Goal: Answer question/provide support: Share knowledge or assist other users

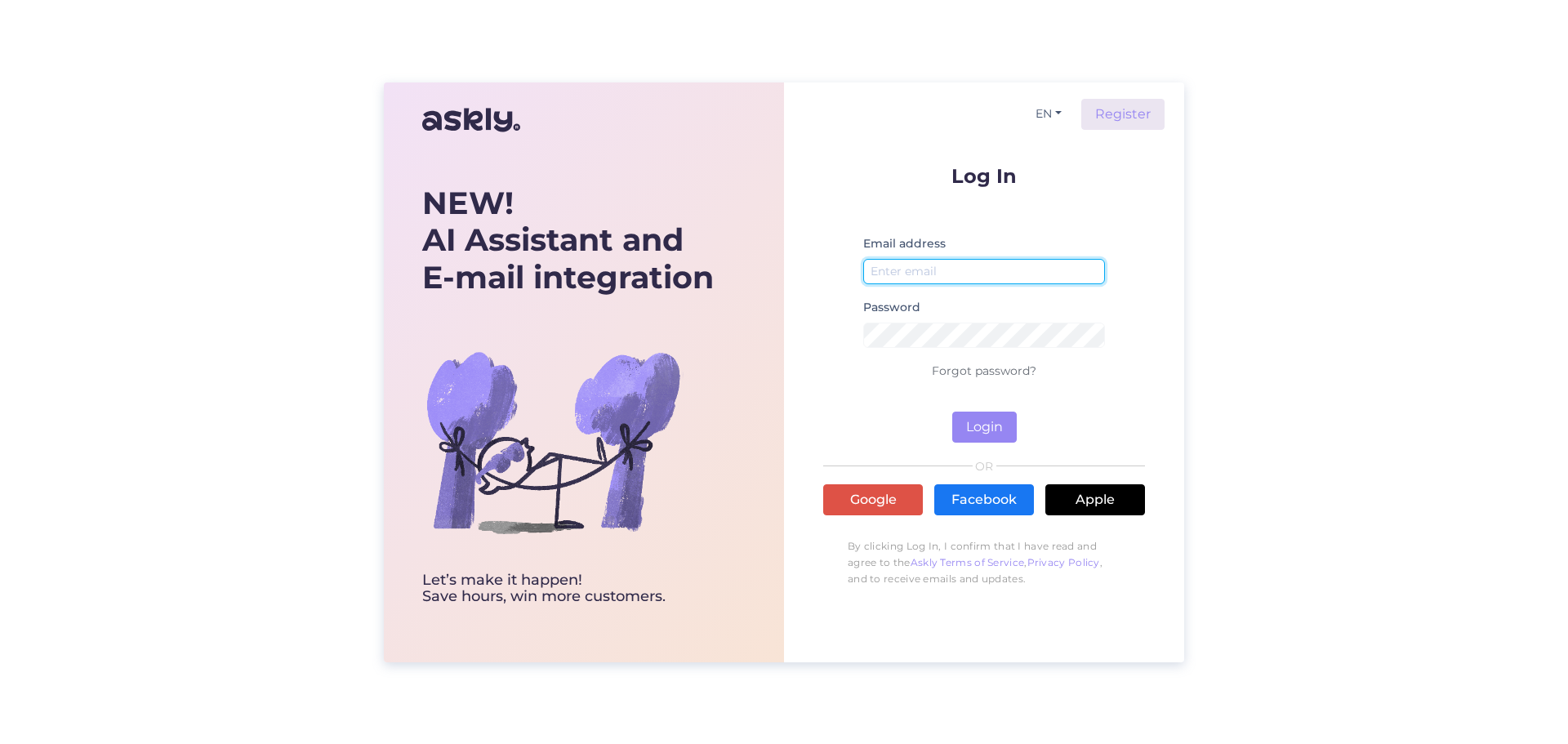
click at [983, 266] on input "email" at bounding box center [984, 272] width 242 height 25
type input "[PERSON_NAME][EMAIL_ADDRESS][PERSON_NAME][DOMAIN_NAME]"
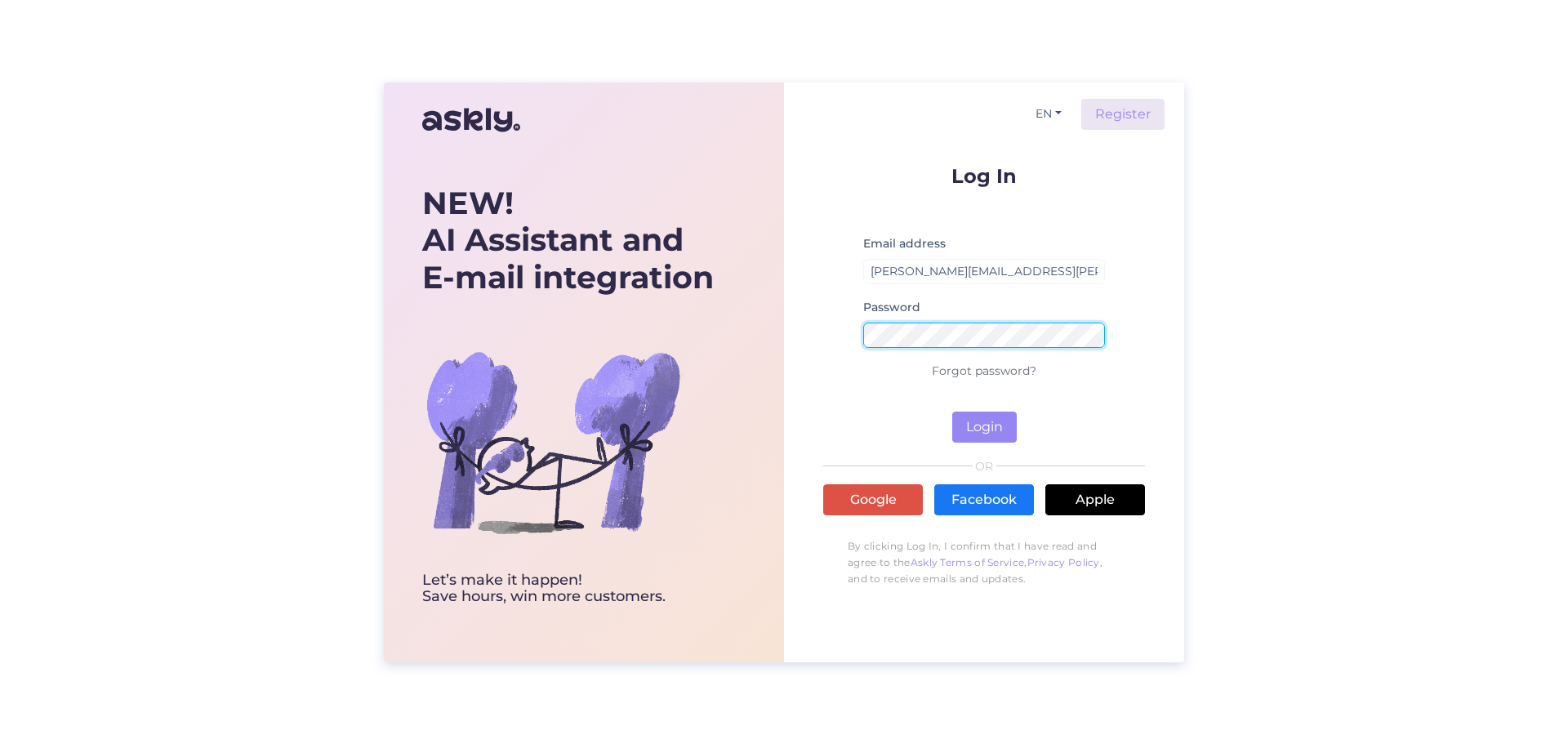
click at [952, 412] on button "Login" at bounding box center [985, 428] width 64 height 31
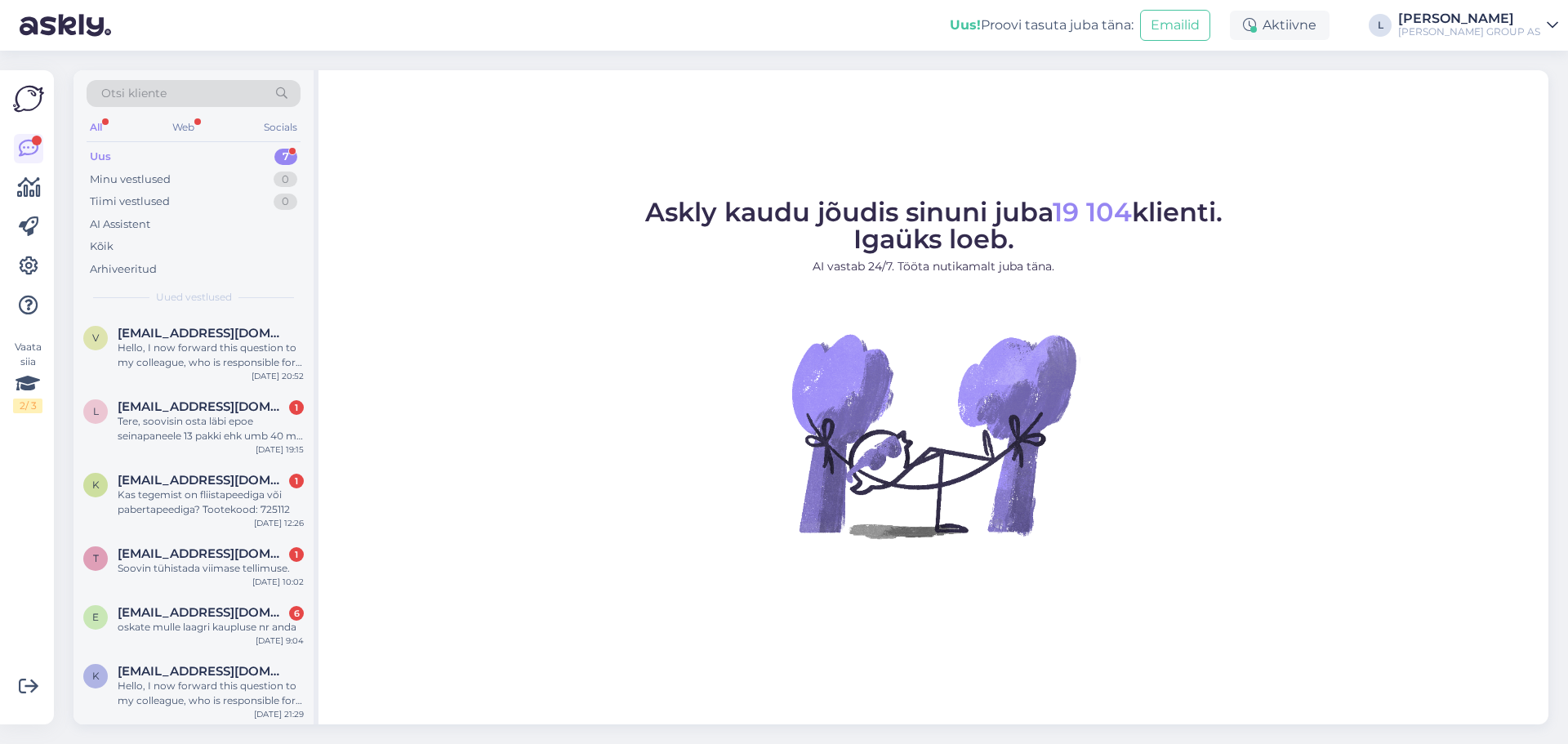
click at [130, 157] on div "Uus 7" at bounding box center [194, 156] width 214 height 22
click at [189, 350] on div "Hello, I now forward this question to my colleague, who is responsible for this…" at bounding box center [210, 355] width 186 height 29
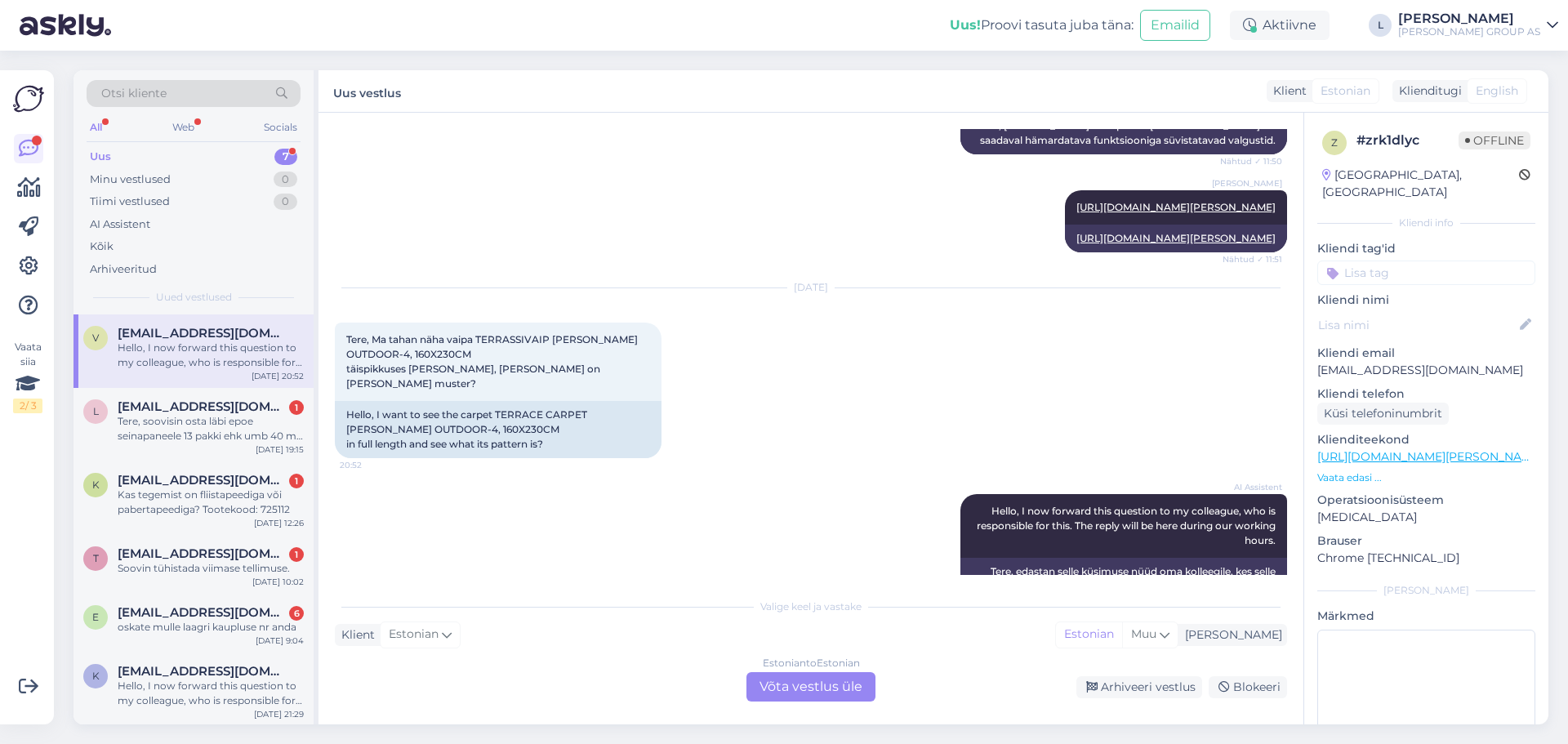
scroll to position [1580, 0]
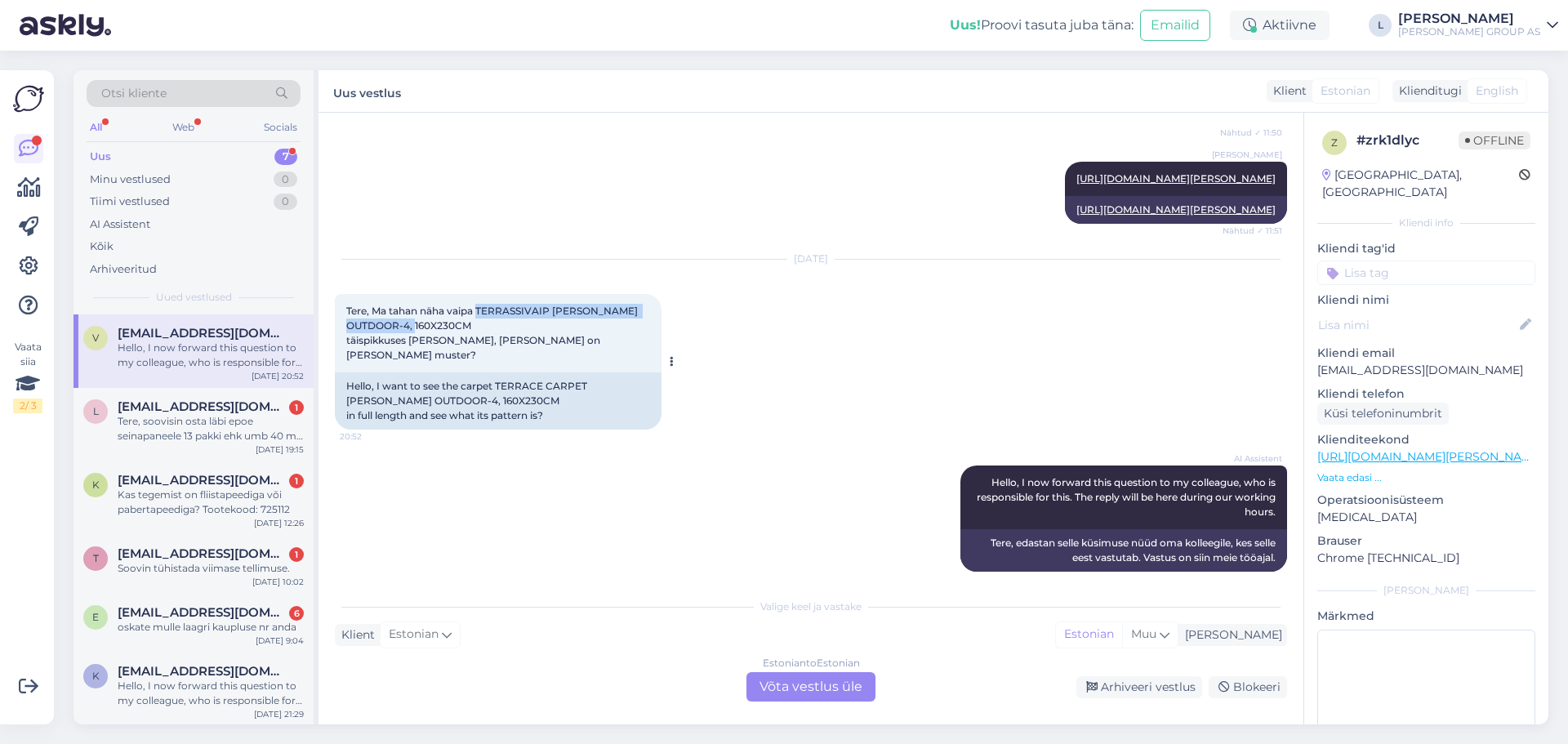
drag, startPoint x: 478, startPoint y: 311, endPoint x: 483, endPoint y: 318, distance: 8.6
click at [483, 318] on div "Tere, Ma tahan näha vaipa TERRASSIVAIP [PERSON_NAME] OUTDOOR-4, 160X230CM täisp…" at bounding box center [498, 333] width 326 height 78
copy span "TERRASSIVAIP [PERSON_NAME] OUTDOOR-4, 160X230CM"
click at [779, 692] on div "Estonian to Estonian Võta vestlus üle" at bounding box center [810, 687] width 129 height 29
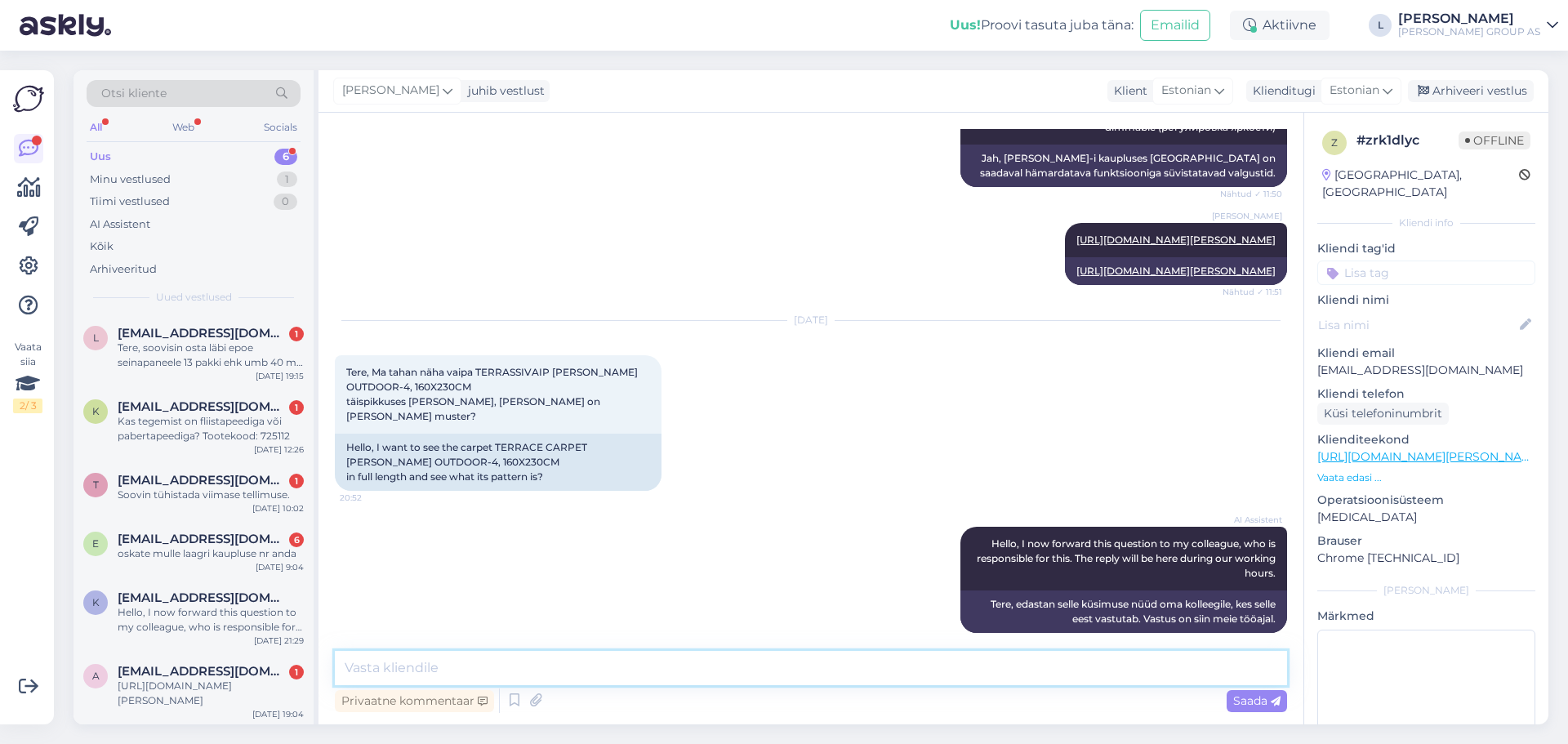
click at [677, 683] on textarea at bounding box center [811, 667] width 952 height 34
type textarea "Tere"
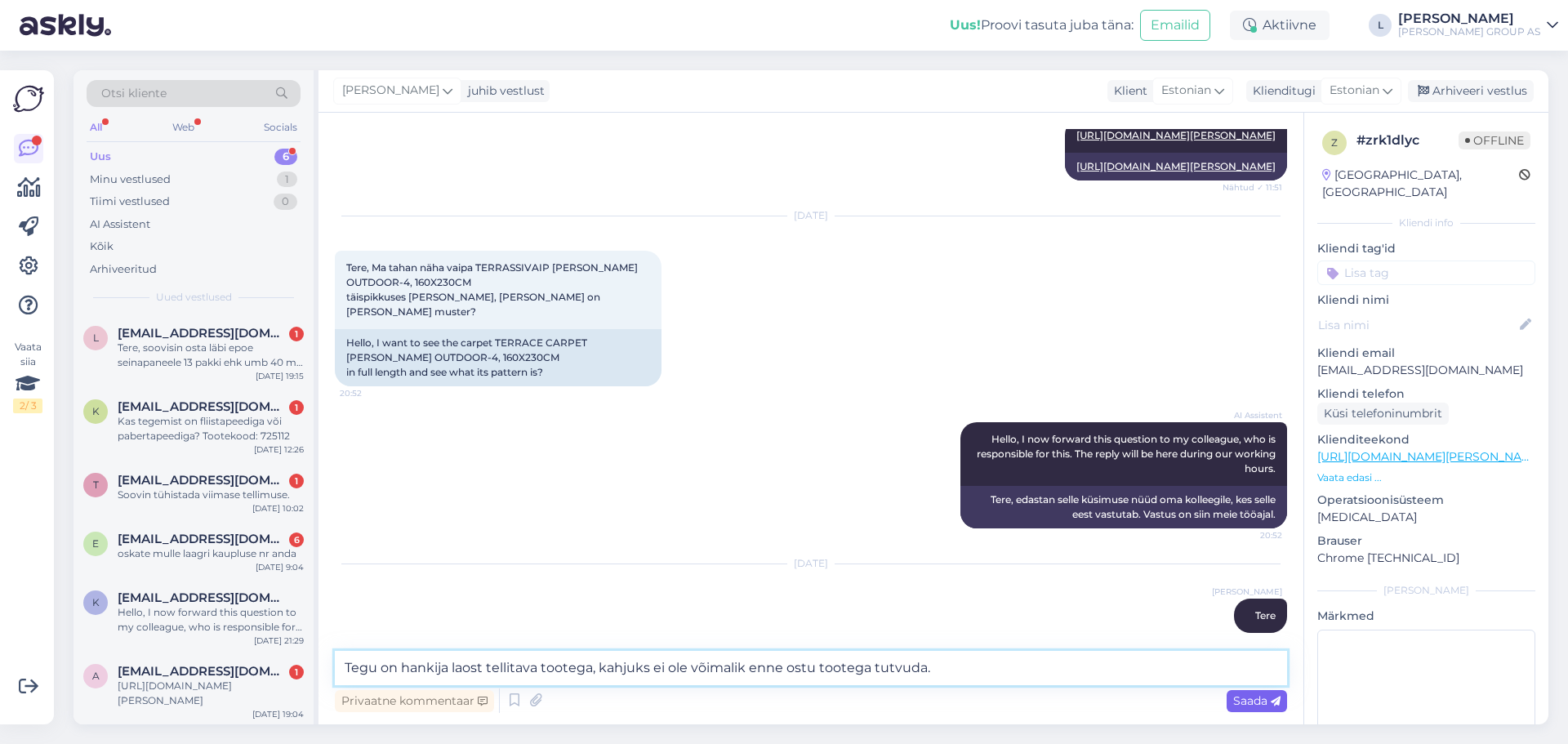
type textarea "Tegu on hankija laost tellitava tootega, kahjuks ei ole võimalik enne ostu toot…"
click at [1262, 703] on span "Saada" at bounding box center [1256, 700] width 48 height 15
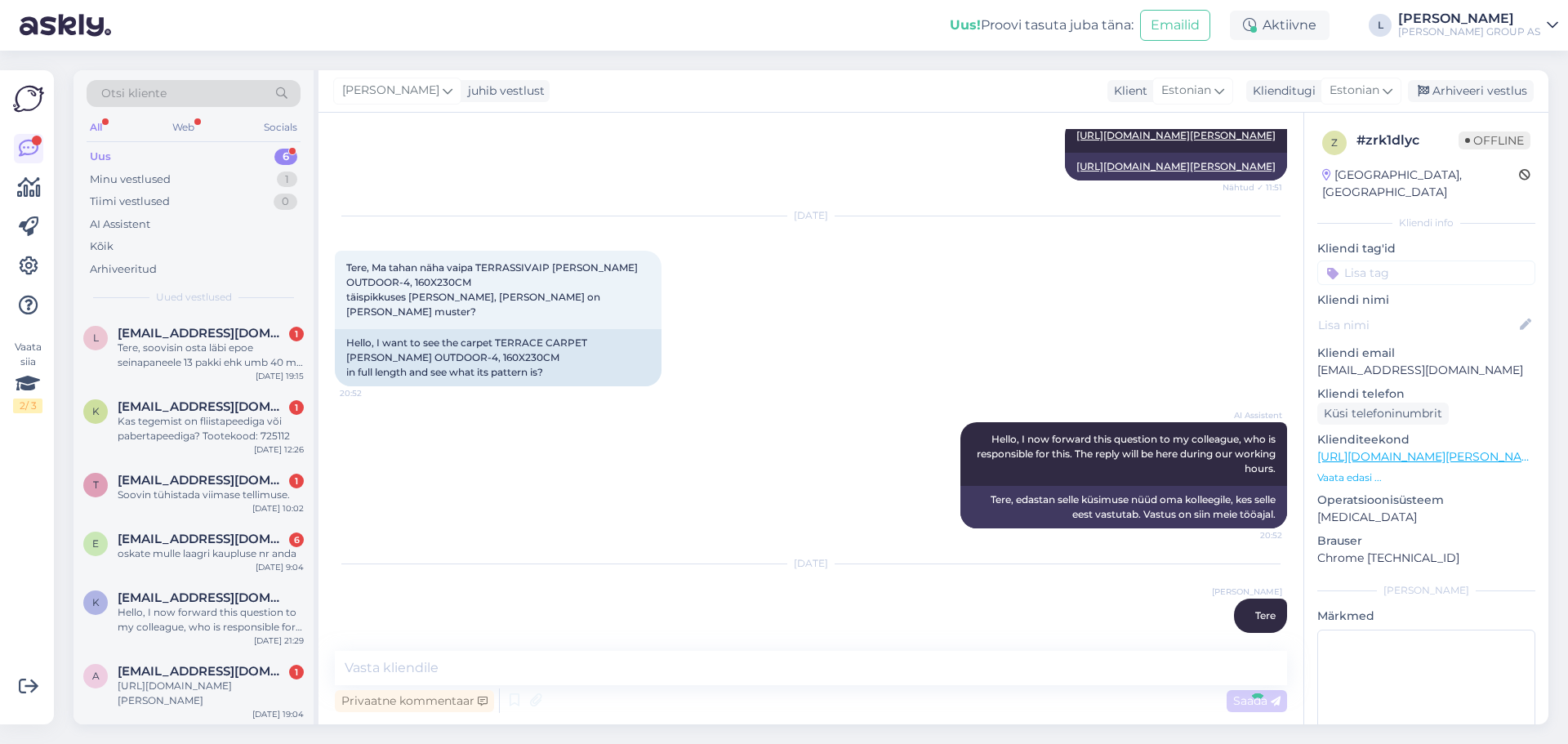
scroll to position [1707, 0]
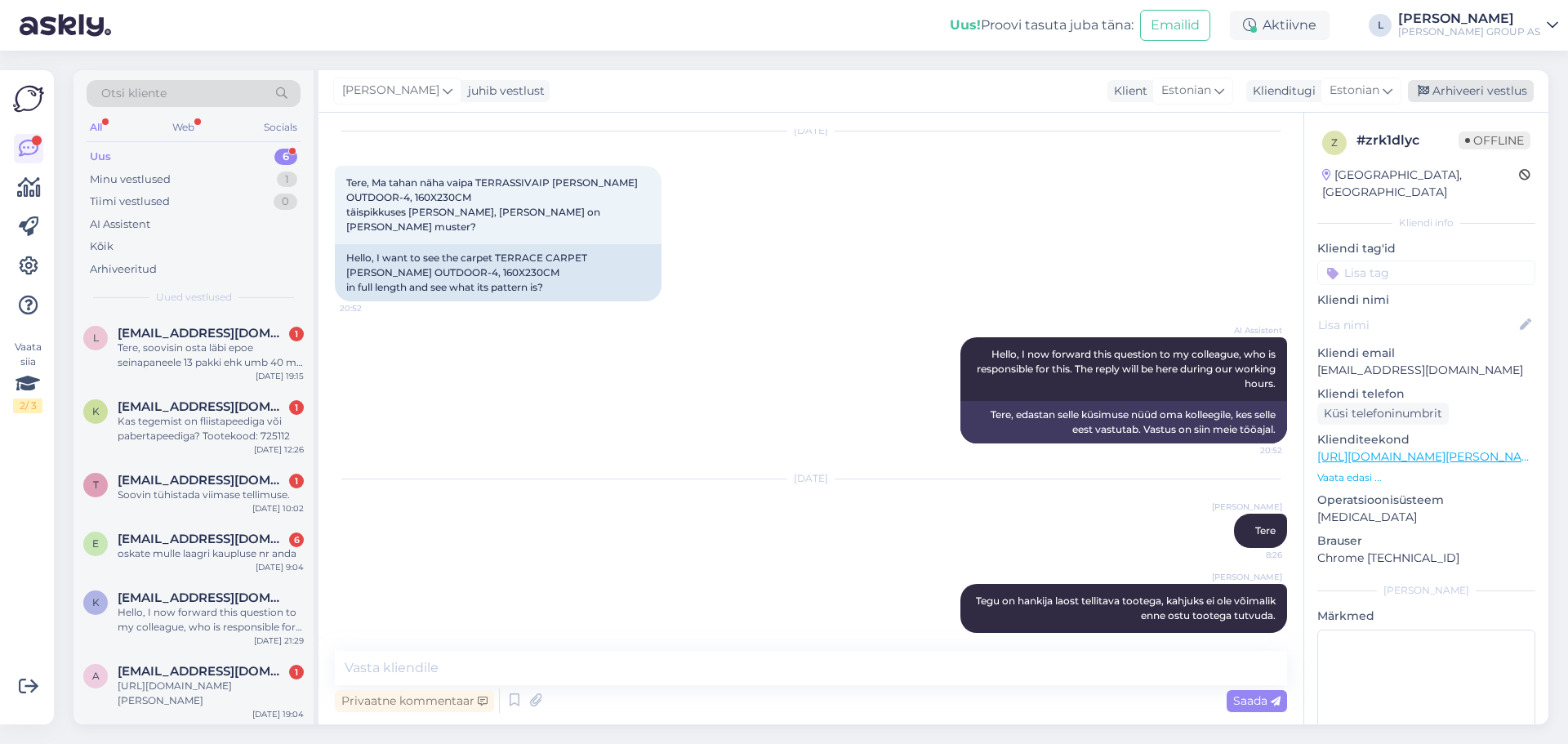
click at [1468, 93] on div "Arhiveeri vestlus" at bounding box center [1471, 91] width 126 height 22
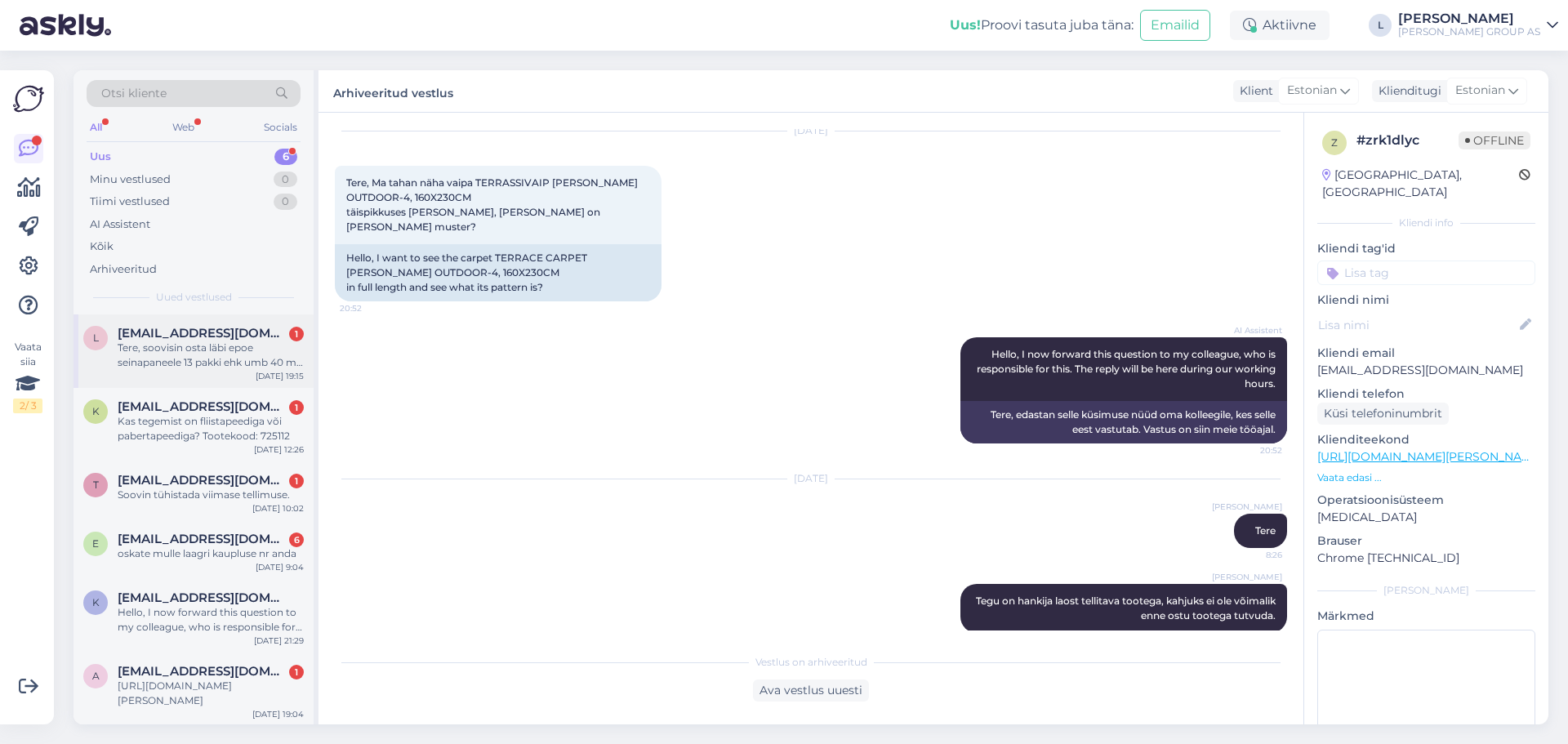
click at [177, 344] on div "Tere, soovisin osta läbi epoe seinapaneele 13 pakki ehk umb 40 m2 tegin ei saan…" at bounding box center [210, 355] width 186 height 29
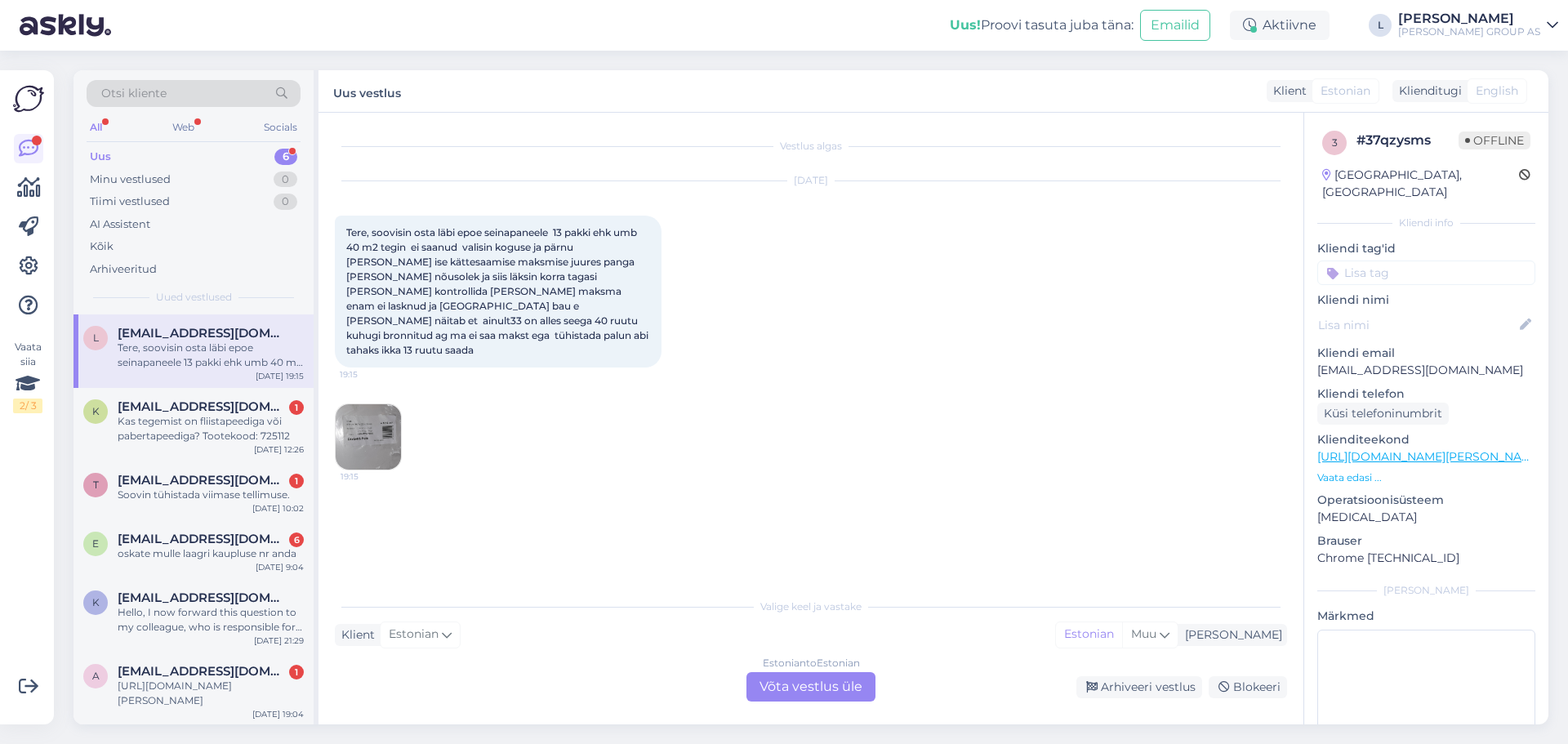
click at [376, 411] on img at bounding box center [368, 436] width 65 height 65
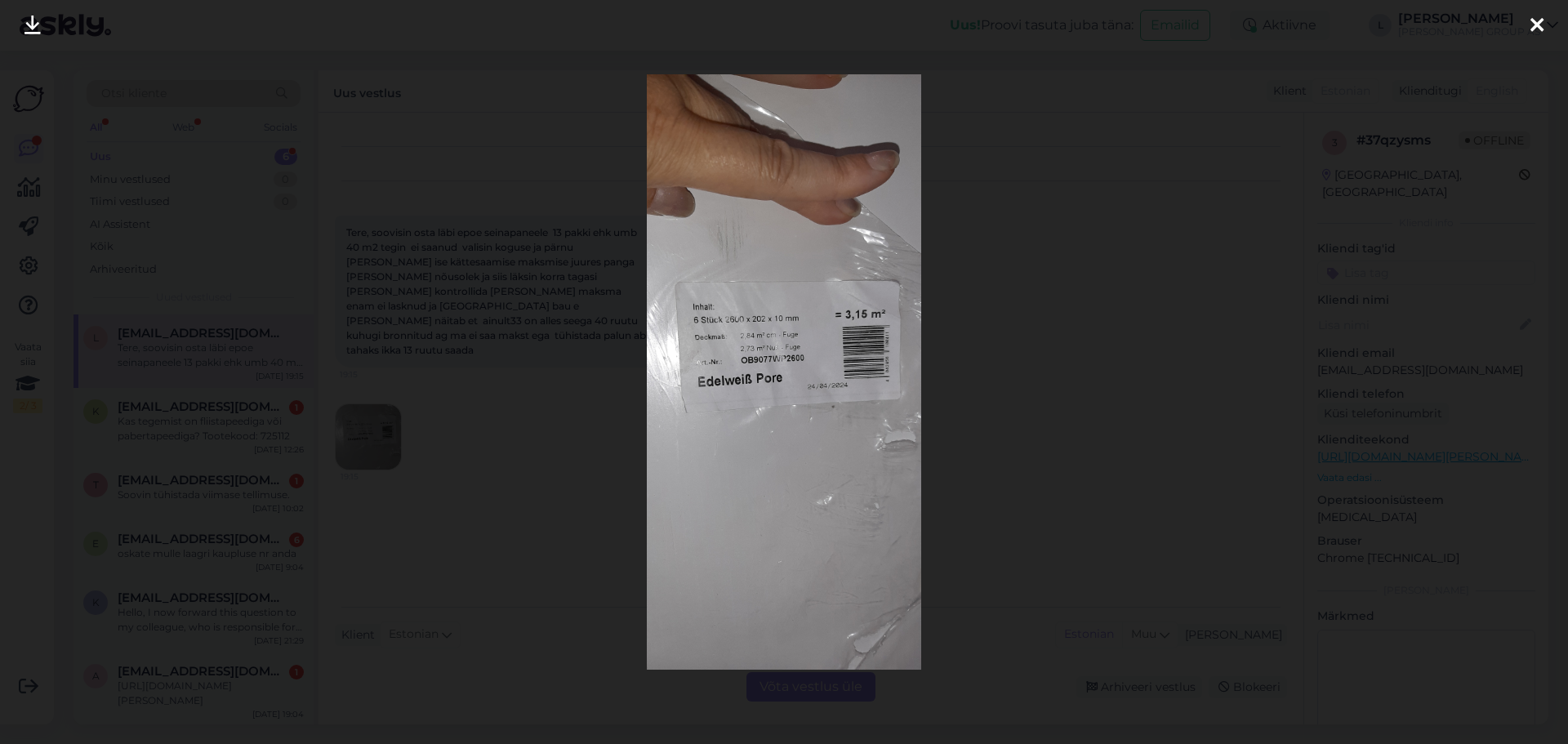
click at [847, 373] on img at bounding box center [784, 371] width 275 height 595
click at [870, 374] on img at bounding box center [784, 371] width 275 height 595
click at [461, 272] on div at bounding box center [784, 372] width 1568 height 744
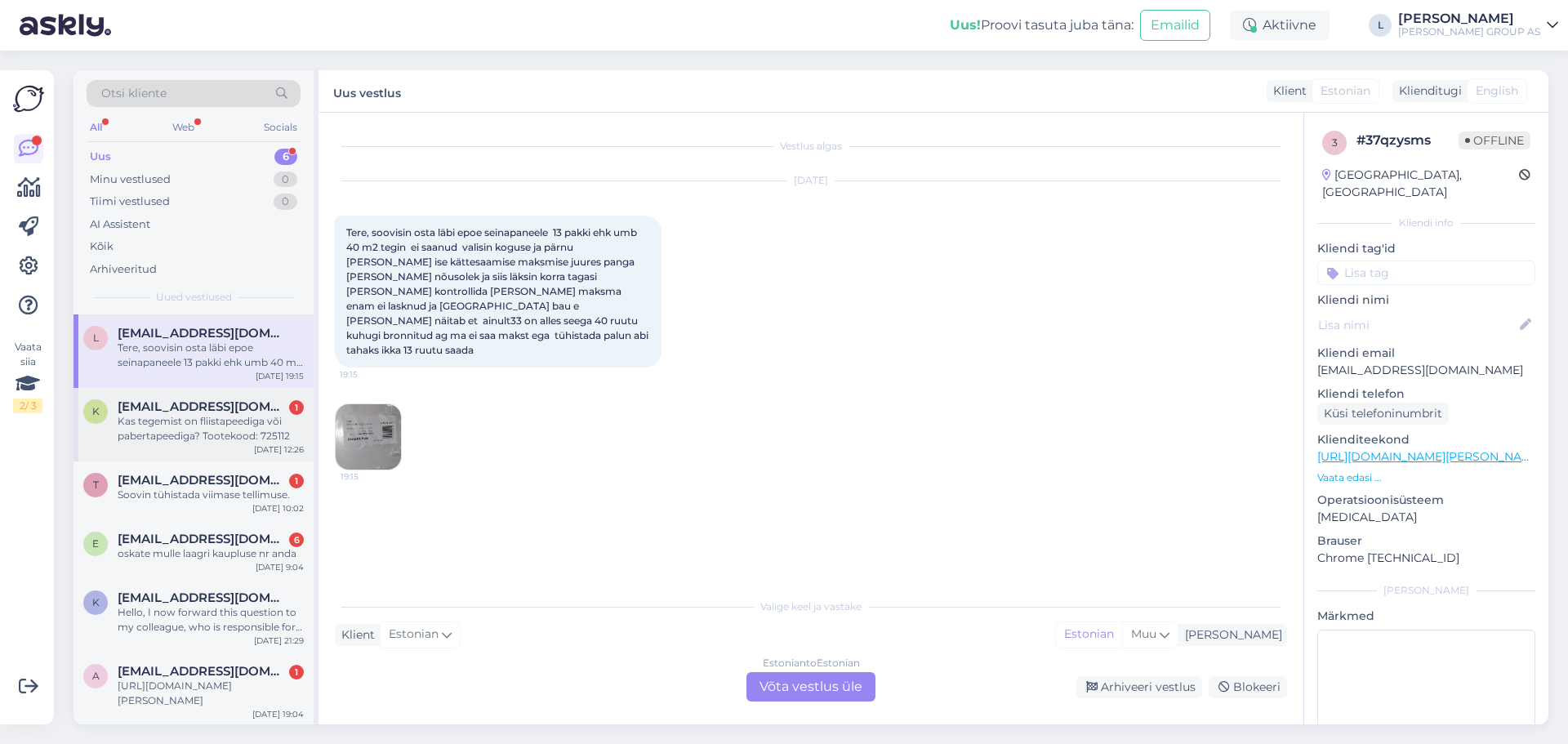
click at [157, 402] on span "[EMAIL_ADDRESS][DOMAIN_NAME]" at bounding box center [203, 406] width 169 height 15
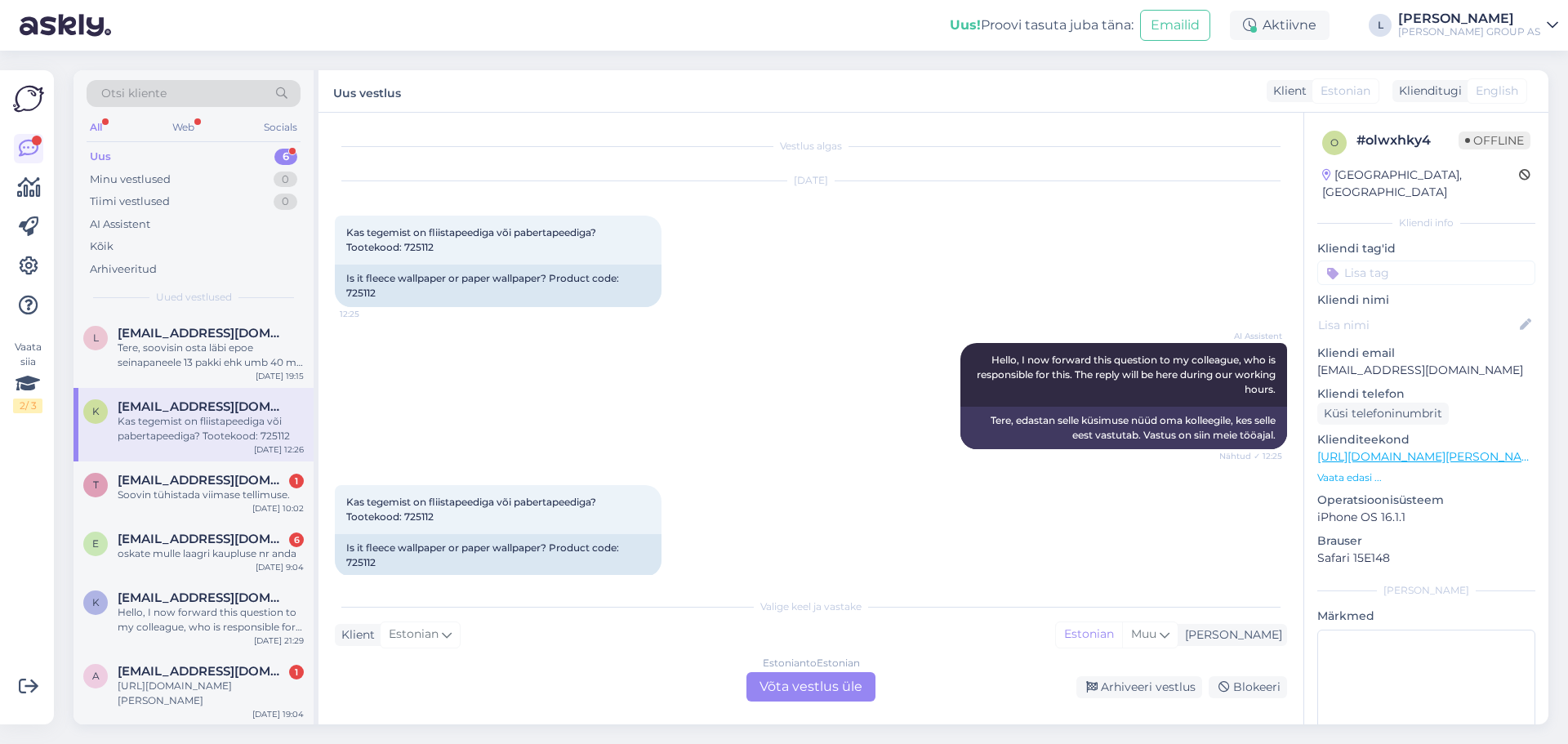
scroll to position [19, 0]
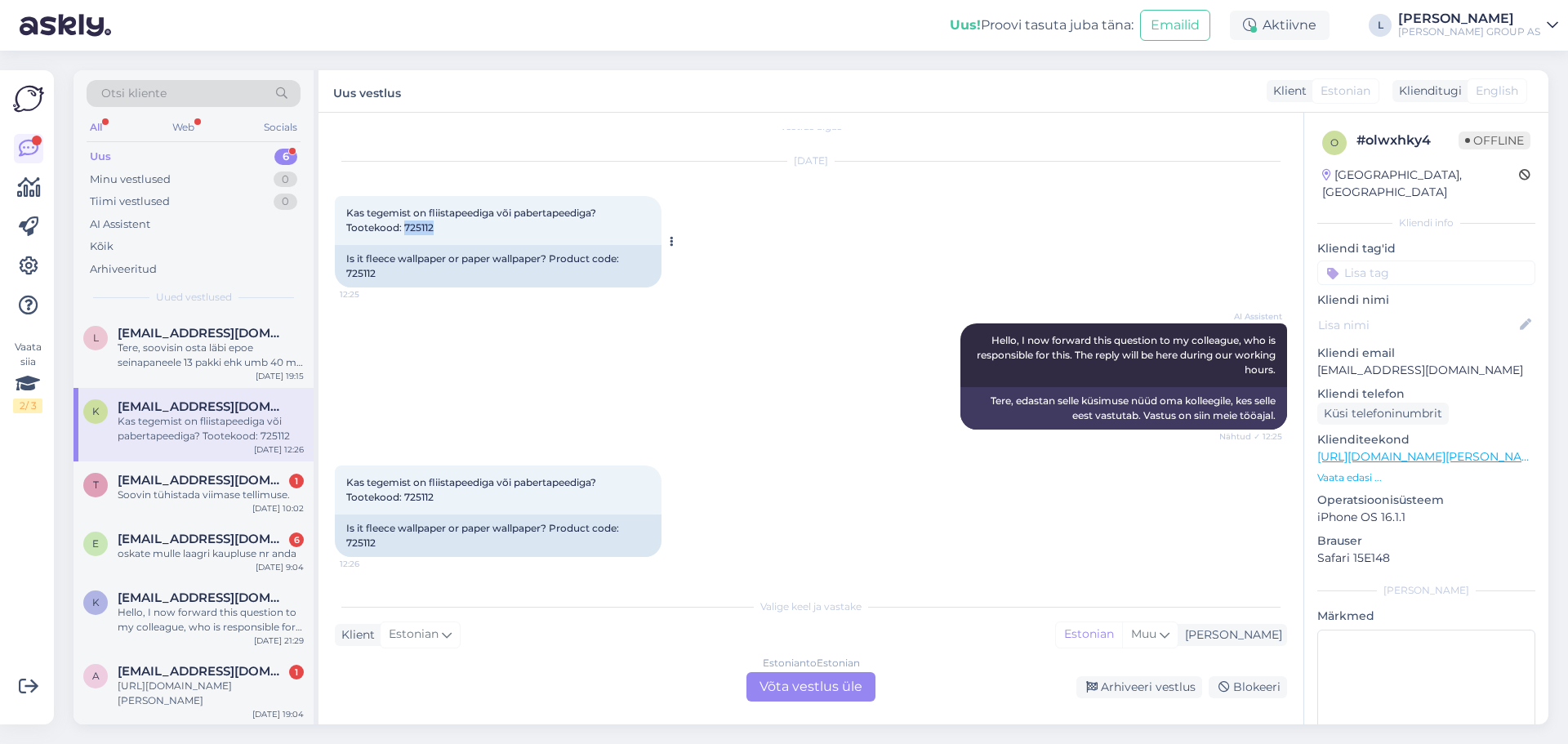
drag, startPoint x: 437, startPoint y: 226, endPoint x: 403, endPoint y: 229, distance: 34.1
click at [403, 229] on div "Kas tegemist on fliistapeediga või pabertapeediga? Tootekood: 725112 12:25" at bounding box center [498, 220] width 326 height 49
copy span "725112"
drag, startPoint x: 434, startPoint y: 498, endPoint x: 337, endPoint y: 488, distance: 97.5
click at [337, 488] on div "Kas tegemist on fliistapeediga või pabertapeediga? Tootekood: 725112 12:26" at bounding box center [498, 490] width 326 height 49
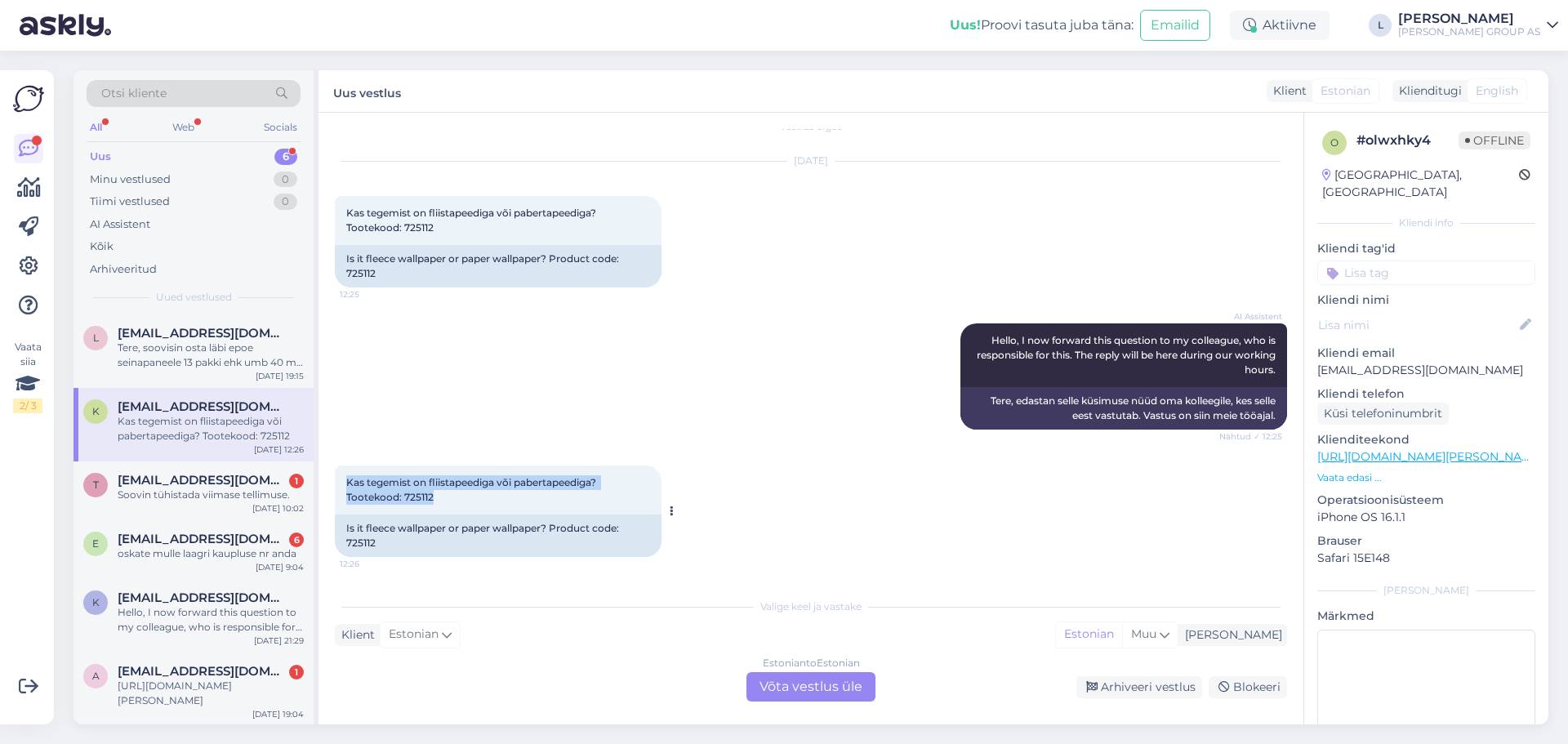
drag, startPoint x: 523, startPoint y: 485, endPoint x: 573, endPoint y: 483, distance: 50.0
click at [524, 485] on span "Kas tegemist on fliistapeediga või pabertapeediga? Tootekood: 725112" at bounding box center [472, 490] width 252 height 27
click at [607, 483] on div "Kas tegemist on fliistapeediga või pabertapeediga? Tootekood: 725112 12:26" at bounding box center [498, 490] width 326 height 49
click at [607, 482] on div "Kas tegemist on fliistapeediga või pabertapeediga? Tootekood: 725112 12:26" at bounding box center [498, 490] width 326 height 49
click at [576, 476] on span "Kas tegemist on fliistapeediga või pabertapeediga? Tootekood: 725112" at bounding box center [472, 490] width 252 height 27
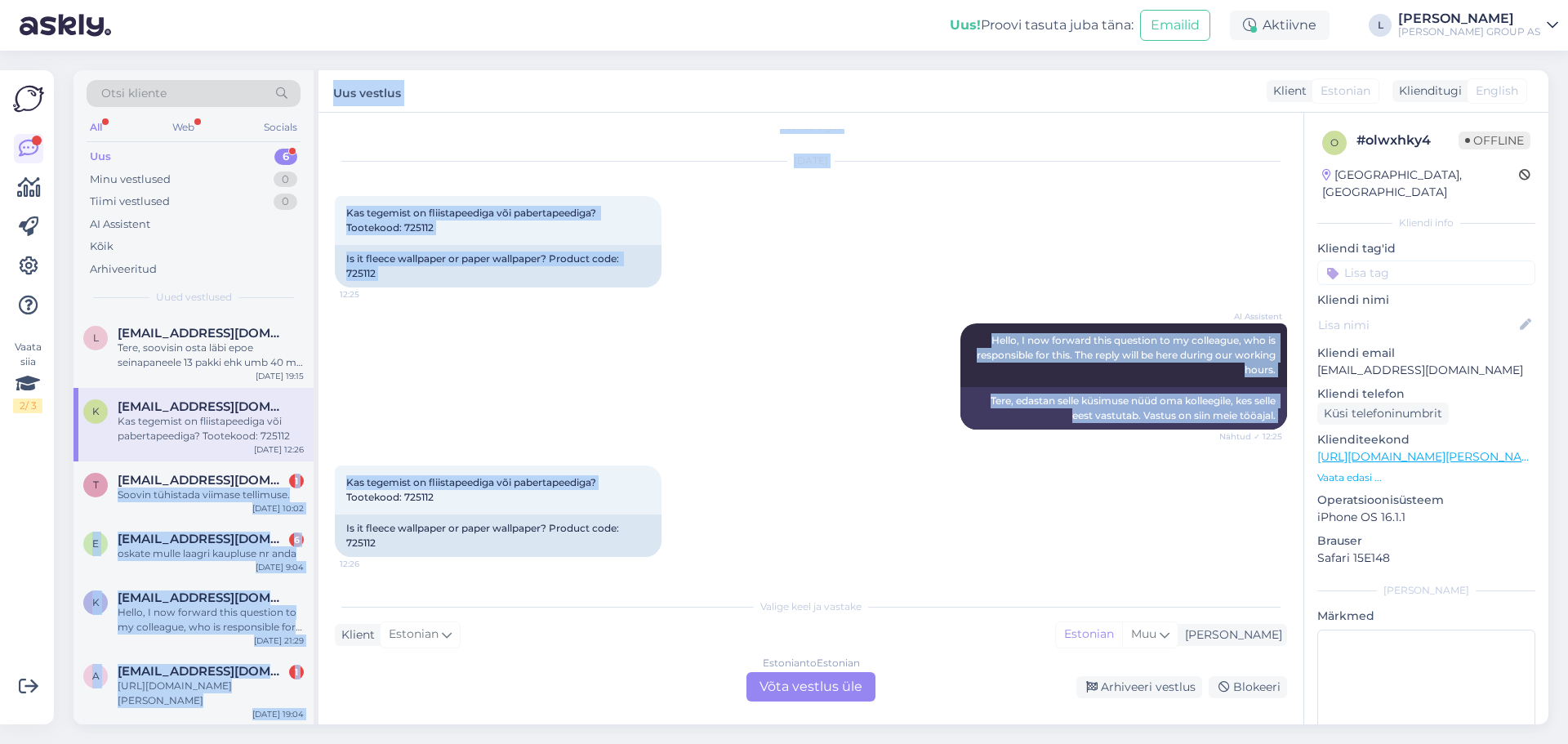
drag, startPoint x: 606, startPoint y: 483, endPoint x: 316, endPoint y: 483, distance: 290.0
click at [316, 483] on div "Otsi kliente All Web Socials Uus 6 Minu vestlused 0 Tiimi vestlused 0 AI Assist…" at bounding box center [810, 397] width 1475 height 654
click at [599, 487] on span "Kas tegemist on fliistapeediga või pabertapeediga? Tootekood: 725112" at bounding box center [472, 490] width 252 height 27
click at [538, 485] on span "Kas tegemist on fliistapeediga või pabertapeediga? Tootekood: 725112" at bounding box center [472, 490] width 252 height 27
click at [606, 486] on div "Kas tegemist on fliistapeediga või pabertapeediga? Tootekood: 725112 12:26" at bounding box center [498, 490] width 326 height 49
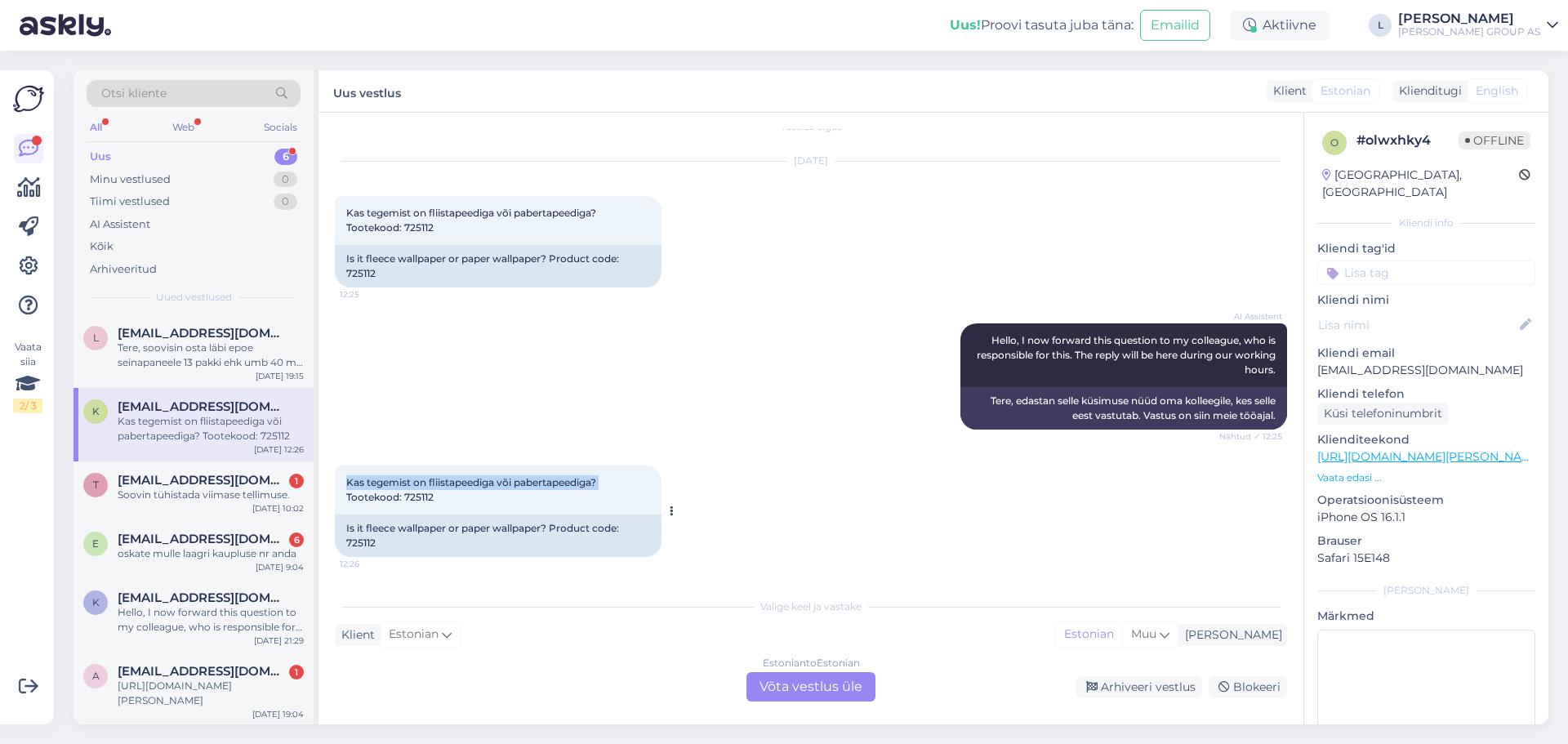
drag, startPoint x: 606, startPoint y: 486, endPoint x: 346, endPoint y: 482, distance: 260.0
click at [346, 482] on div "Kas tegemist on fliistapeediga või pabertapeediga? Tootekood: 725112 12:26" at bounding box center [498, 490] width 326 height 49
copy span "Kas tegemist on fliistapeediga või pabertapeediga?"
click at [801, 672] on div "Estonian to Estonian Võta vestlus üle" at bounding box center [810, 687] width 129 height 29
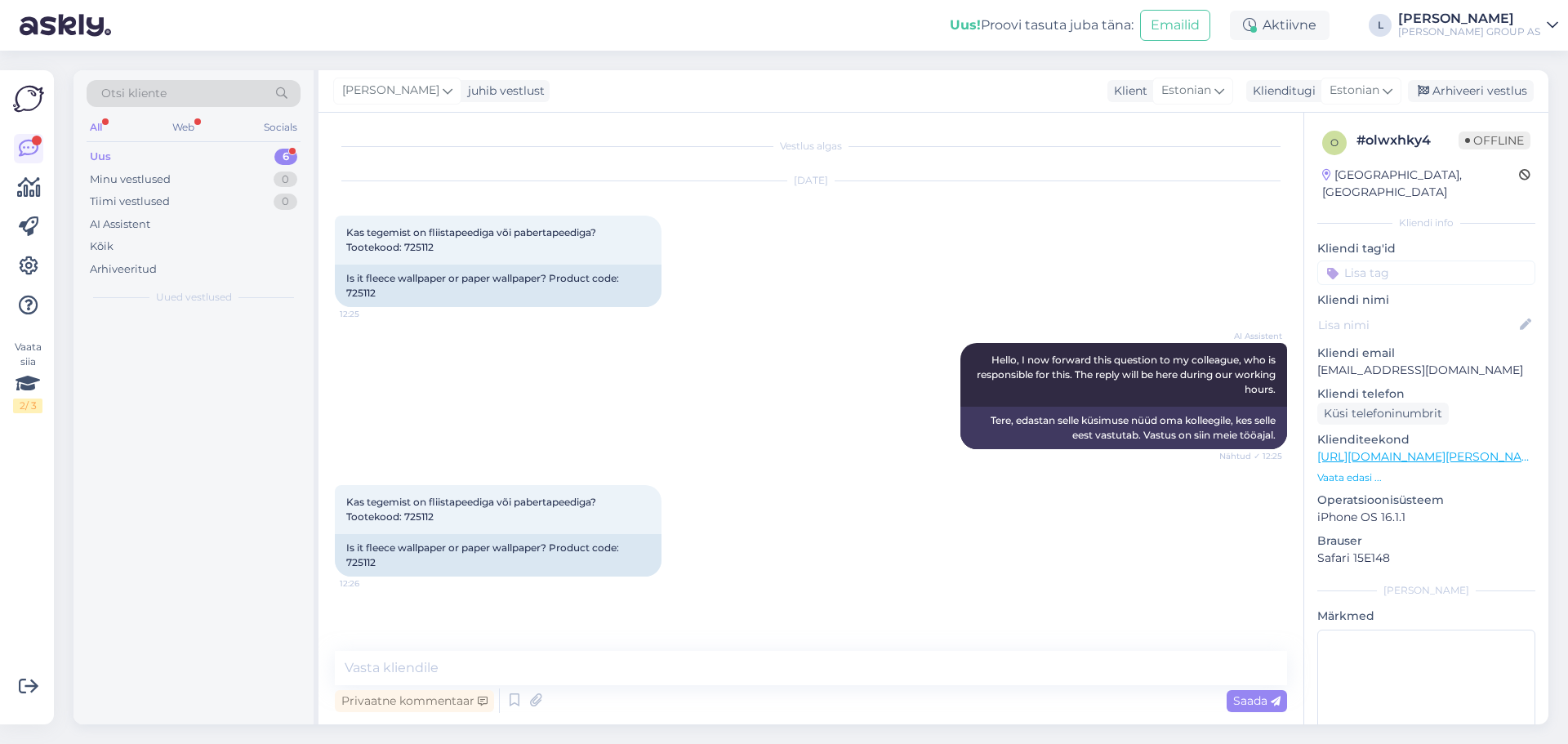
scroll to position [0, 0]
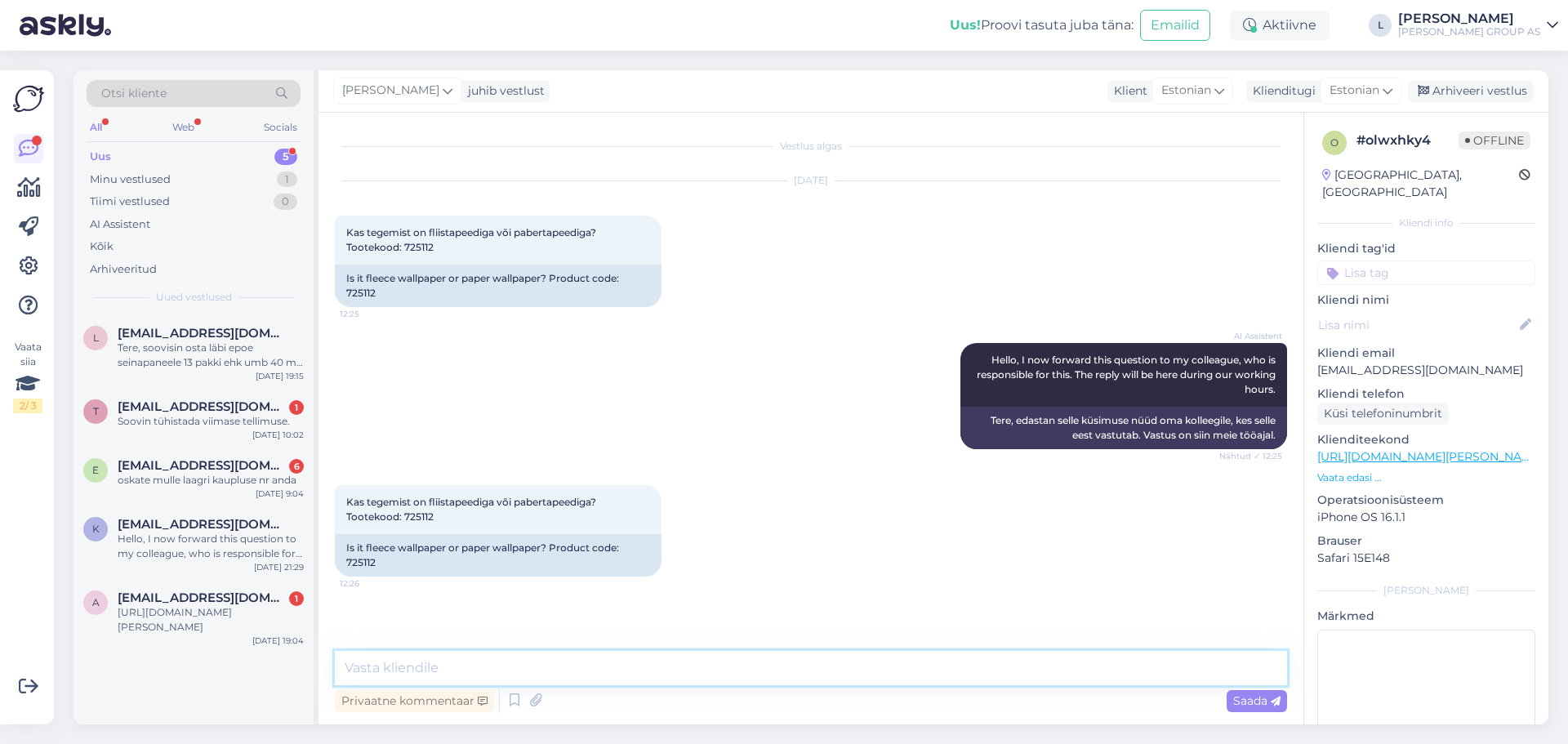
click at [762, 670] on textarea at bounding box center [811, 667] width 952 height 34
paste textarea "tegemist on fliistapeediga või pabertapeediga"
drag, startPoint x: 473, startPoint y: 670, endPoint x: 414, endPoint y: 670, distance: 59.0
click at [414, 670] on textarea "Tere, tegu tegemist on fliistapeediga või pabertapeediga" at bounding box center [811, 667] width 952 height 34
drag, startPoint x: 543, startPoint y: 665, endPoint x: 431, endPoint y: 666, distance: 112.0
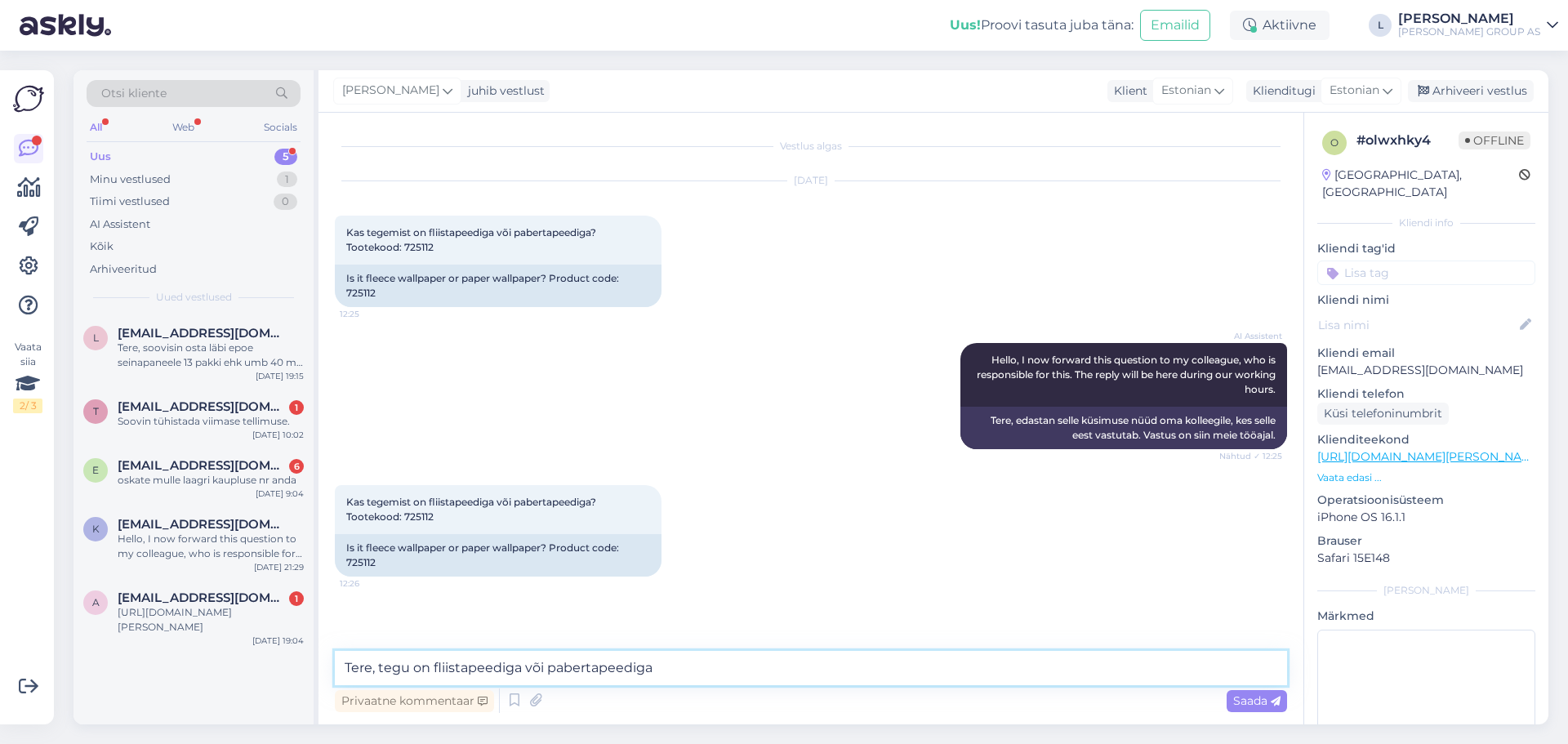
click at [431, 666] on textarea "Tere, tegu on fliistapeediga või pabertapeediga" at bounding box center [811, 667] width 952 height 34
type textarea "Tere, tegu on pabertapeediga"
click at [1241, 692] on div "Saada" at bounding box center [1256, 701] width 60 height 22
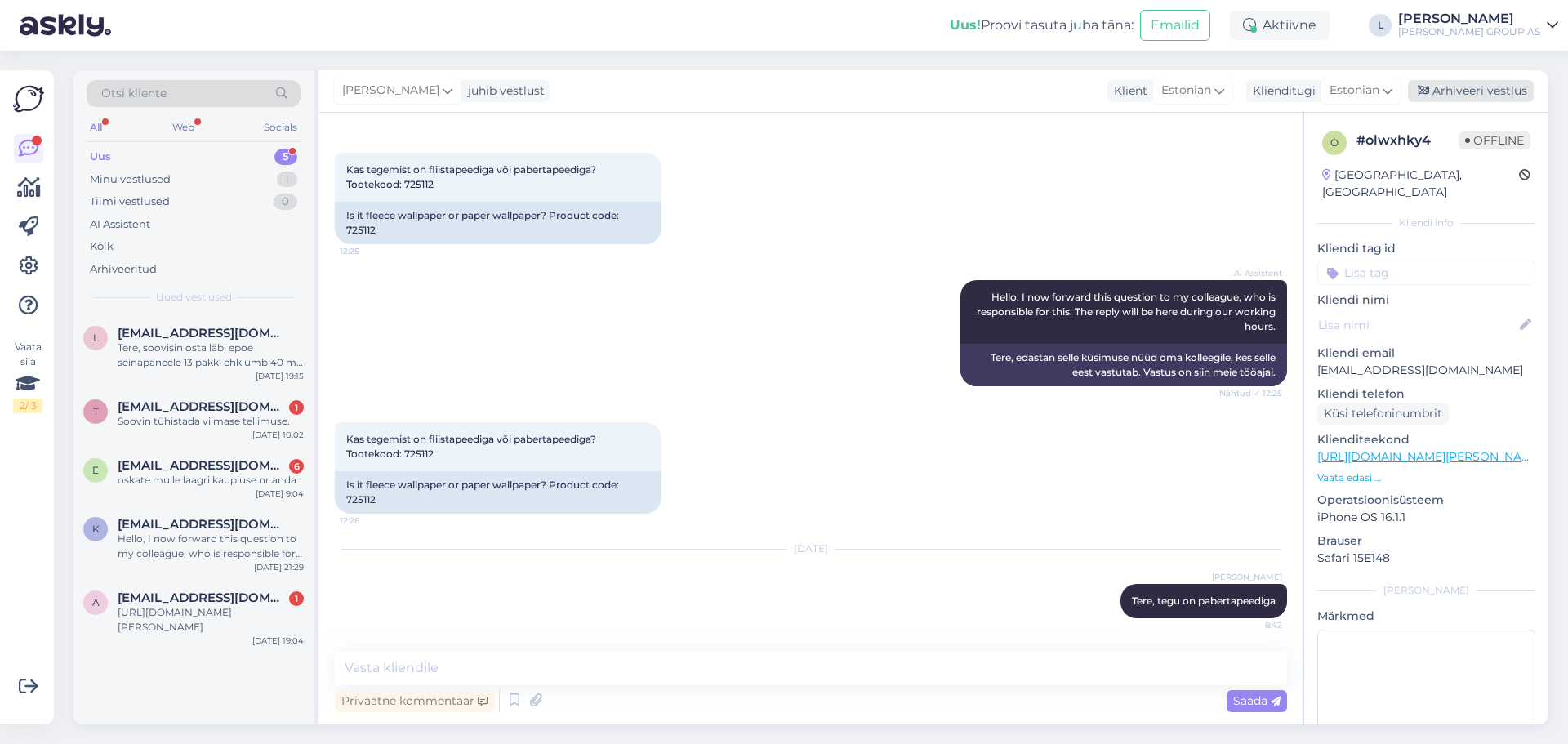
click at [1512, 90] on div "Arhiveeri vestlus" at bounding box center [1471, 91] width 126 height 22
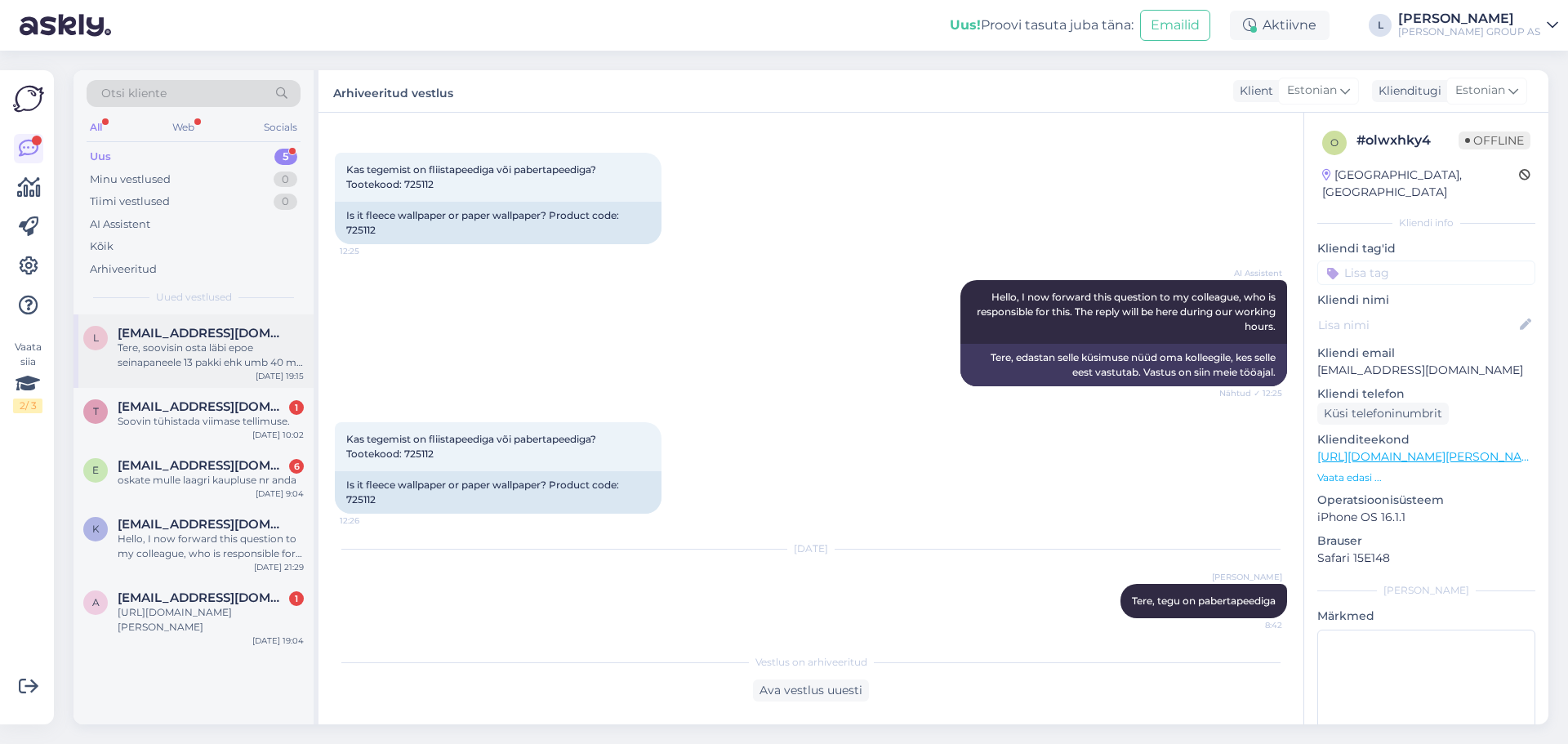
drag, startPoint x: 181, startPoint y: 359, endPoint x: 183, endPoint y: 343, distance: 16.1
click at [181, 357] on div "Tere, soovisin osta läbi epoe seinapaneele 13 pakki ehk umb 40 m2 tegin ei saan…" at bounding box center [210, 355] width 186 height 29
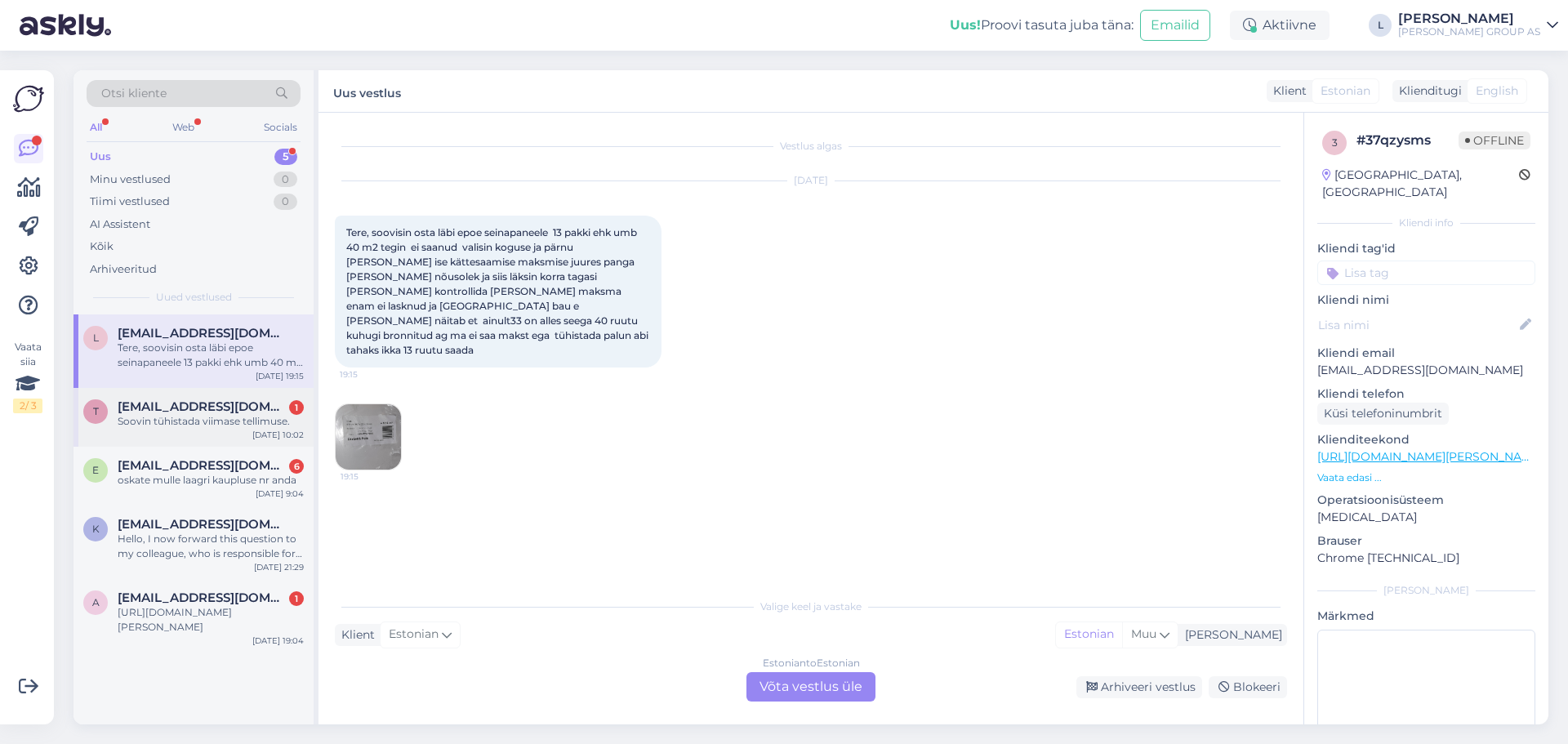
click at [217, 407] on span "[EMAIL_ADDRESS][DOMAIN_NAME]" at bounding box center [203, 406] width 169 height 15
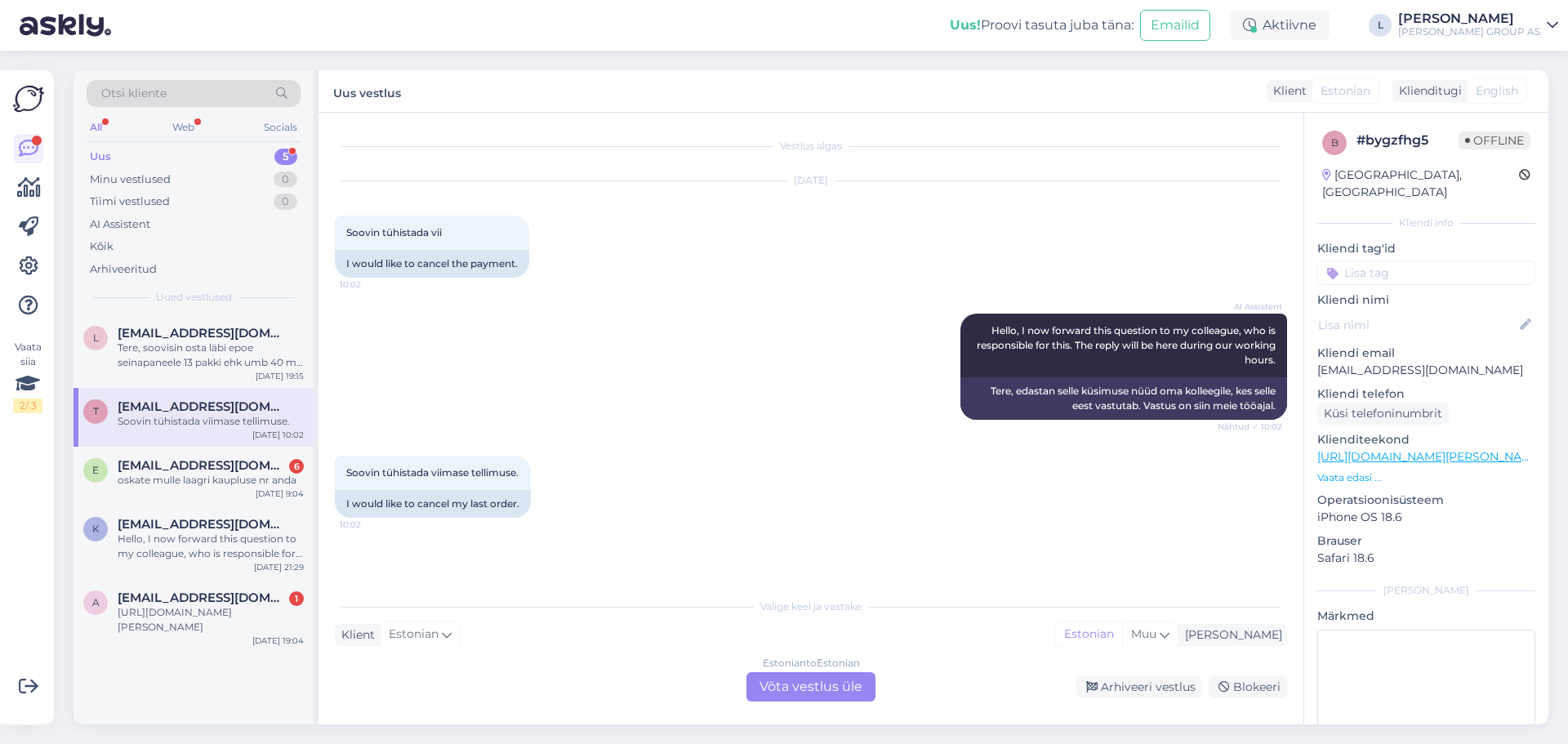
click at [843, 685] on div "Estonian to Estonian Võta vestlus üle" at bounding box center [810, 687] width 129 height 29
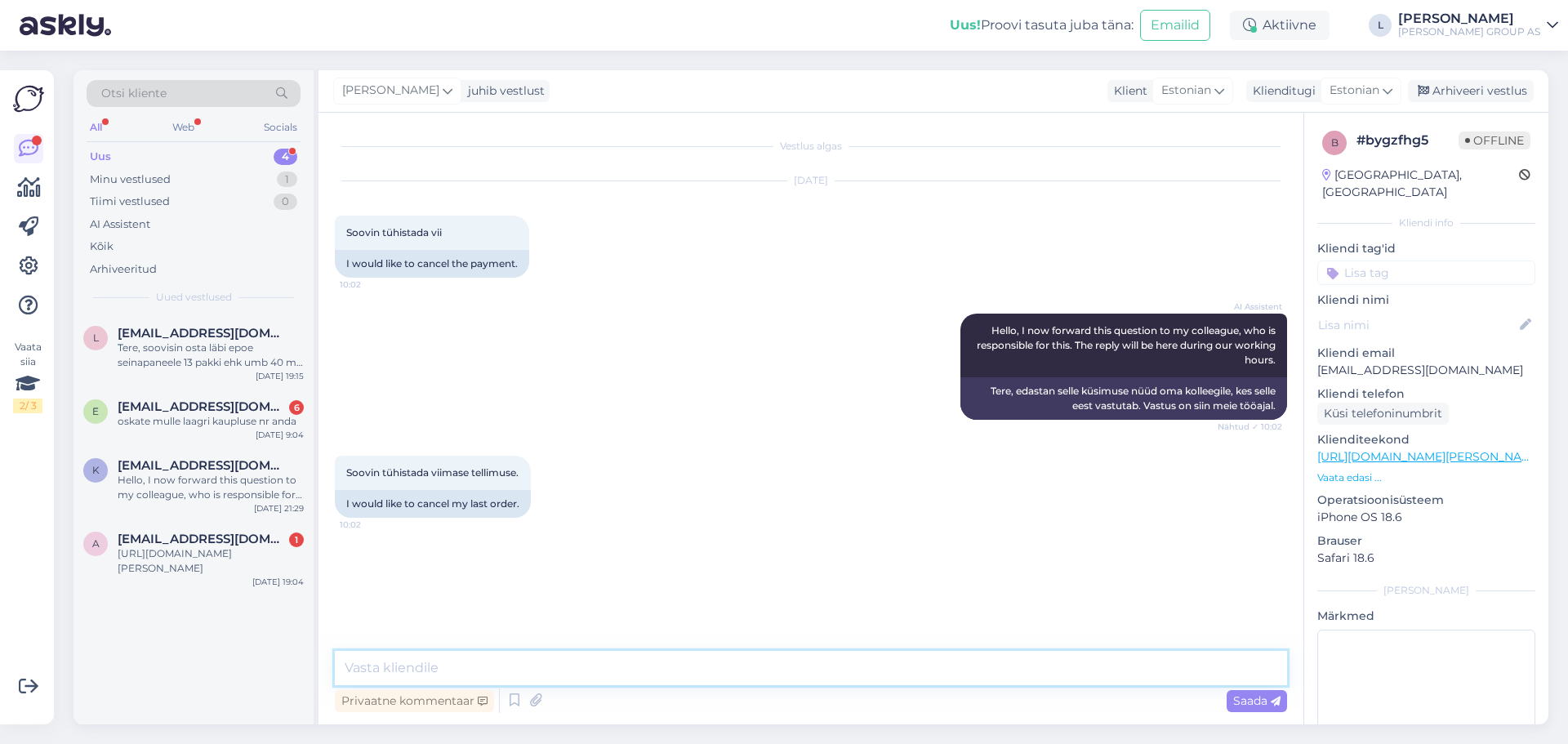
click at [687, 680] on textarea at bounding box center [811, 667] width 952 height 34
type textarea "Tere, täpsustage palun tellimuse numbri"
click at [1246, 704] on span "Saada" at bounding box center [1256, 700] width 48 height 15
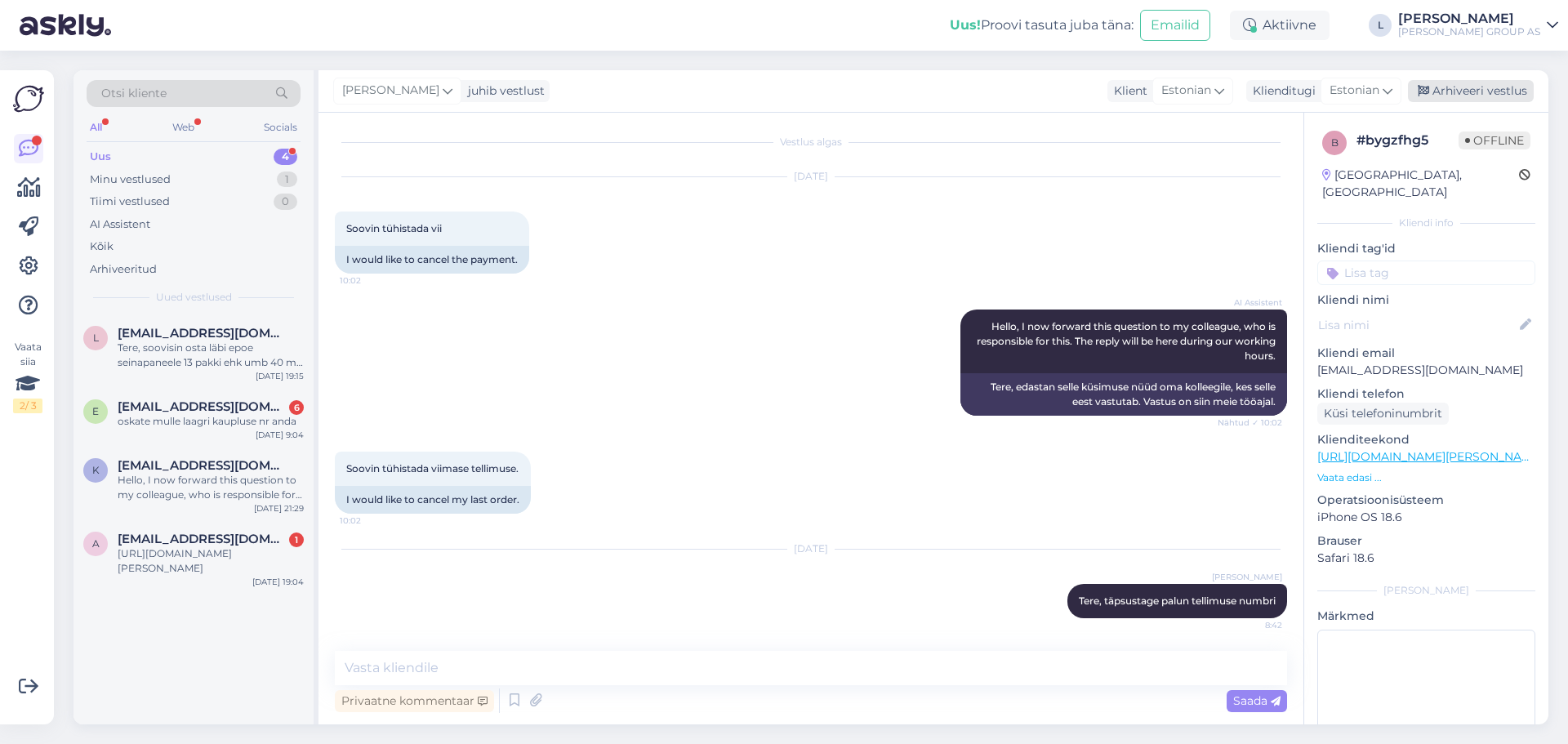
click at [1496, 94] on div "Arhiveeri vestlus" at bounding box center [1471, 91] width 126 height 22
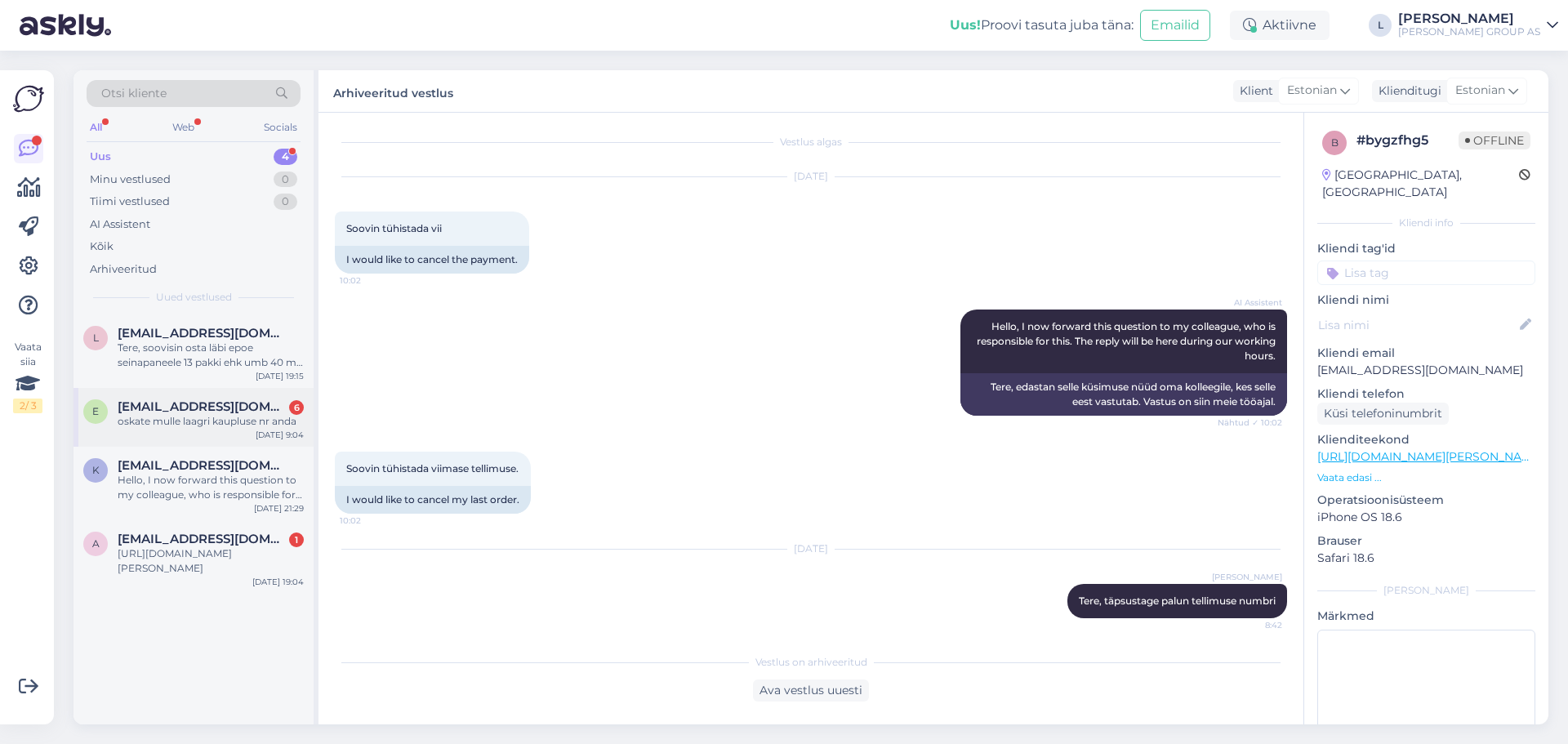
click at [165, 410] on span "[EMAIL_ADDRESS][DOMAIN_NAME]" at bounding box center [203, 406] width 169 height 15
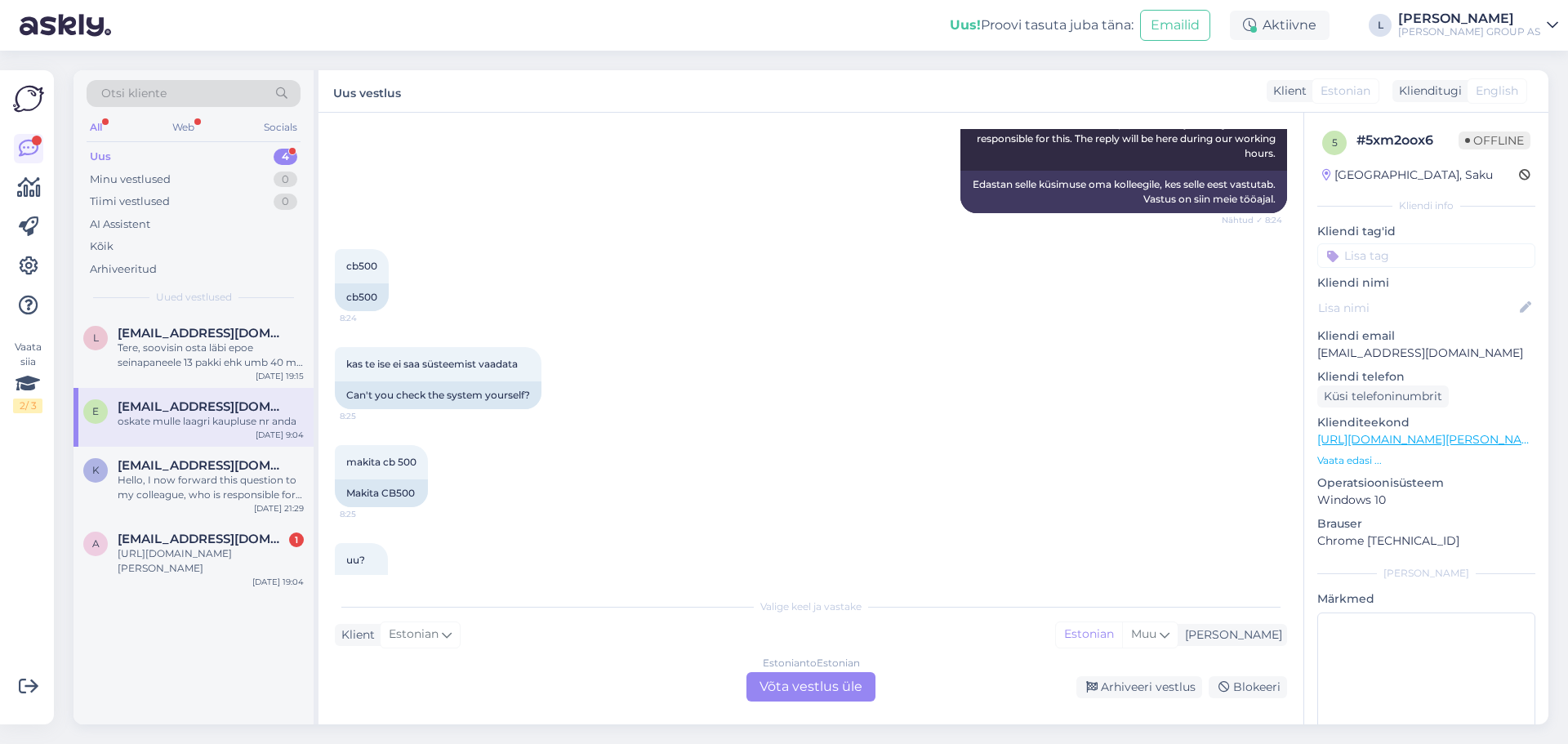
scroll to position [402, 0]
drag, startPoint x: 424, startPoint y: 463, endPoint x: 346, endPoint y: 458, distance: 78.2
click at [346, 458] on div "makita cb 500 8:25" at bounding box center [382, 463] width 93 height 34
copy span "makita cb 500"
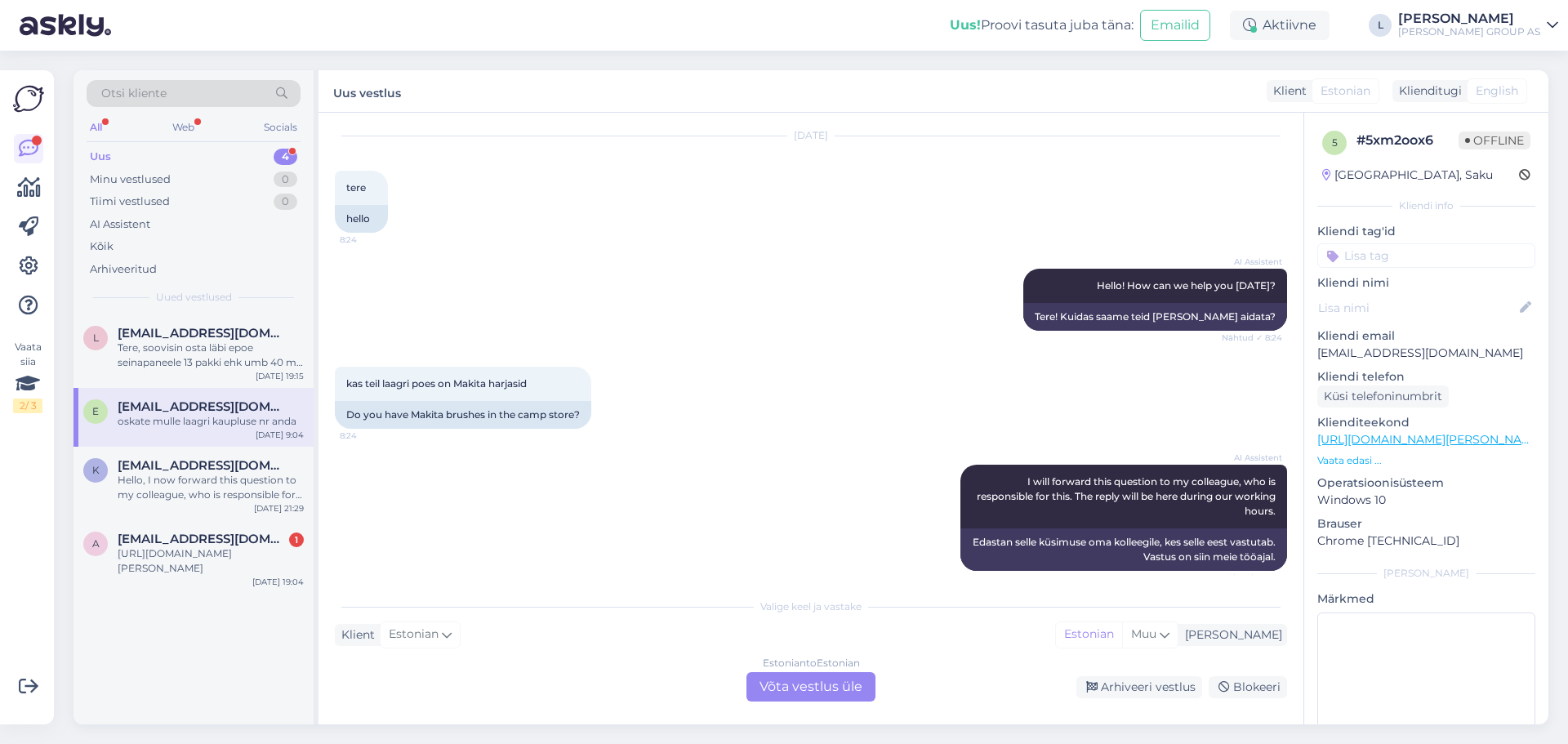
scroll to position [0, 0]
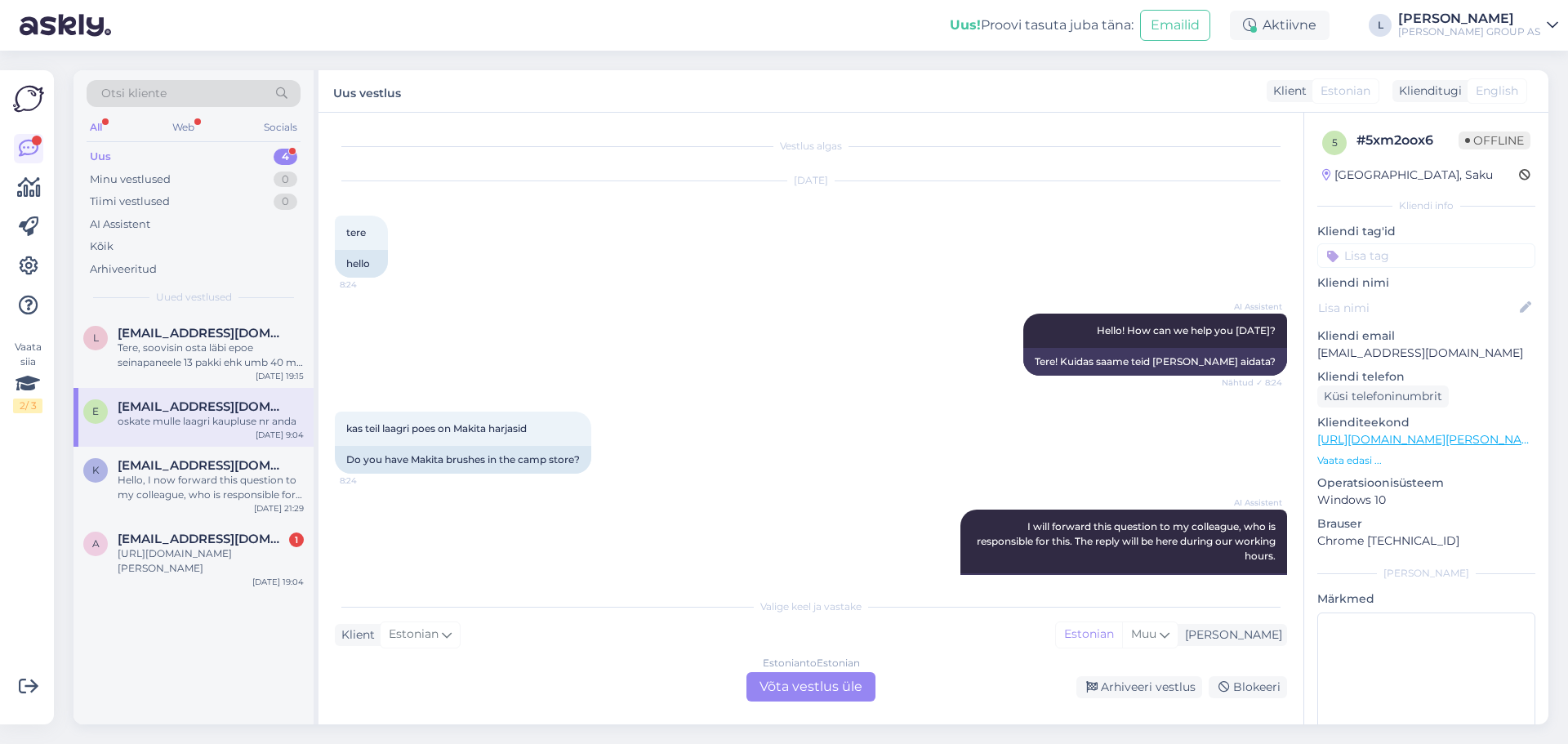
click at [821, 693] on div "Estonian to Estonian Võta vestlus üle" at bounding box center [810, 687] width 129 height 29
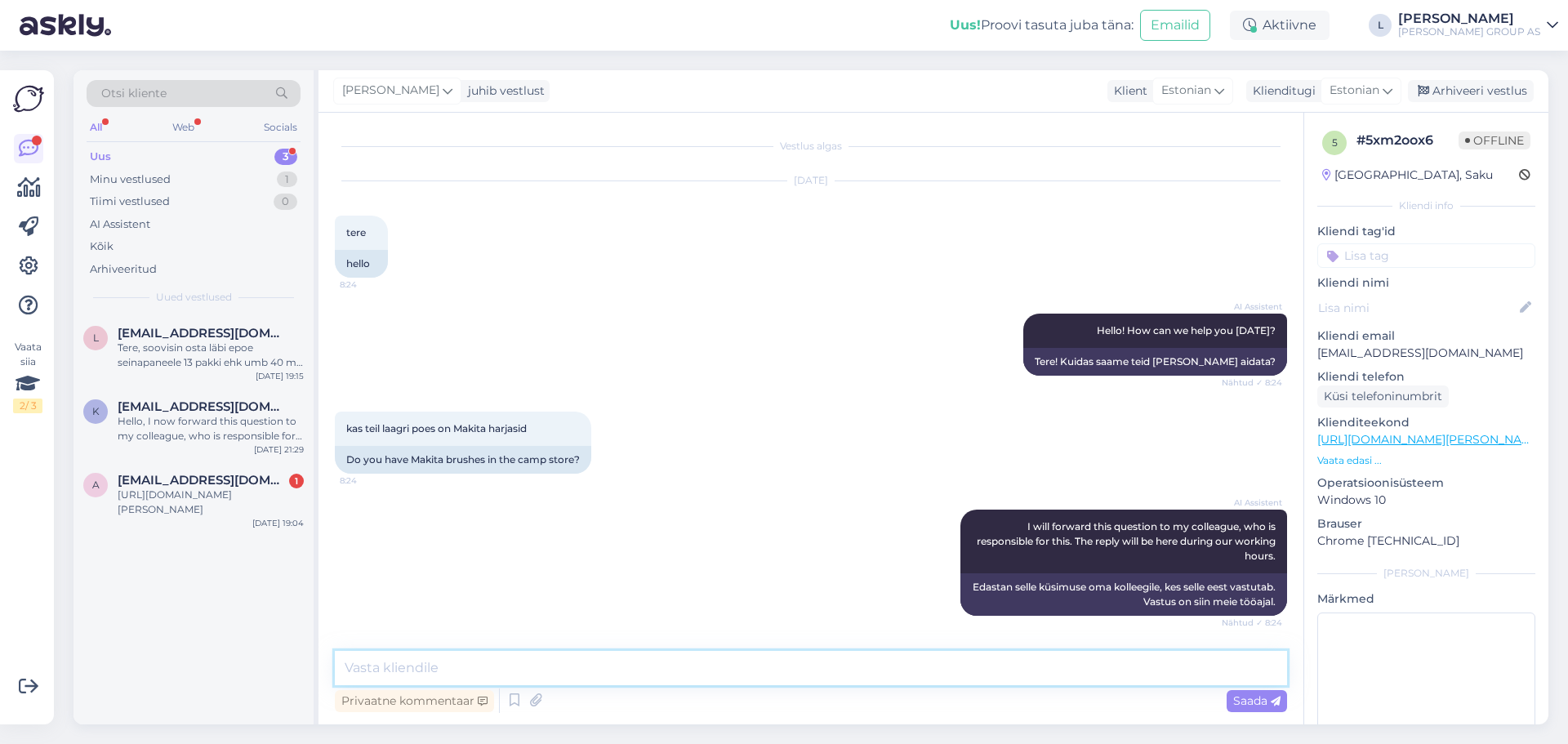
click at [765, 659] on textarea at bounding box center [811, 667] width 952 height 34
paste textarea "59182611"
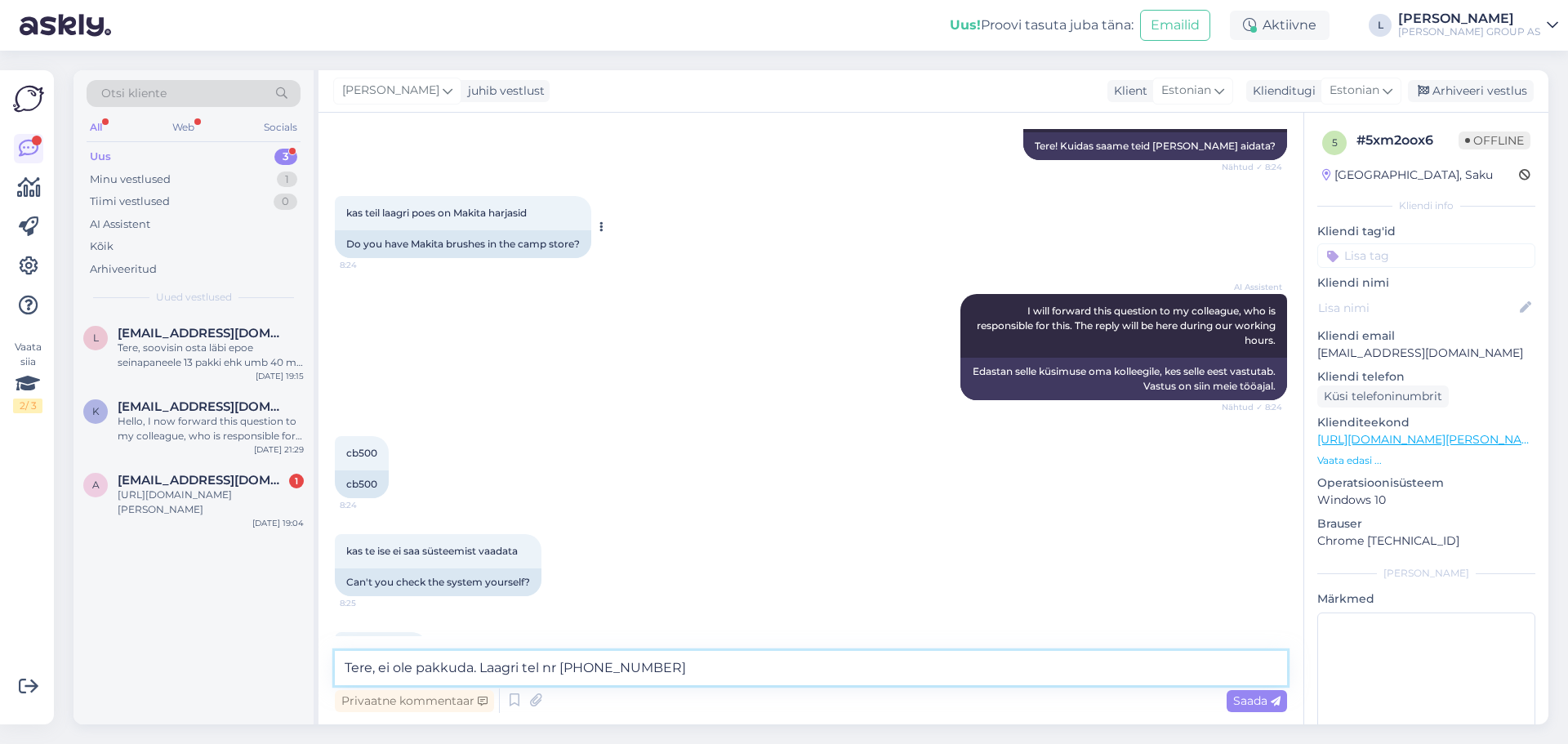
scroll to position [245, 0]
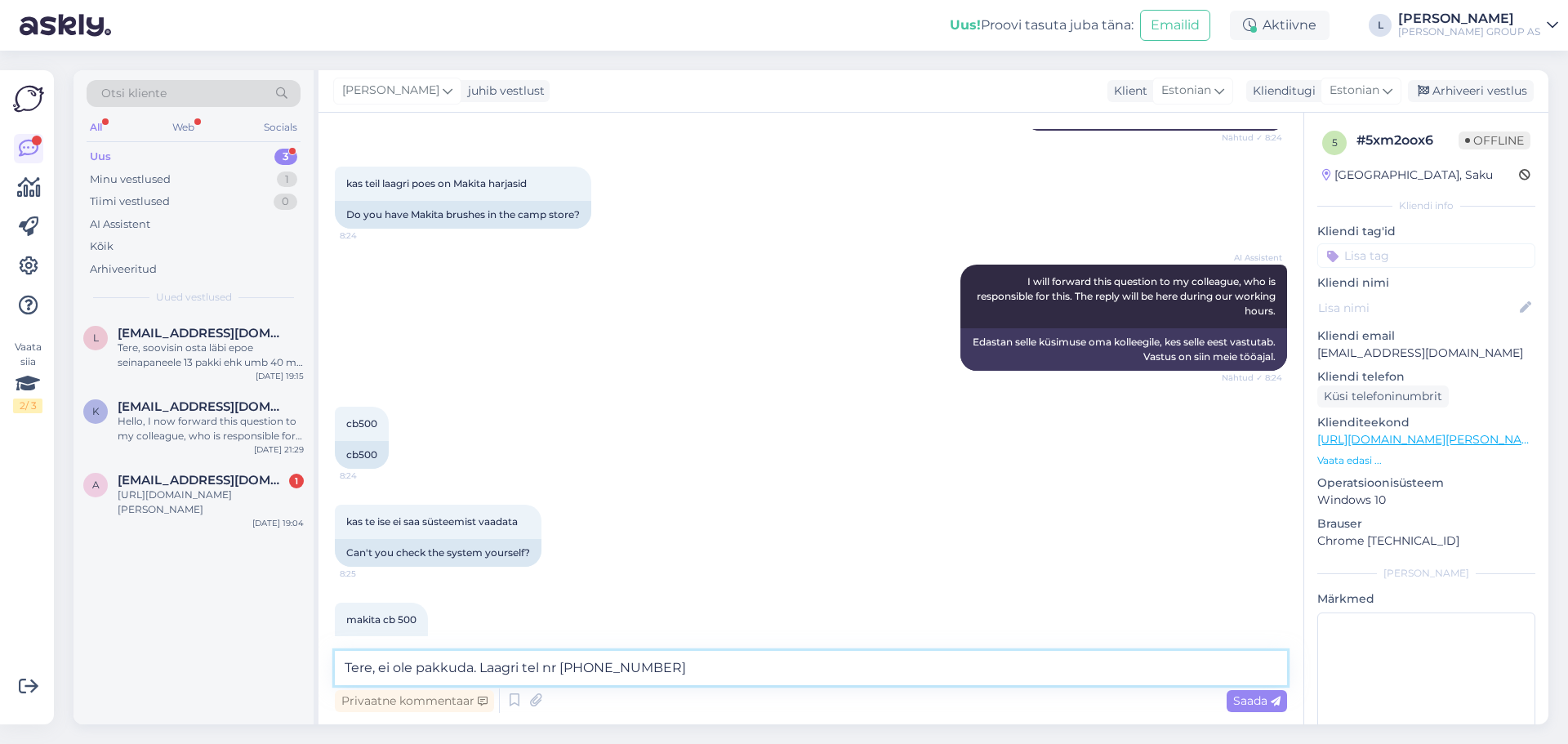
drag, startPoint x: 474, startPoint y: 670, endPoint x: 379, endPoint y: 674, distance: 95.1
click at [379, 674] on textarea "Tere, ei ole pakkuda. Laagri tel nr [PHONE_NUMBER]" at bounding box center [811, 667] width 952 height 34
type textarea "Tere, ei ole pakkuda. Laagri tel nr [PHONE_NUMBER]"
click at [1262, 699] on span "Saada" at bounding box center [1256, 700] width 48 height 15
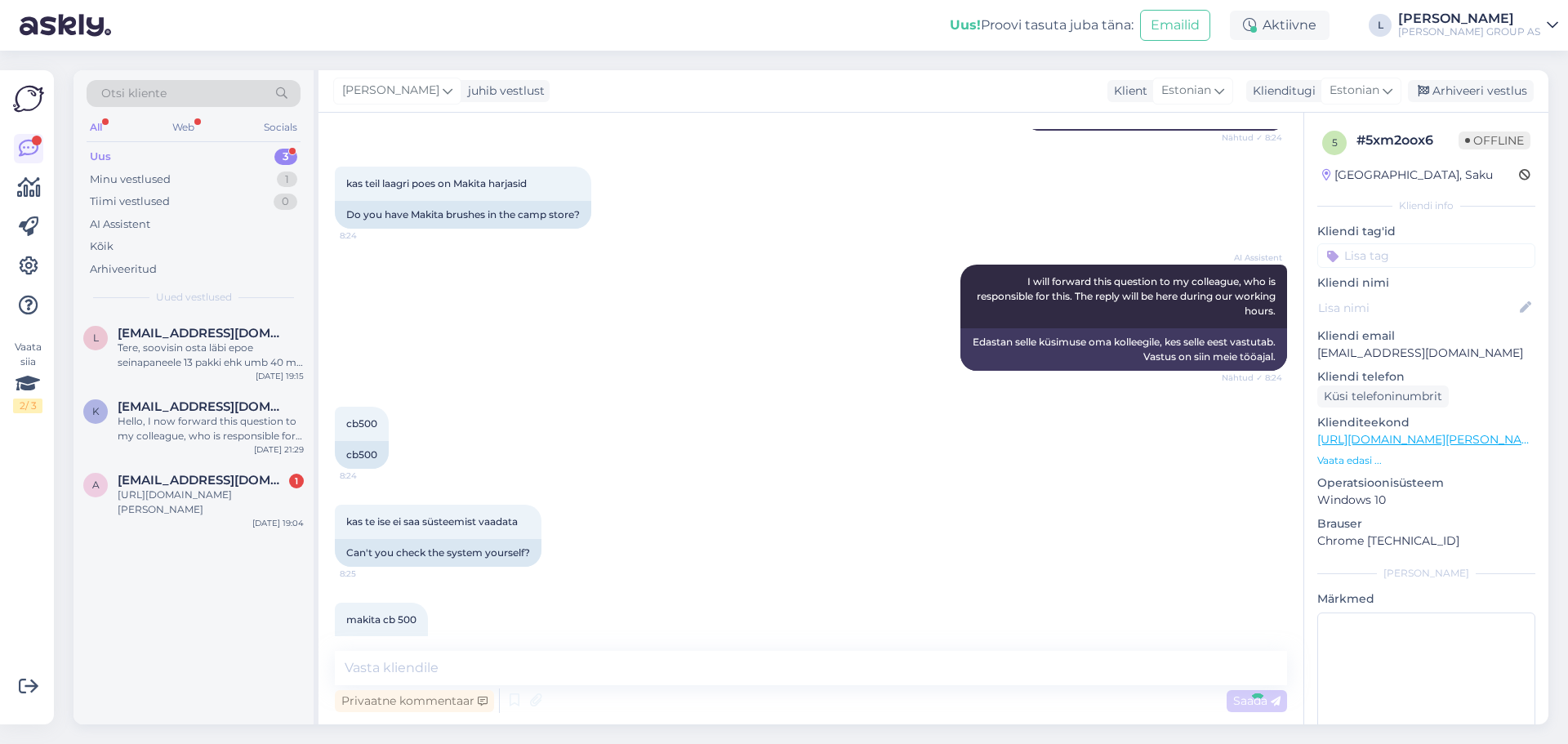
scroll to position [690, 0]
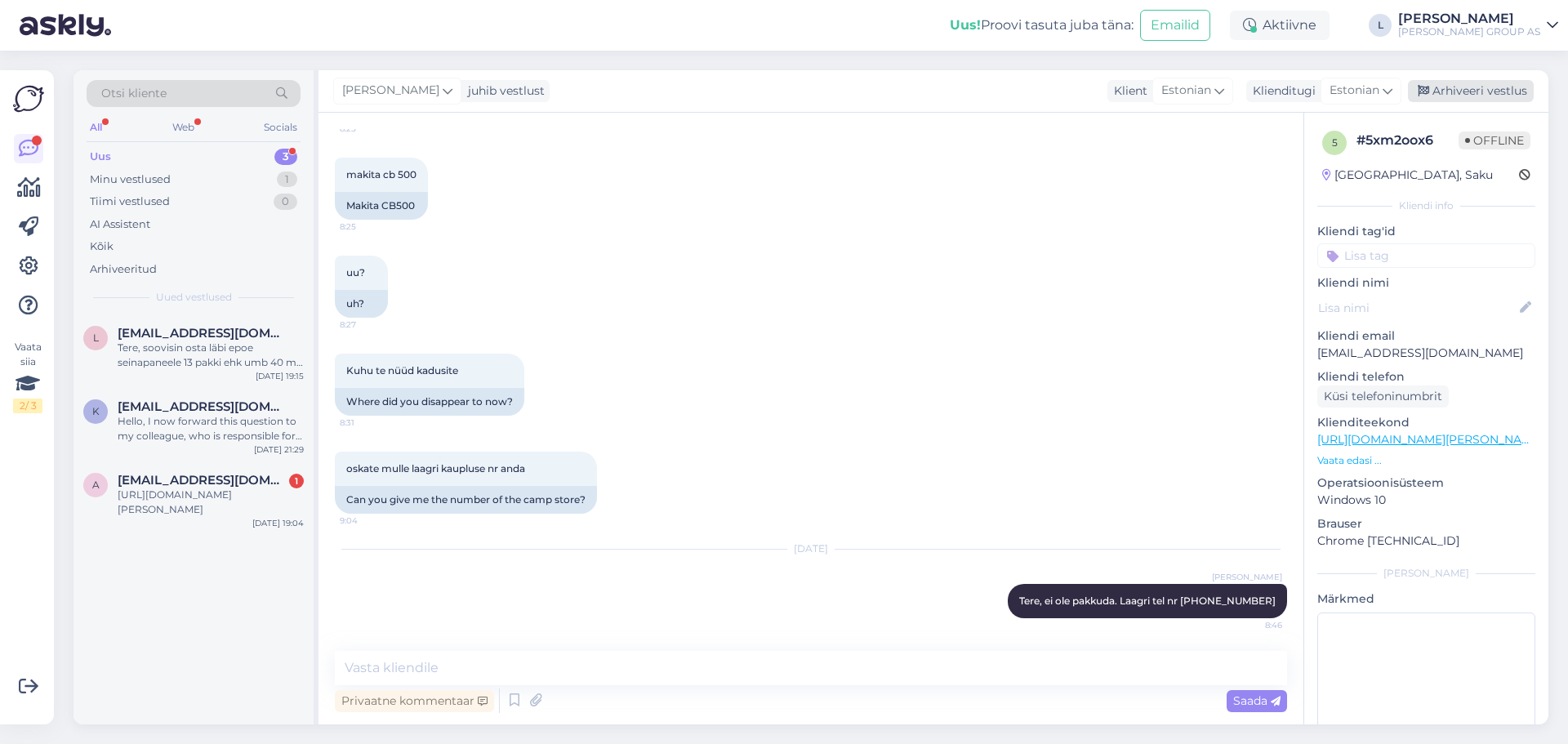
click at [1489, 84] on div "Arhiveeri vestlus" at bounding box center [1471, 91] width 126 height 22
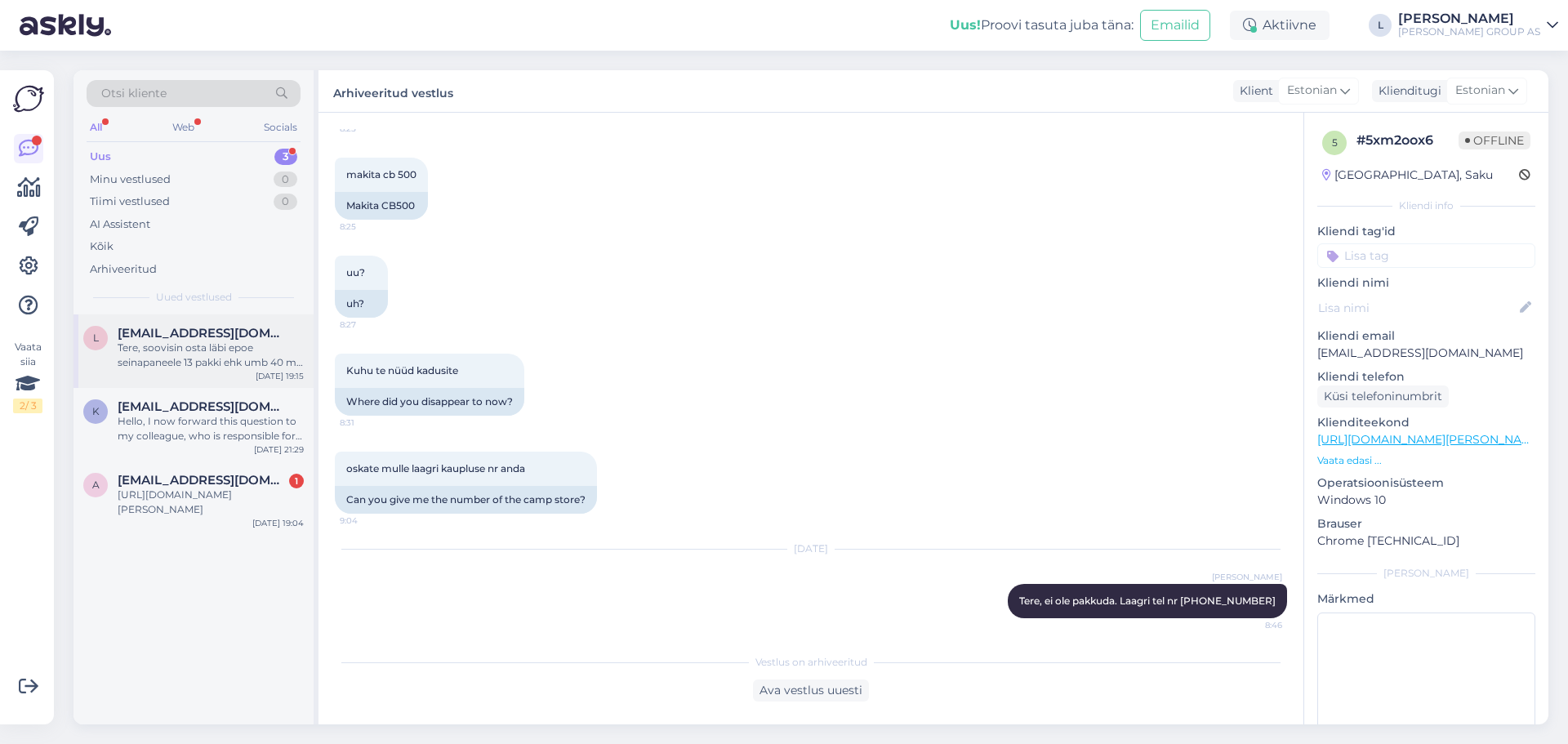
click at [223, 385] on div "l [EMAIL_ADDRESS][DOMAIN_NAME] [PERSON_NAME], soovisin osta läbi epoe seinapane…" at bounding box center [193, 351] width 241 height 73
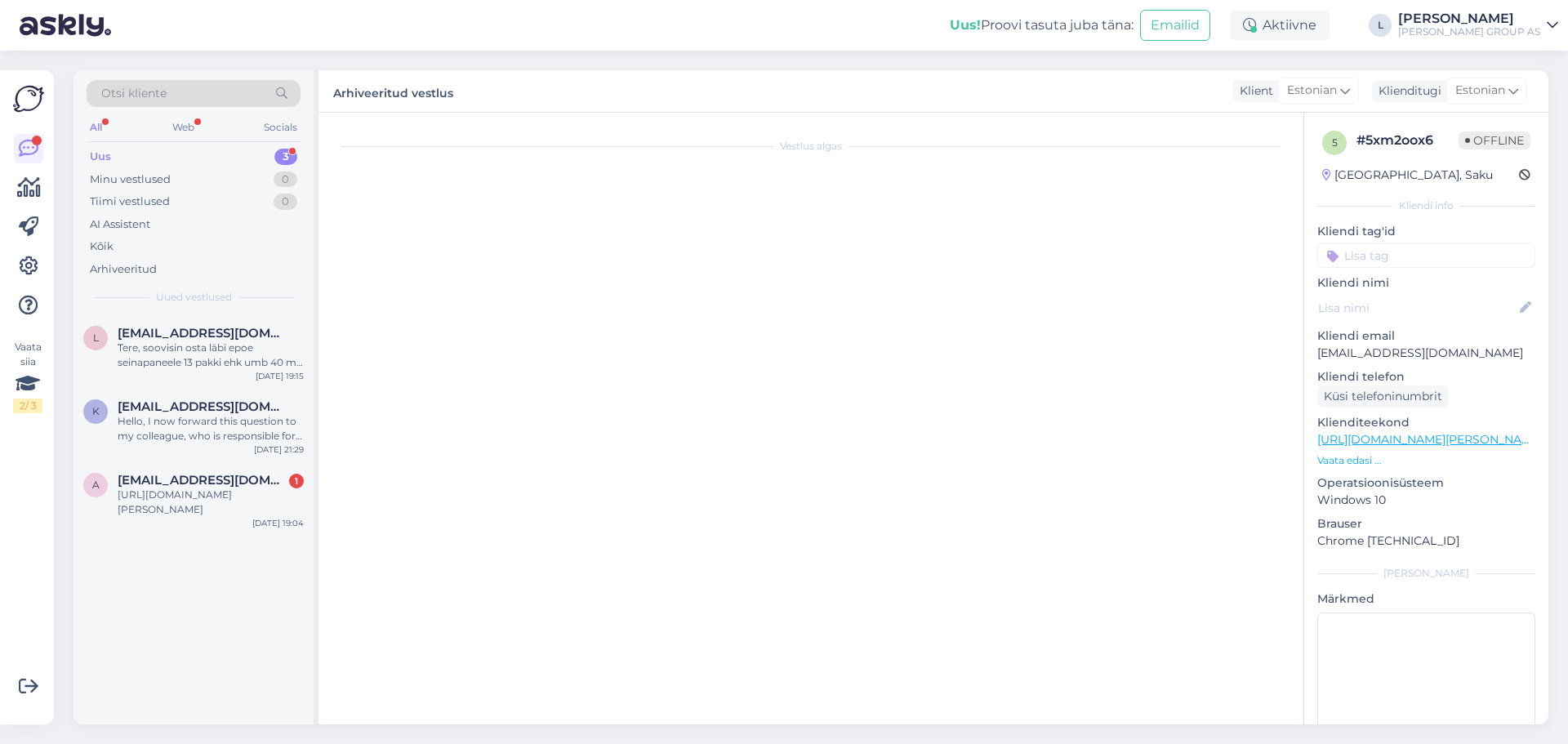
scroll to position [0, 0]
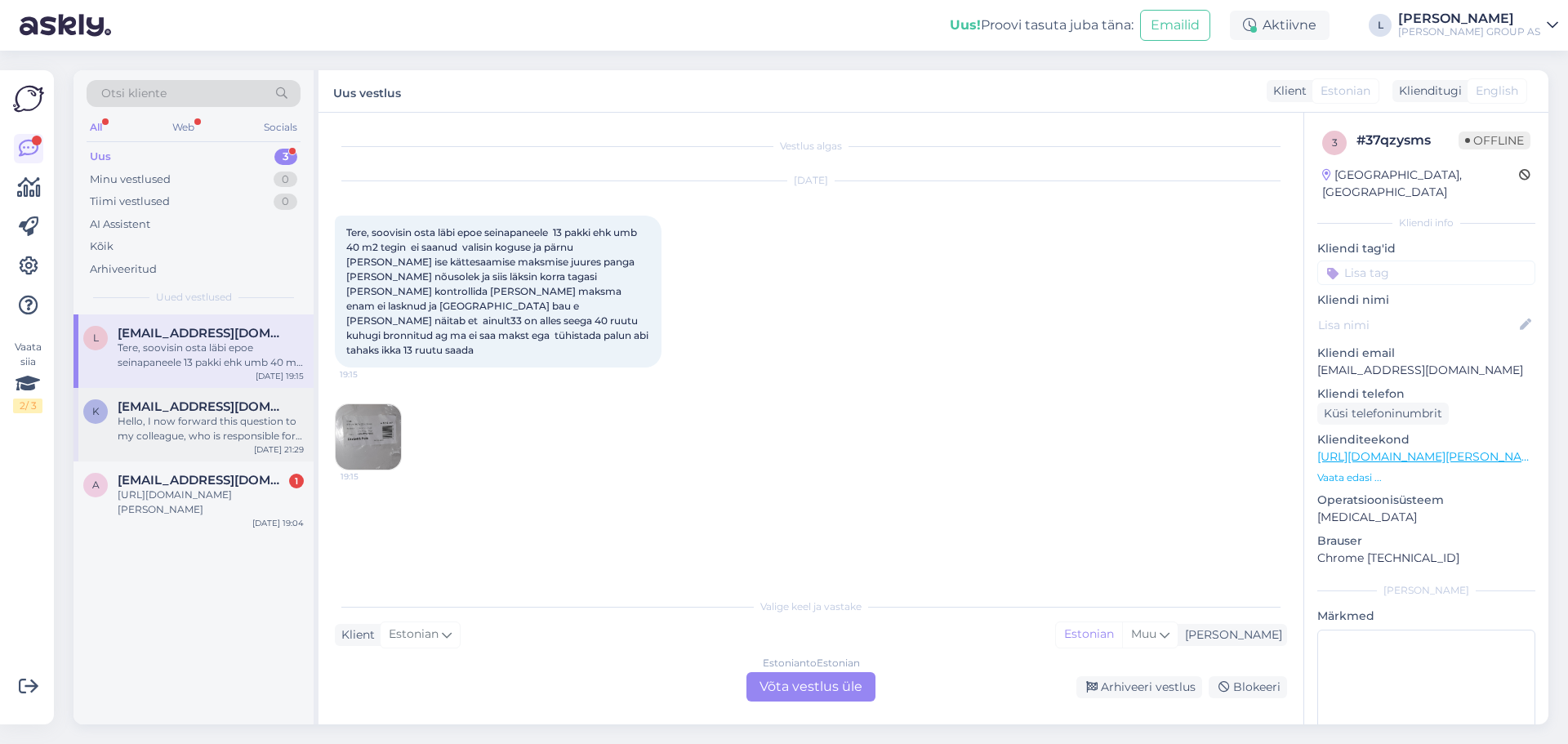
click at [224, 425] on div "Hello, I now forward this question to my colleague, who is responsible for this…" at bounding box center [210, 428] width 186 height 29
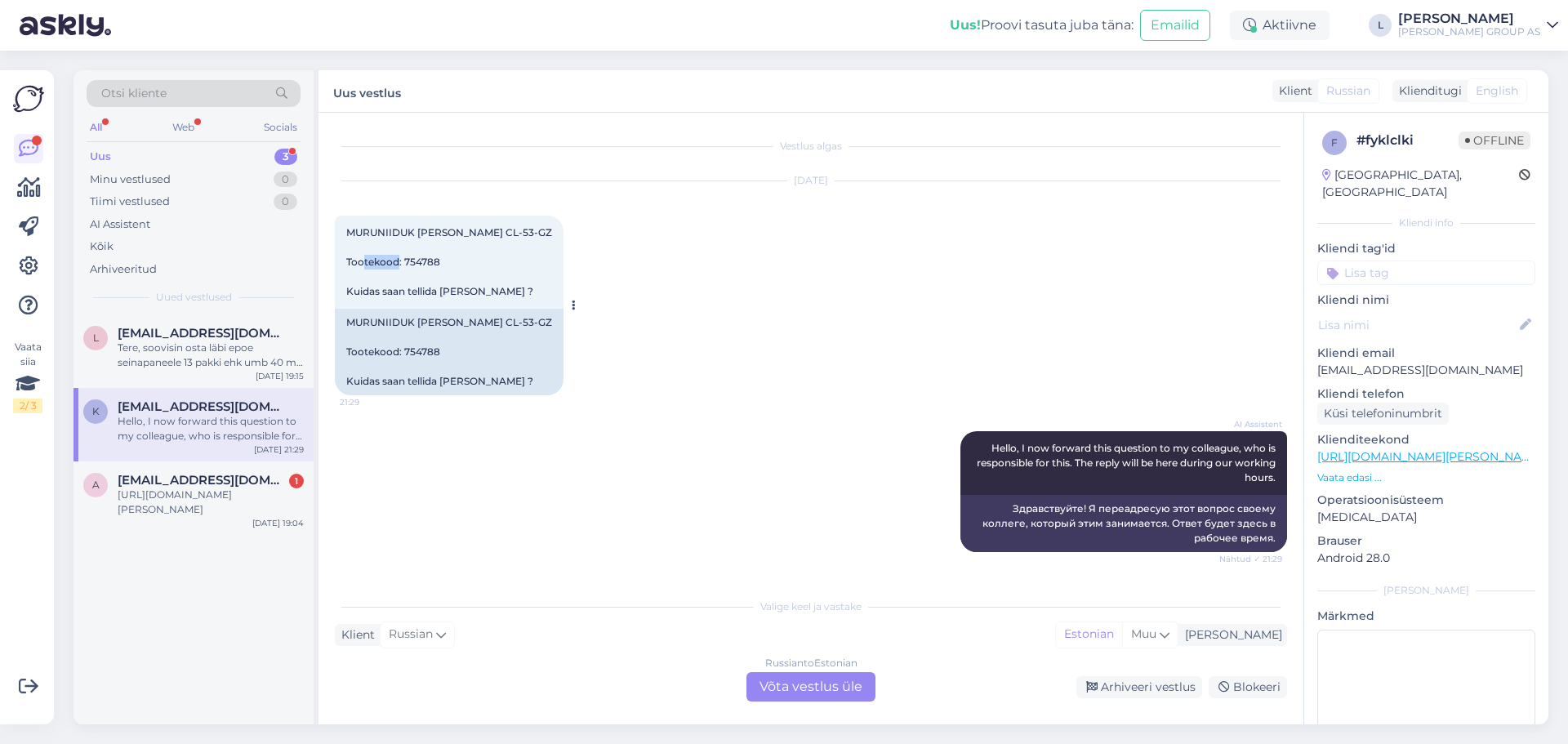
drag, startPoint x: 442, startPoint y: 263, endPoint x: 403, endPoint y: 261, distance: 39.1
click at [403, 261] on div "MURUNIIDUK [PERSON_NAME] CL-53-GZ Tootekood: 754788 Kuidas saan tellida [PERSON…" at bounding box center [449, 262] width 229 height 93
copy span "754788"
click at [829, 686] on div "Russian to Estonian Võta vestlus üle" at bounding box center [810, 687] width 129 height 29
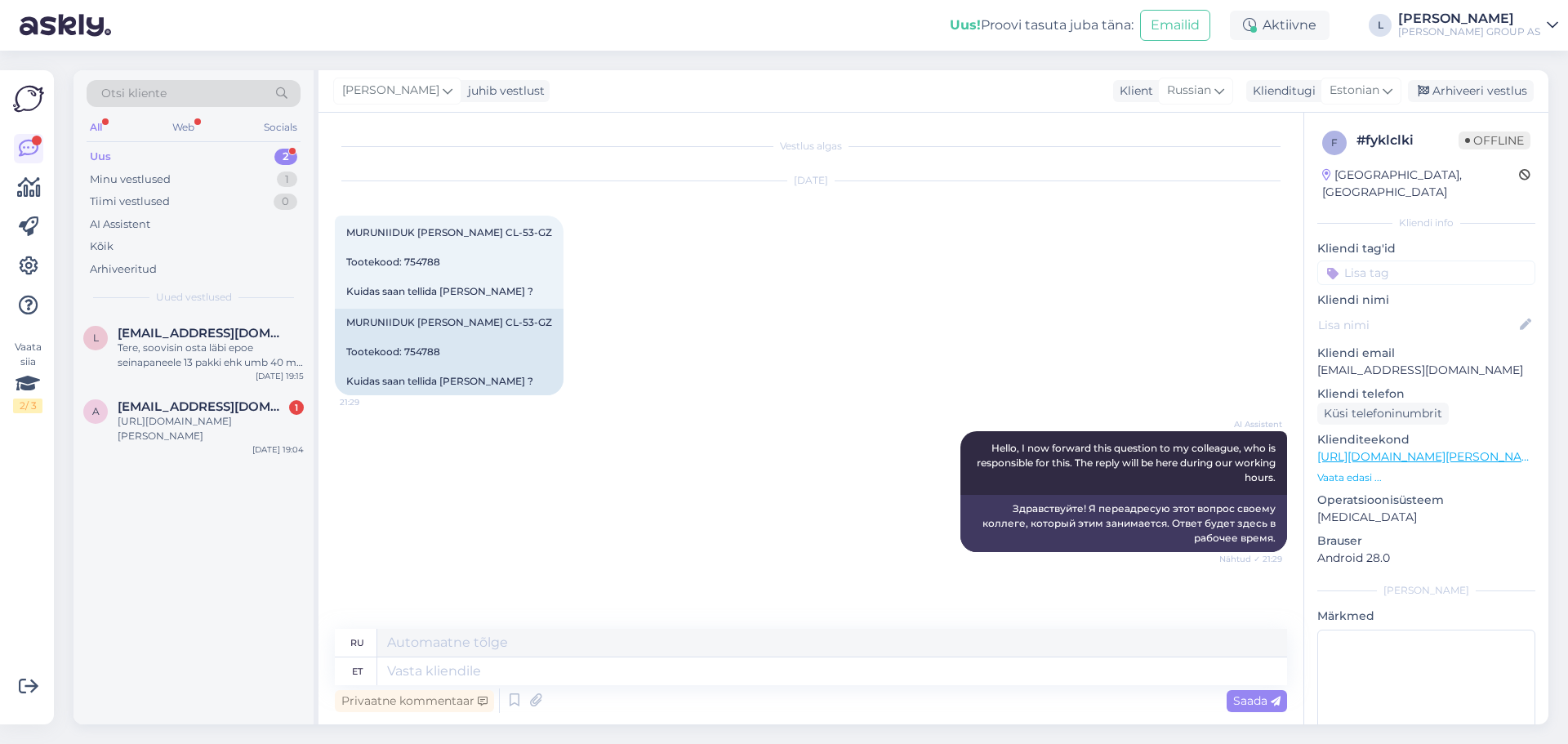
click at [765, 685] on div "Privaatne kommentaar Saada" at bounding box center [811, 700] width 952 height 31
click at [766, 662] on textarea at bounding box center [832, 671] width 910 height 28
type textarea "Toode"
type textarea "Продукт"
type textarea "Toode on"
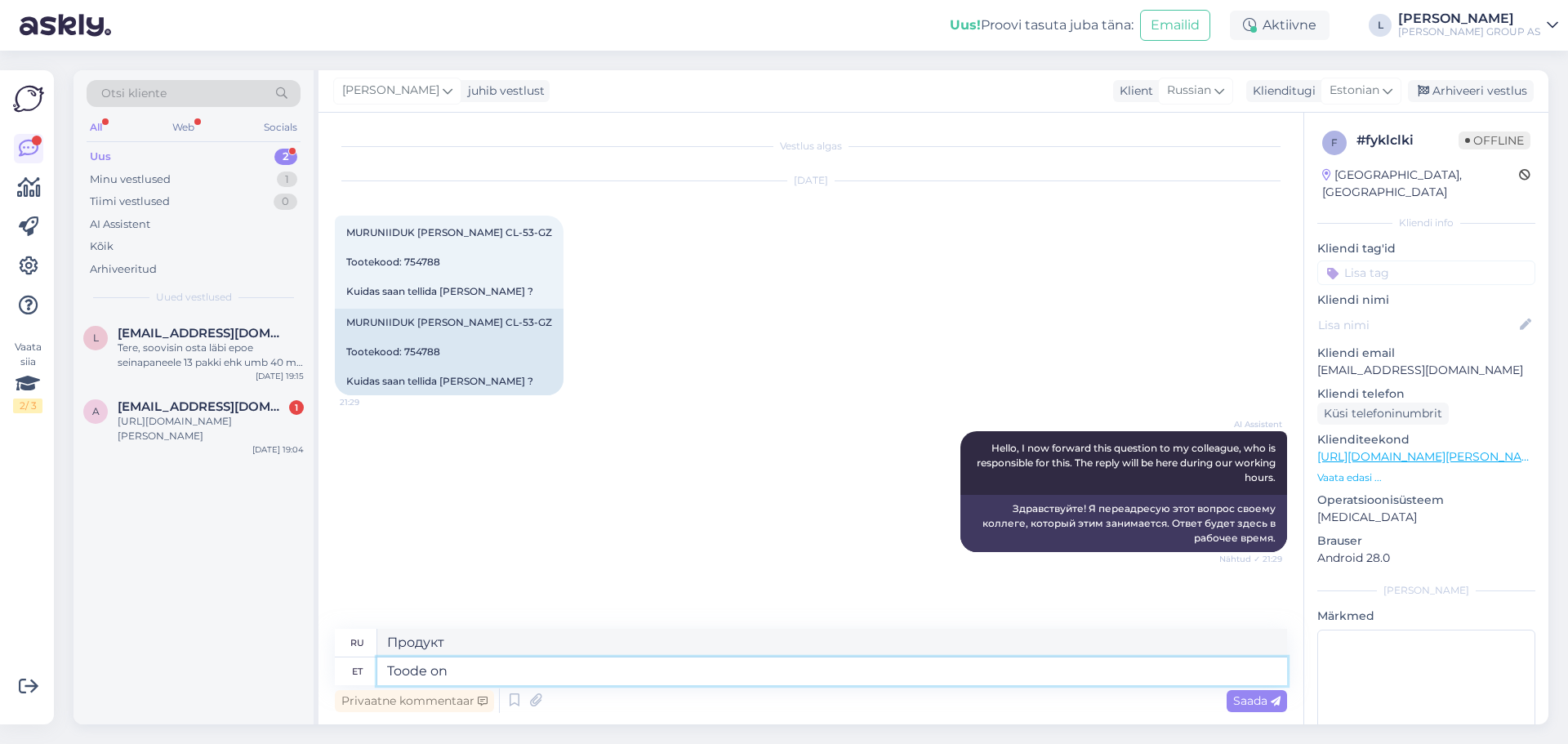
type textarea "Продукт - это"
type textarea "Toode on väja"
type textarea "Товар отсутствует на складе."
type textarea "Toode on väja müüdud"
type textarea "Товар распродан."
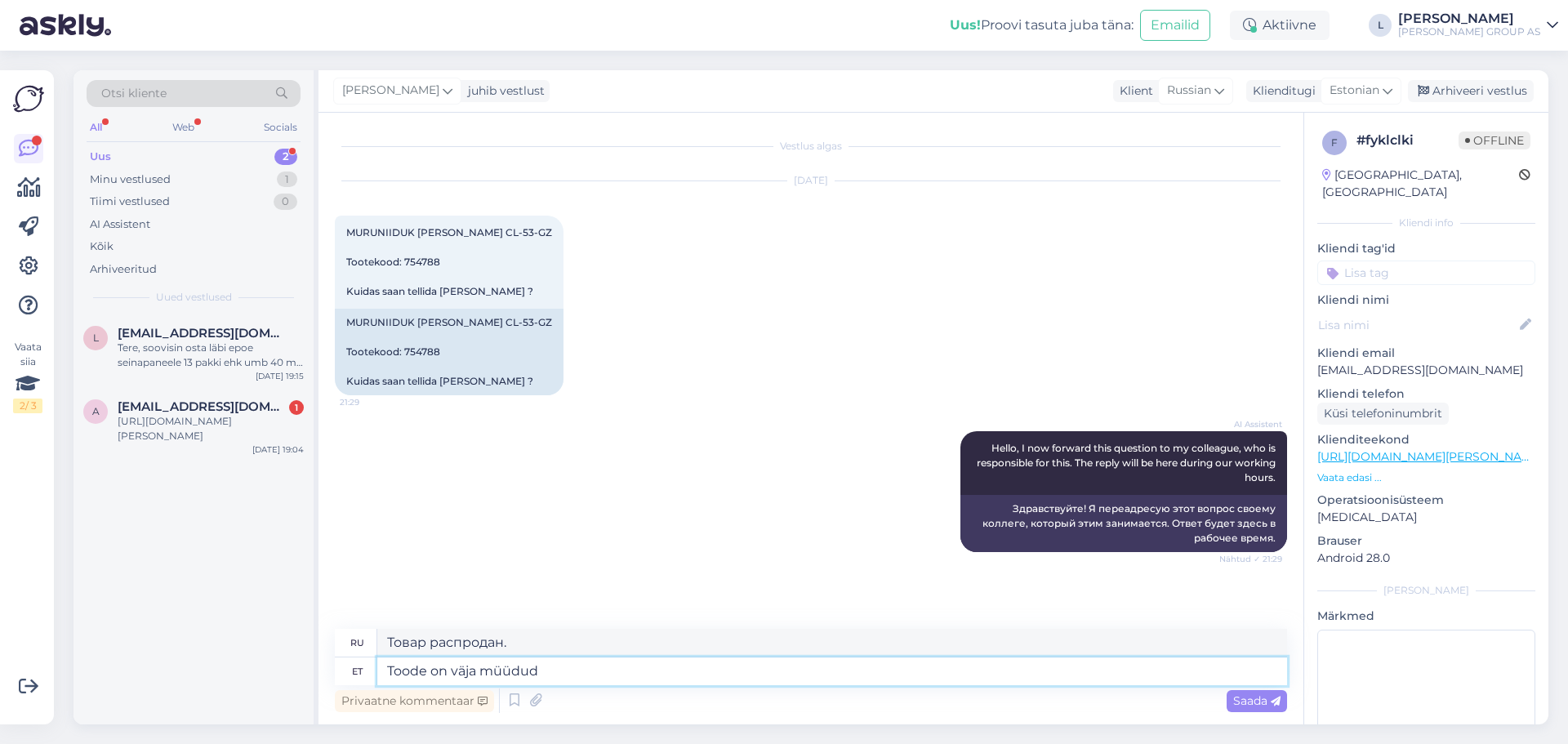
click at [384, 667] on textarea "Toode on väja müüdud" at bounding box center [832, 671] width 910 height 28
type textarea "TEre. Toode on väja müüdud"
type textarea "Здравствуйте. Товар распродан."
click at [401, 673] on textarea "TEre. Toode on väja müüdud" at bounding box center [832, 671] width 910 height 28
type textarea "Tere. Toode on väja müüdud"
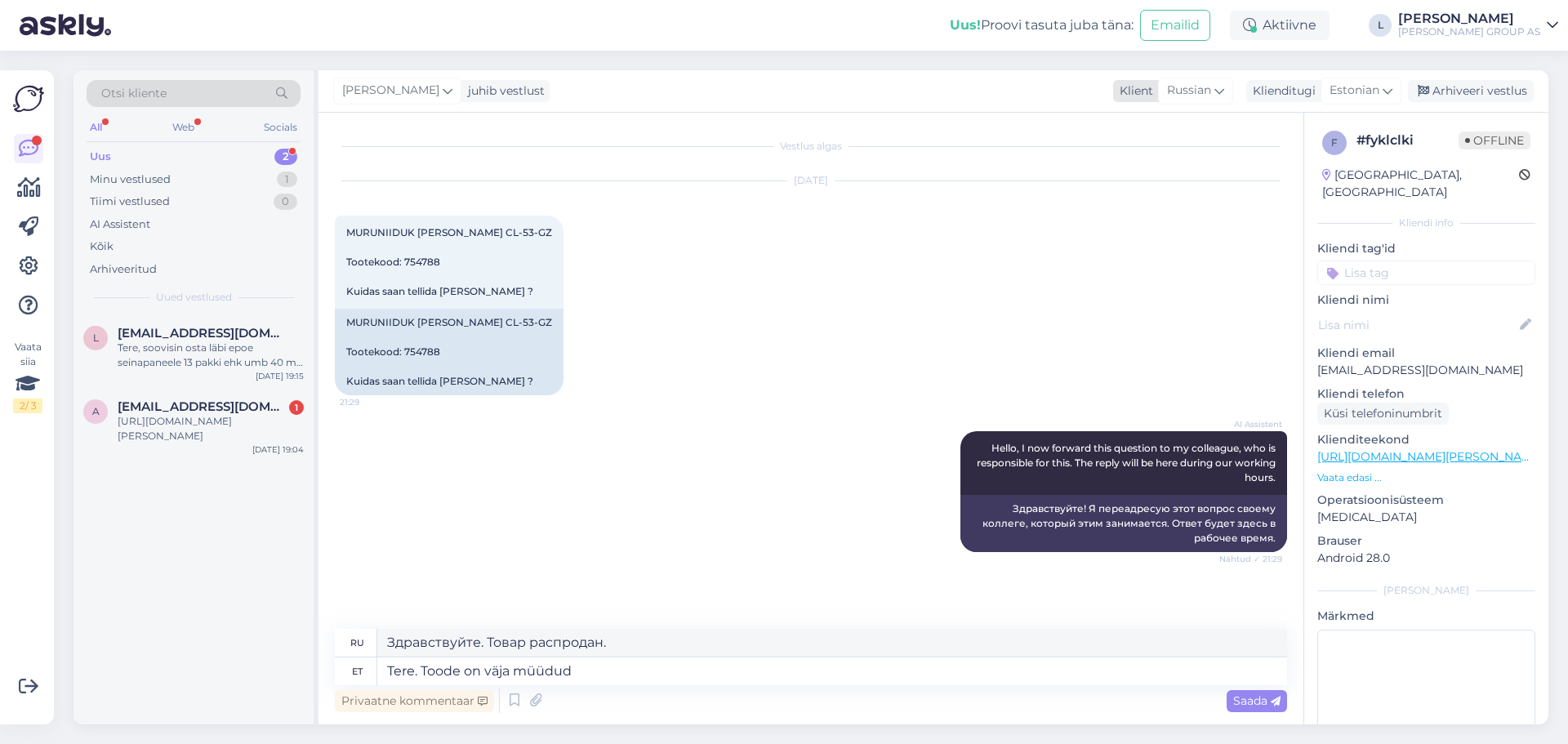
click at [1224, 83] on icon at bounding box center [1219, 91] width 10 height 18
type input "es"
click at [1165, 179] on link "Estonian" at bounding box center [1174, 189] width 179 height 26
click at [1257, 702] on span "Saada" at bounding box center [1256, 700] width 48 height 15
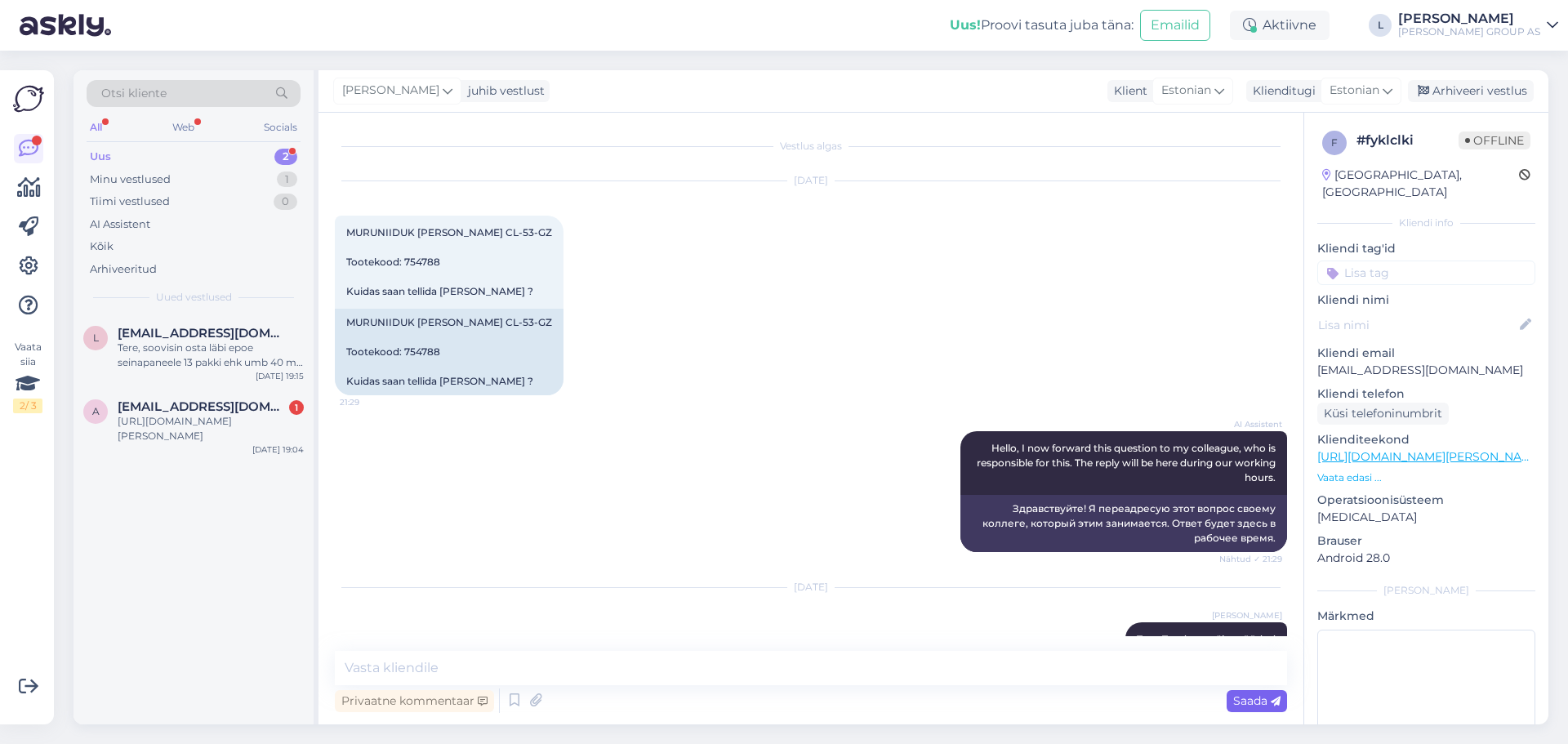
scroll to position [38, 0]
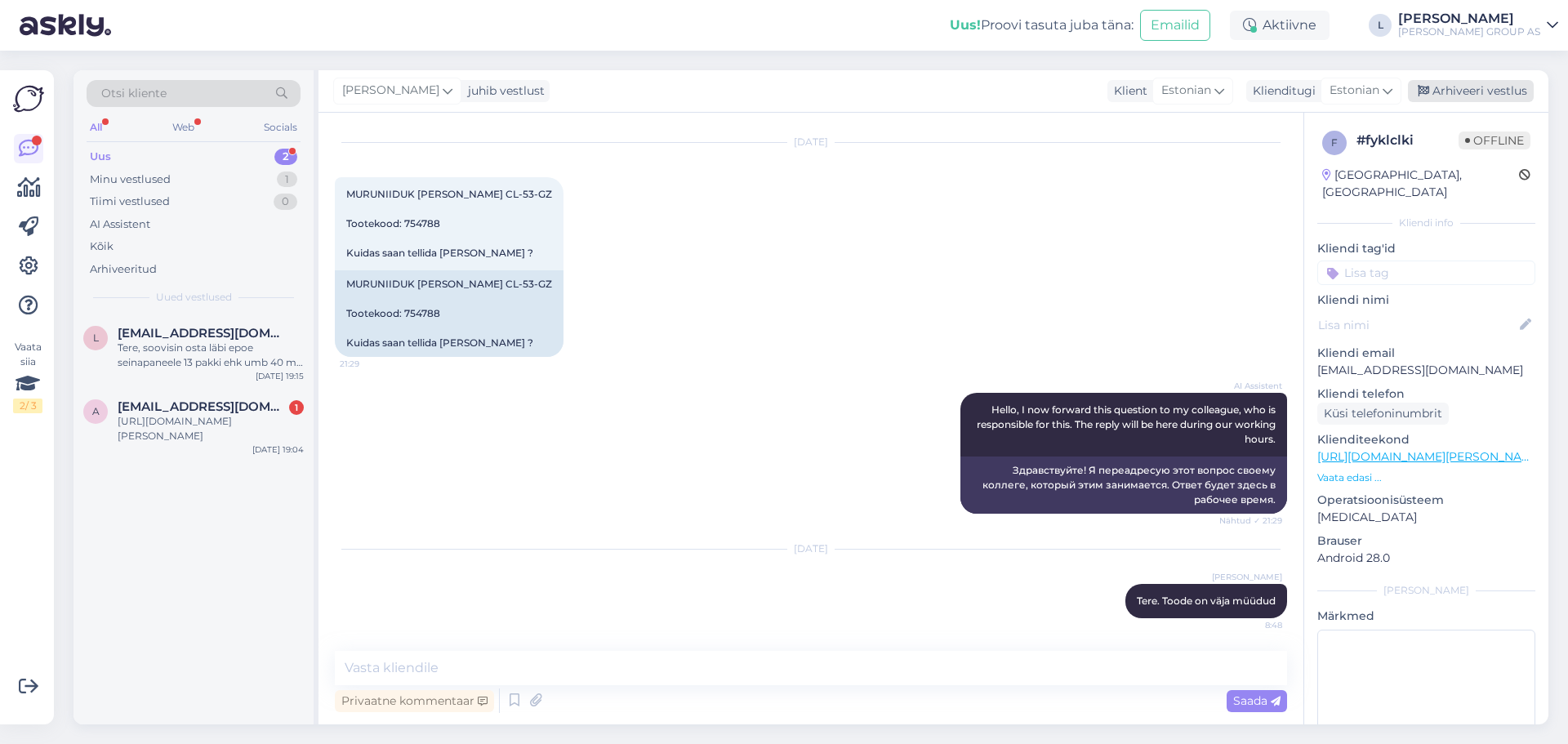
click at [1518, 86] on div "Arhiveeri vestlus" at bounding box center [1471, 91] width 126 height 22
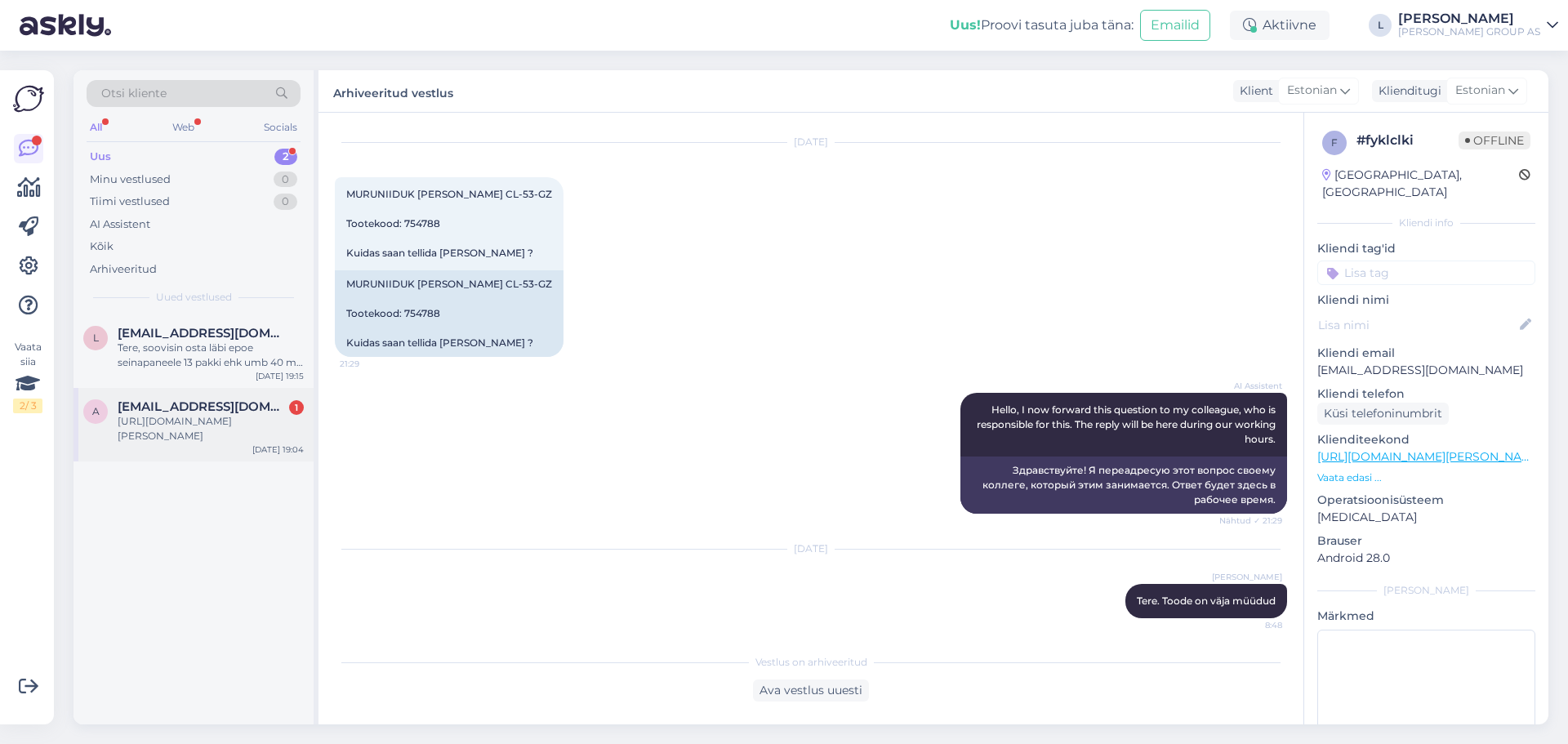
click at [196, 427] on div "[URL][DOMAIN_NAME][PERSON_NAME]" at bounding box center [210, 428] width 186 height 29
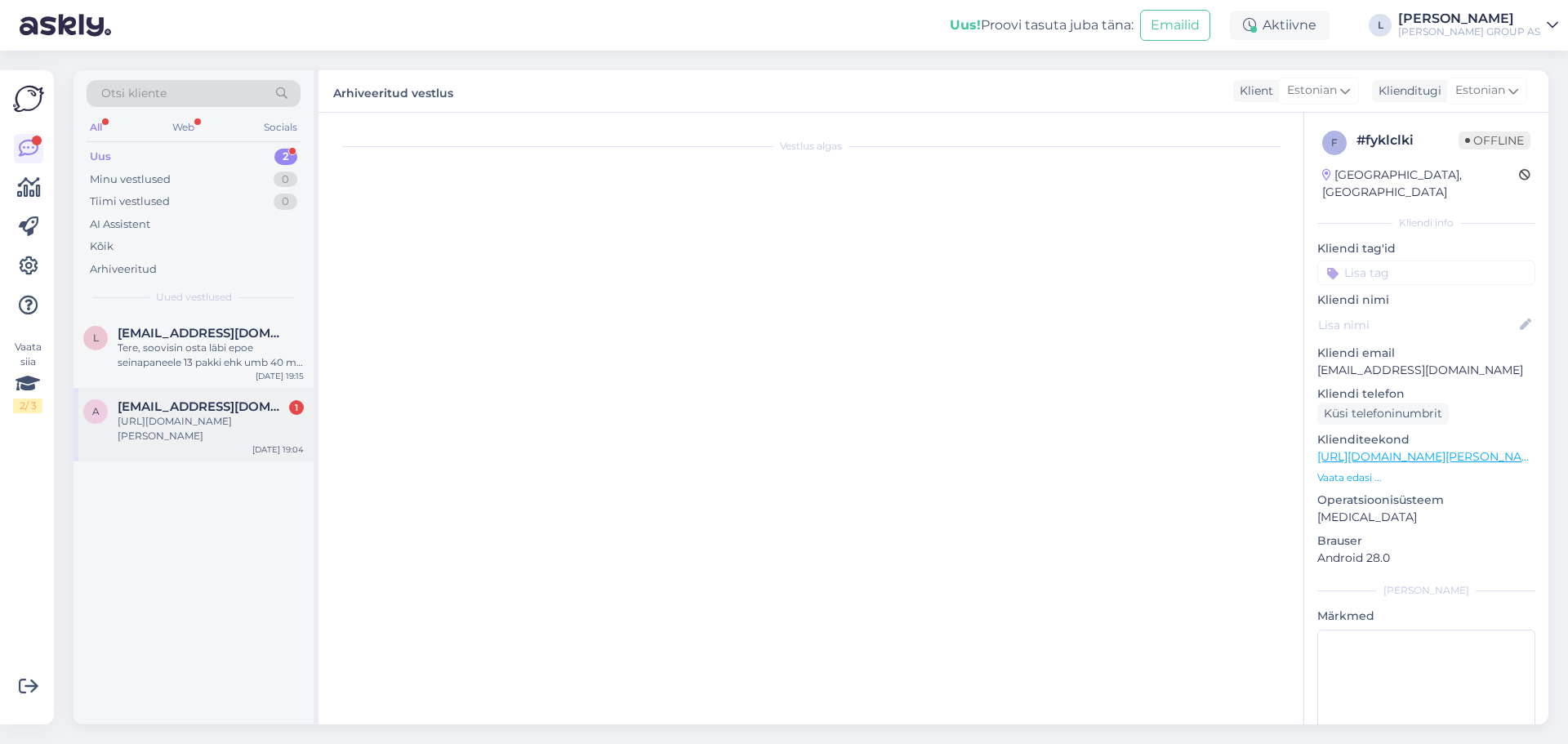
scroll to position [0, 0]
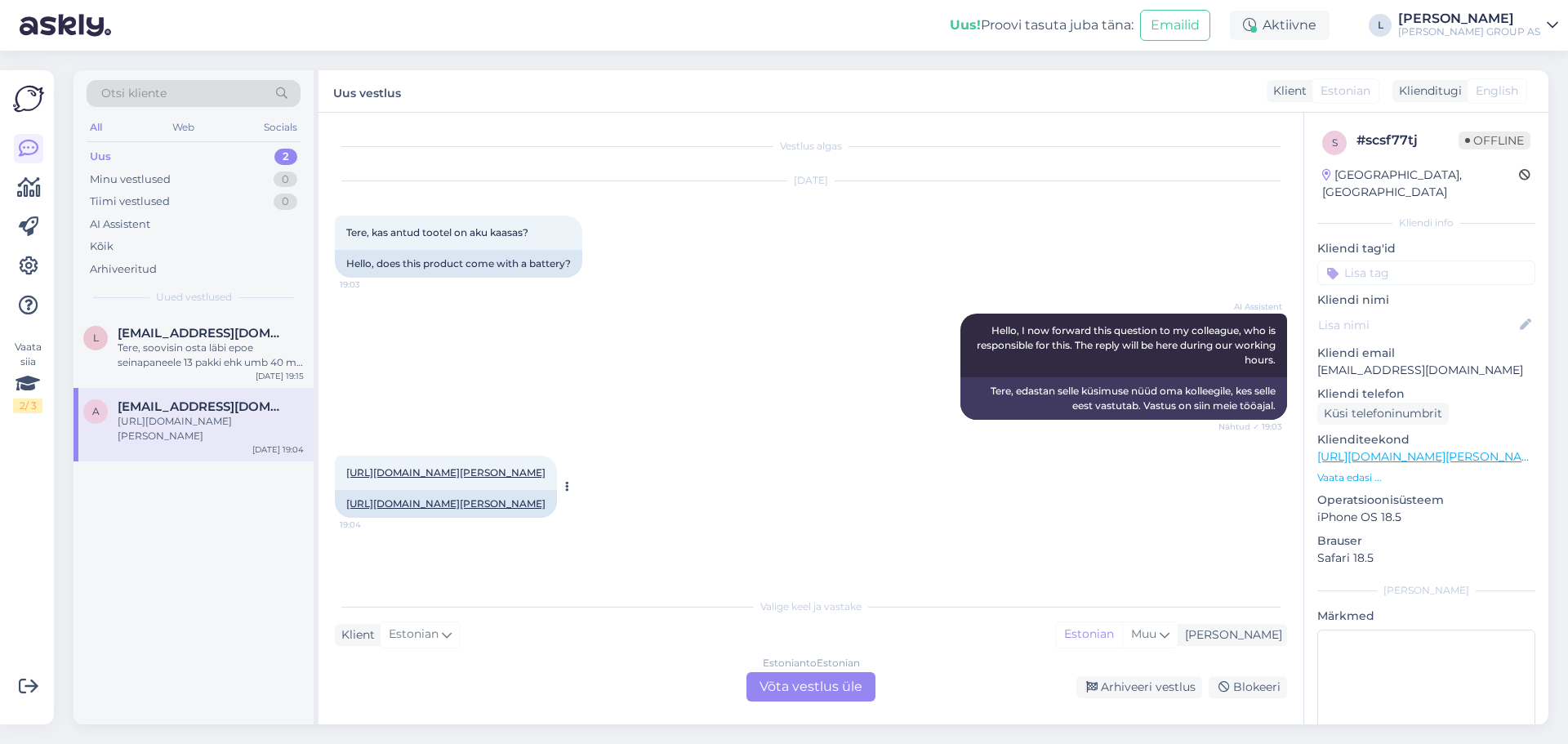
click at [467, 478] on link "[URL][DOMAIN_NAME][PERSON_NAME]" at bounding box center [446, 472] width 200 height 13
click at [811, 680] on div "Estonian to Estonian Võta vestlus üle" at bounding box center [810, 687] width 129 height 29
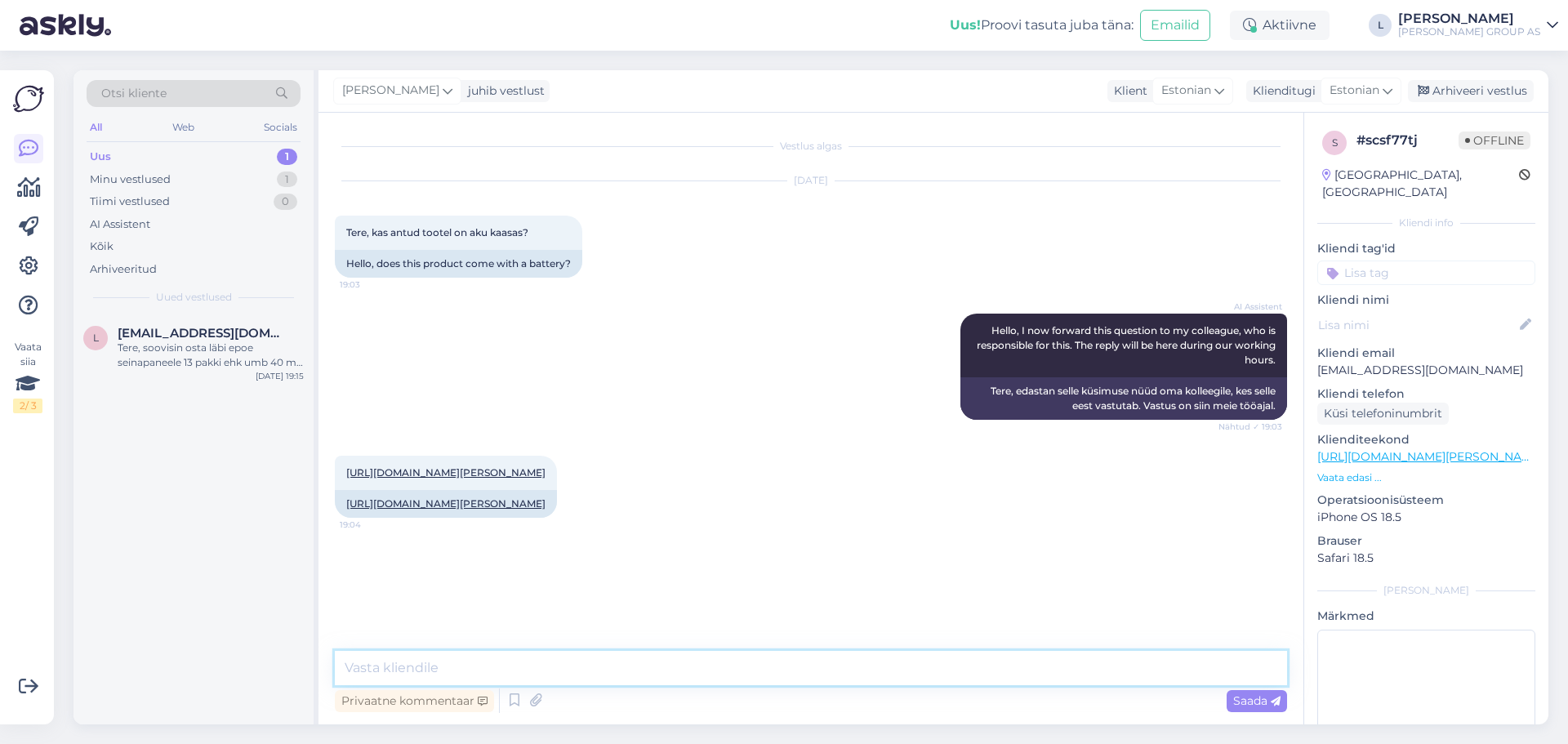
click at [599, 681] on textarea at bounding box center [811, 667] width 952 height 34
click at [493, 661] on textarea "Tere, sõna karkass viidb sellele" at bounding box center [811, 667] width 952 height 34
click at [565, 668] on textarea "Tere, sõna karkass viidab sellele" at bounding box center [811, 667] width 952 height 34
type textarea "Tere, sõna karkass viidab sellele et aku ja laadija ei kuulu komplekti"
click at [1275, 716] on div "Vestlus algas [DATE] Tere, kas antud tootel on aku kaasas? 19:03 Hello, does th…" at bounding box center [810, 419] width 985 height 612
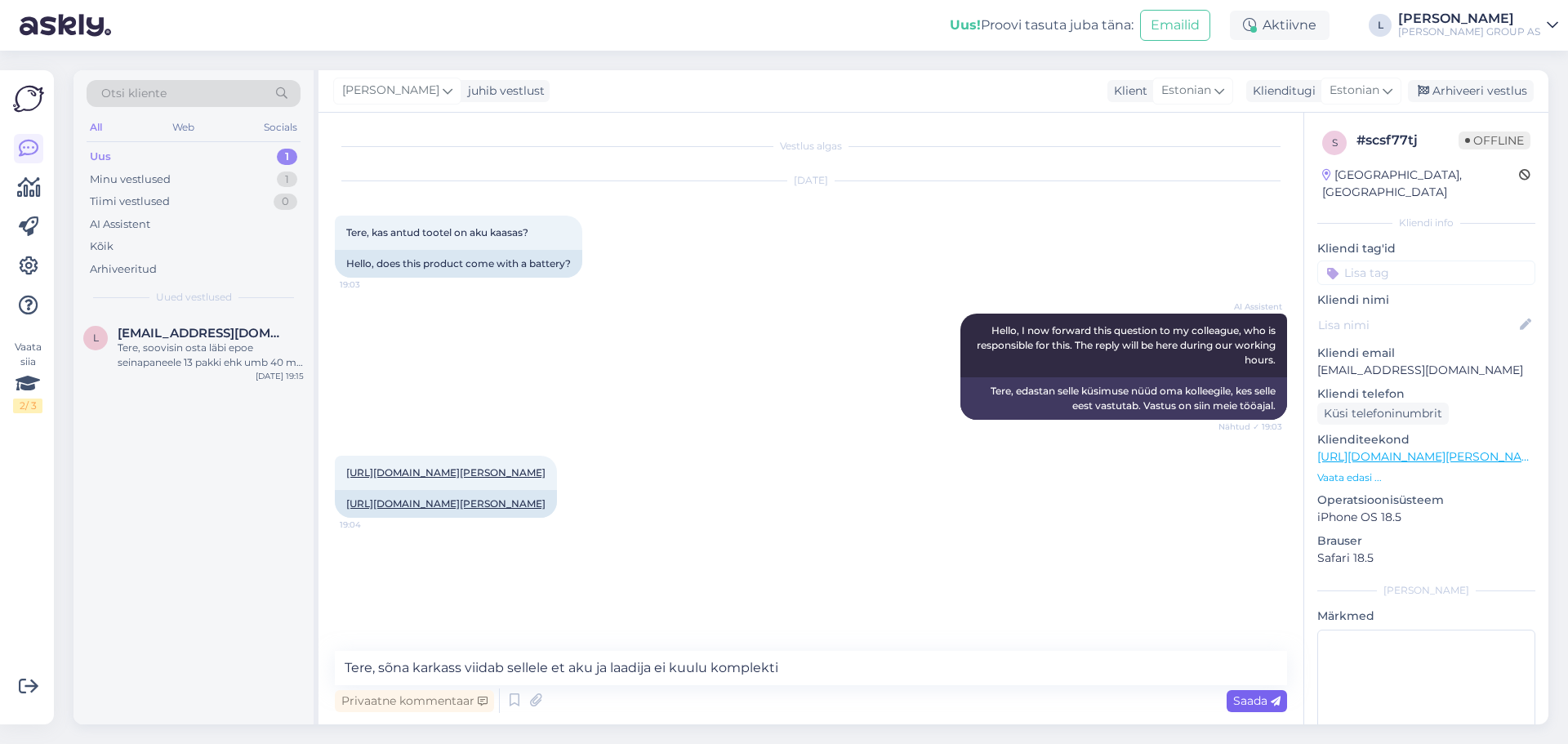
click at [1269, 699] on span "Saada" at bounding box center [1256, 700] width 48 height 15
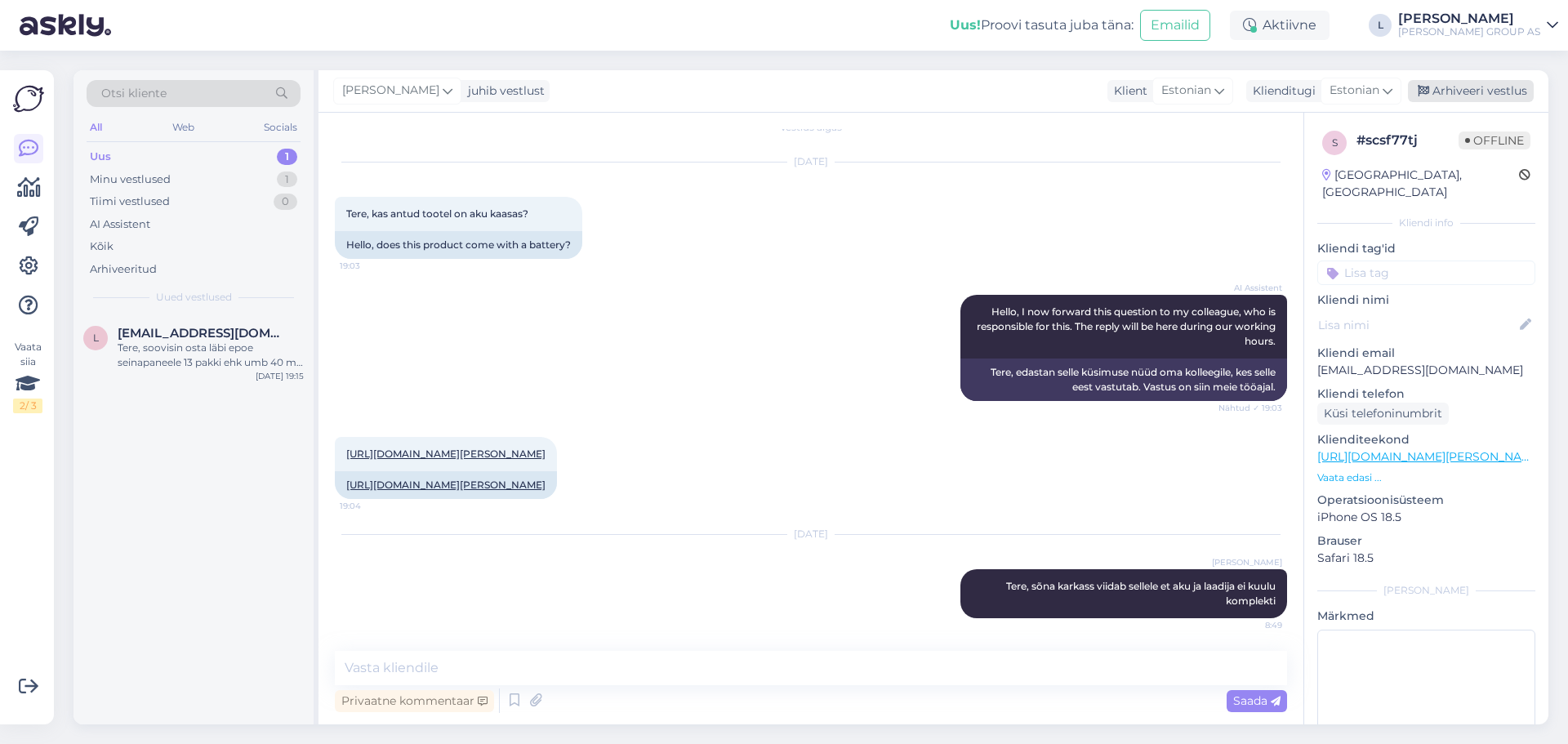
click at [1482, 82] on div "Arhiveeri vestlus" at bounding box center [1471, 91] width 126 height 22
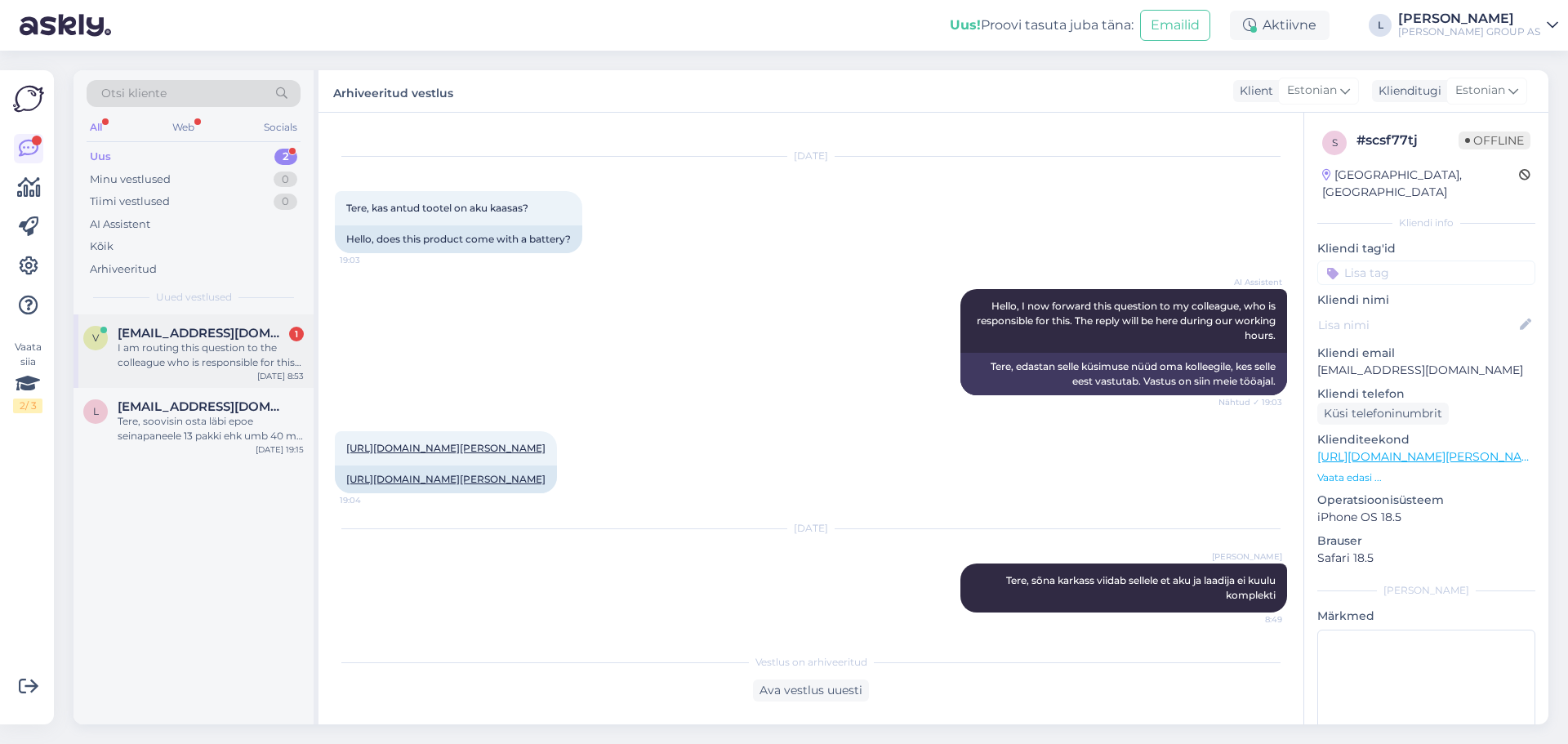
drag, startPoint x: 162, startPoint y: 353, endPoint x: 274, endPoint y: 356, distance: 112.0
click at [162, 352] on div "I am routing this question to the colleague who is responsible for this topic. …" at bounding box center [210, 355] width 186 height 29
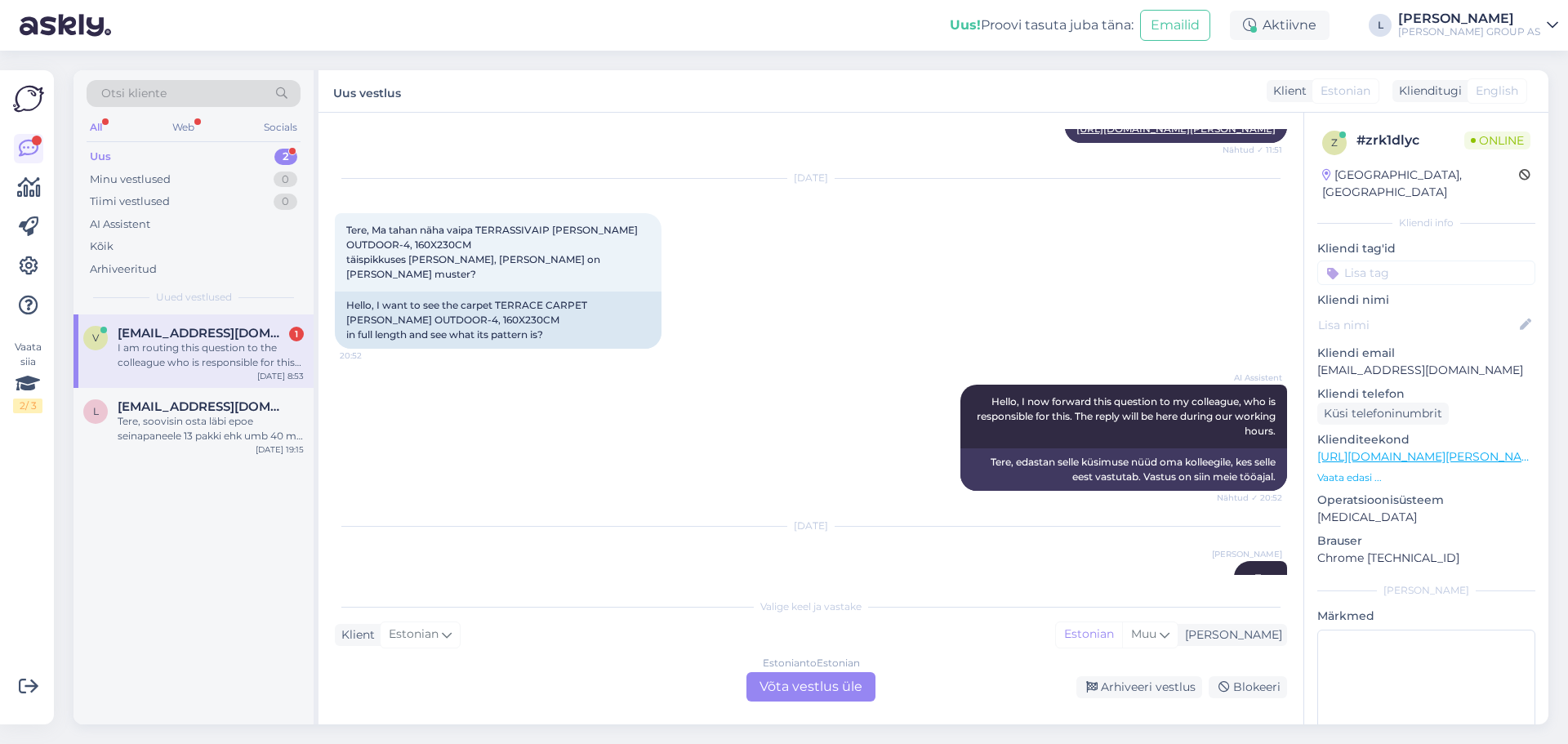
scroll to position [1659, 0]
drag, startPoint x: 421, startPoint y: 244, endPoint x: 479, endPoint y: 222, distance: 62.0
click at [479, 222] on div "Tere, Ma tahan näha vaipa TERRASSIVAIP [PERSON_NAME] OUTDOOR-4, 160X230CM täisp…" at bounding box center [498, 253] width 326 height 78
copy span "TERRASSIVAIP [PERSON_NAME] OUTDOOR-4, 160X230CM"
click at [827, 680] on div "Estonian to Estonian Võta vestlus üle" at bounding box center [810, 687] width 129 height 29
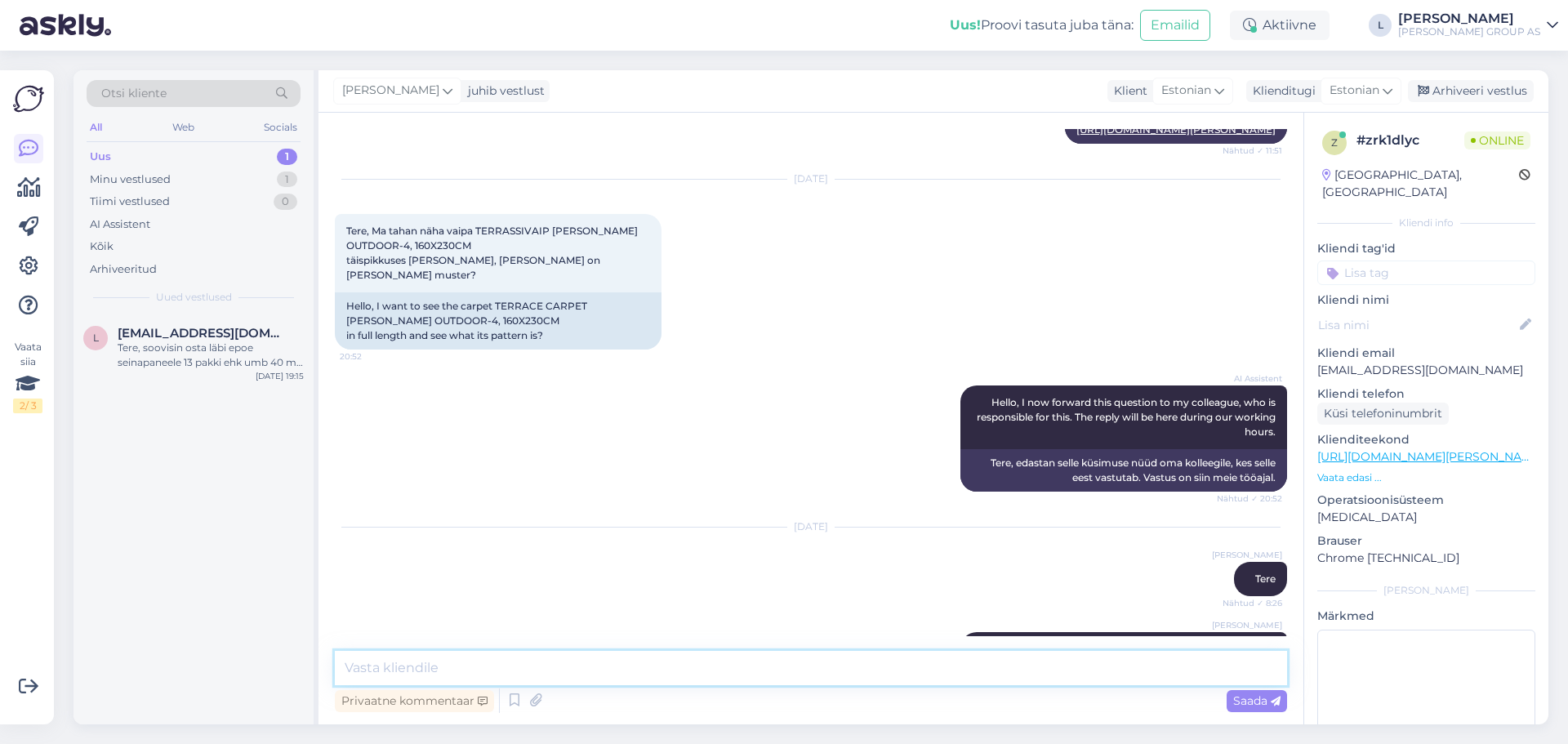
click at [508, 671] on textarea at bounding box center [811, 667] width 952 height 34
click at [526, 700] on icon at bounding box center [535, 700] width 22 height 24
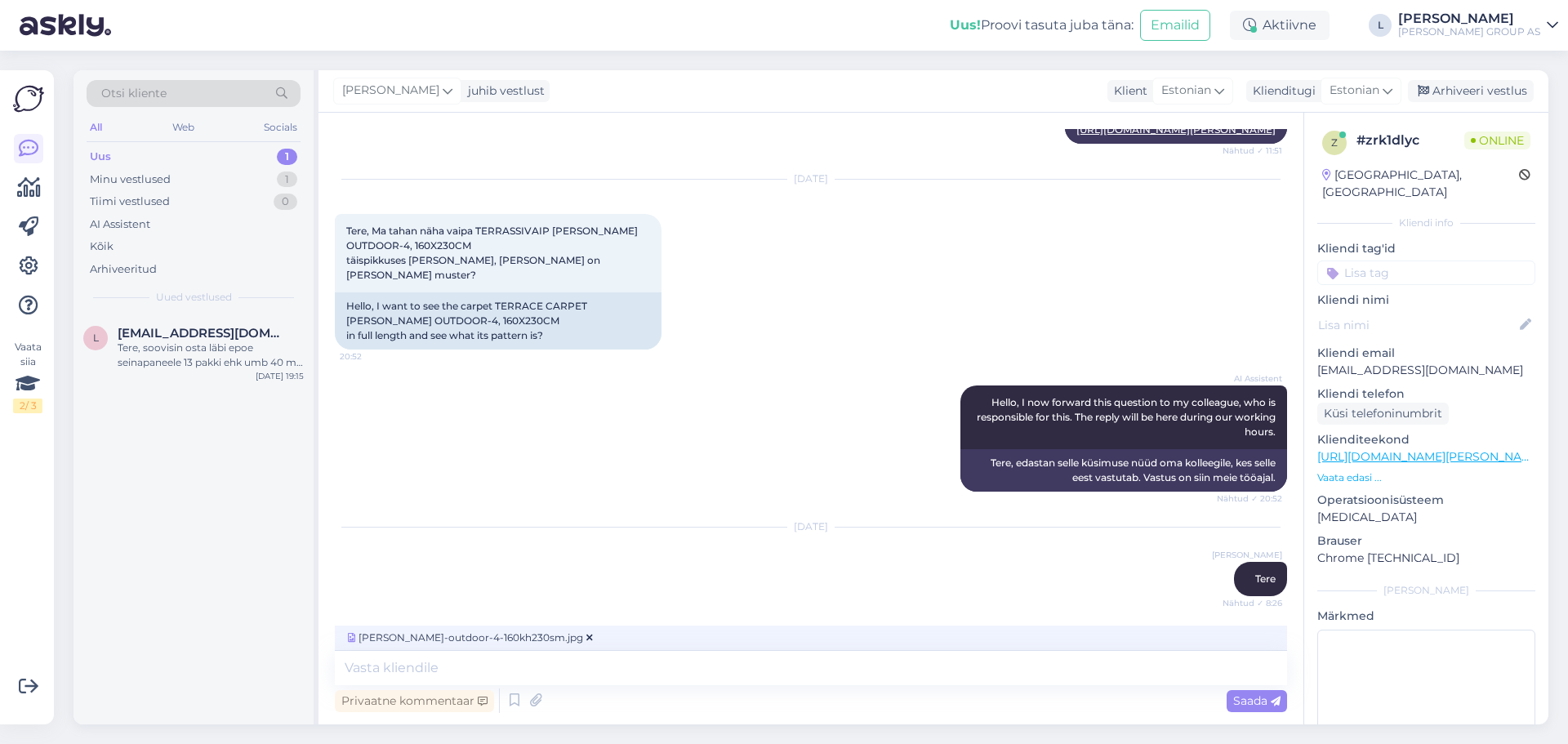
click at [1241, 695] on span "Saada" at bounding box center [1256, 700] width 48 height 15
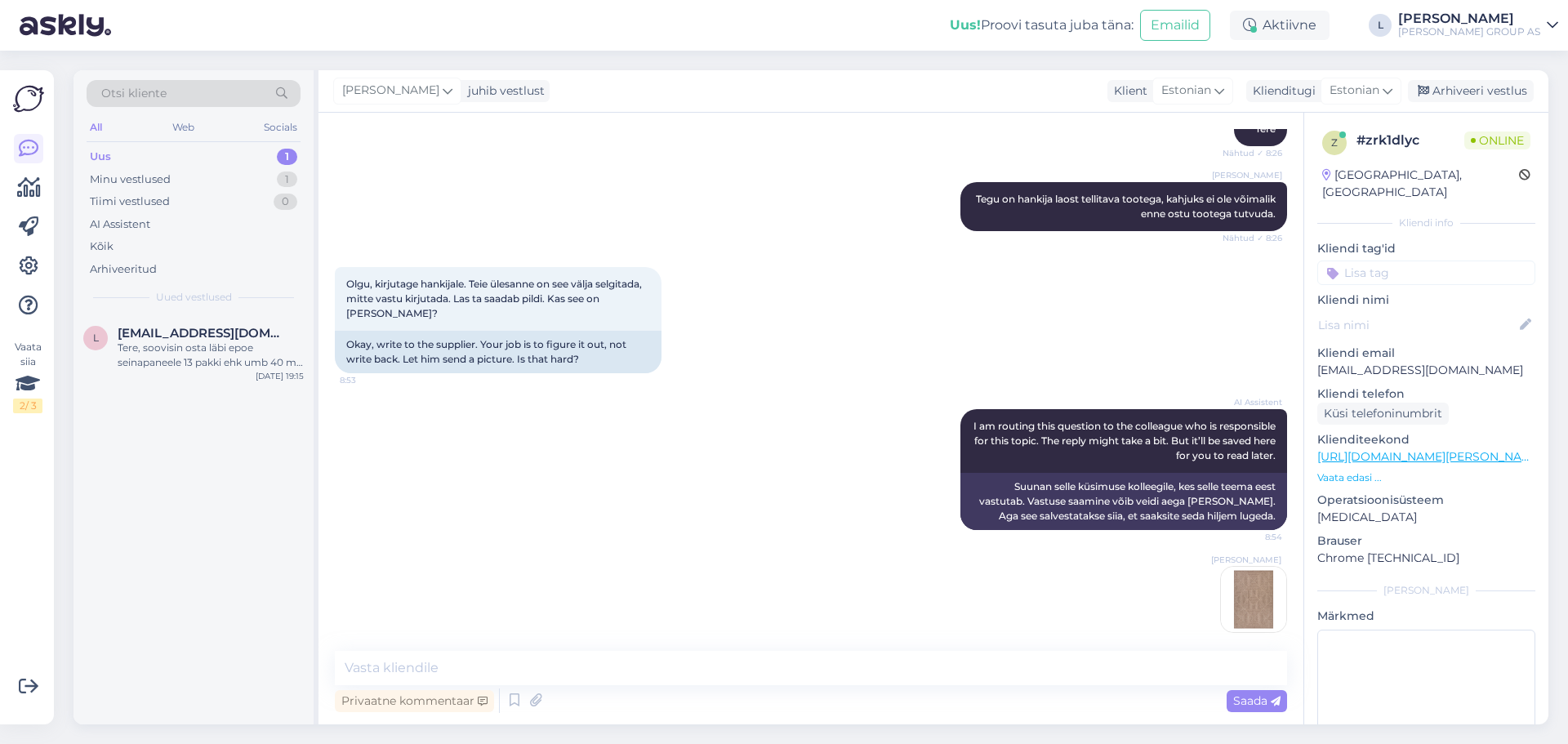
click at [1244, 580] on img at bounding box center [1253, 599] width 65 height 65
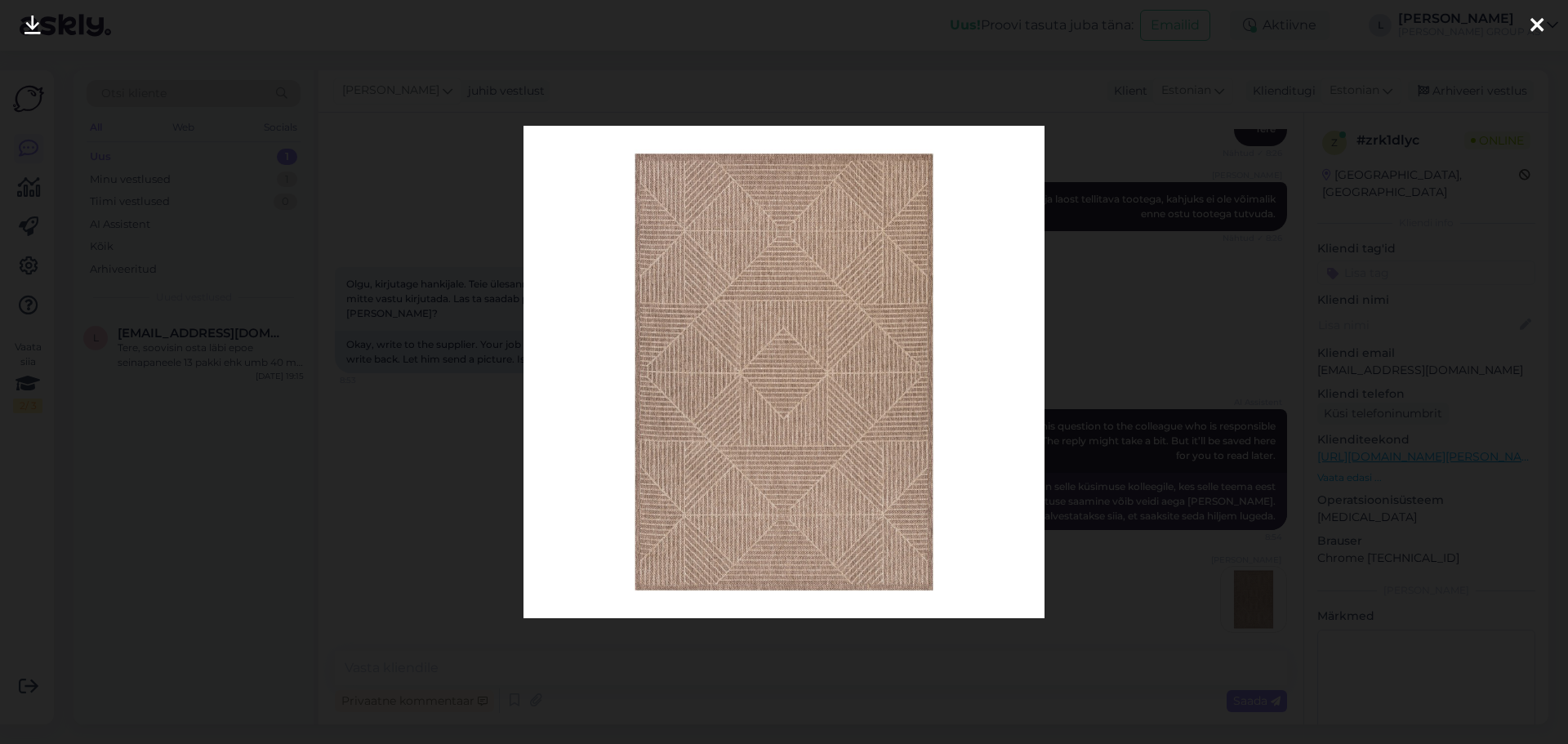
click at [1530, 26] on icon at bounding box center [1536, 26] width 13 height 21
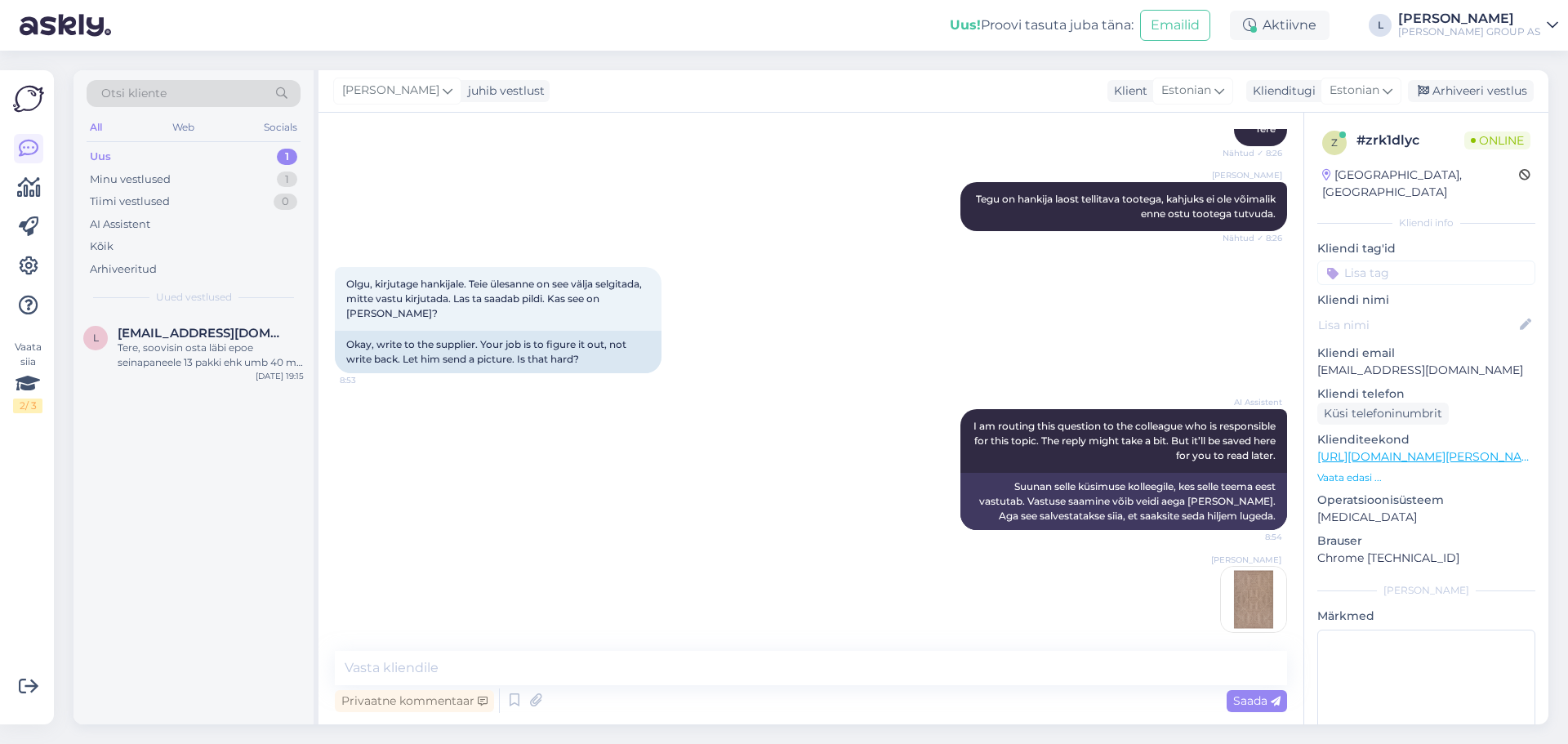
click at [111, 162] on div "Uus 1" at bounding box center [194, 156] width 214 height 22
click at [114, 345] on div "l [EMAIL_ADDRESS][DOMAIN_NAME] [PERSON_NAME], soovisin osta läbi epoe seinapane…" at bounding box center [194, 348] width 220 height 44
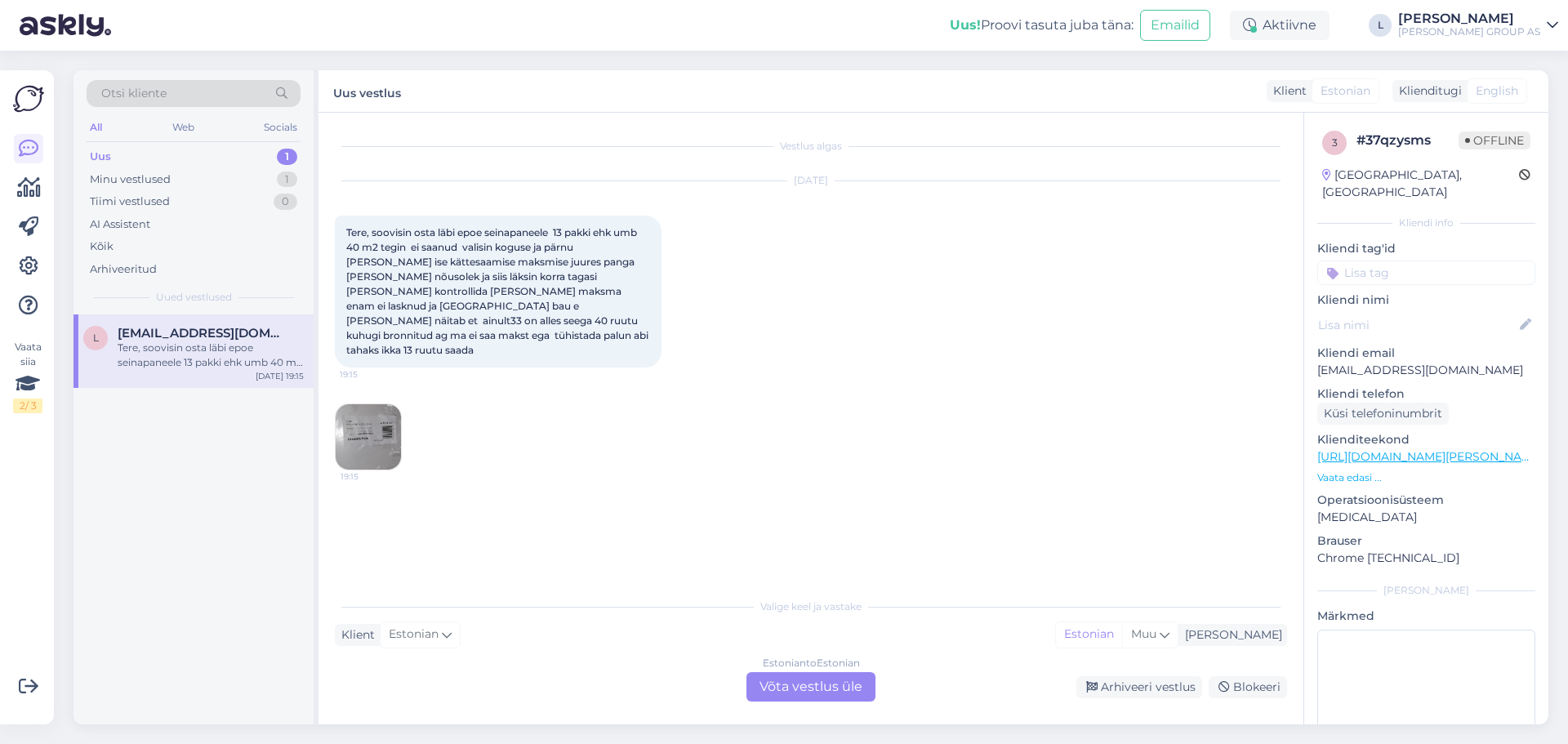
click at [852, 691] on div "Estonian to Estonian Võta vestlus üle" at bounding box center [810, 687] width 129 height 29
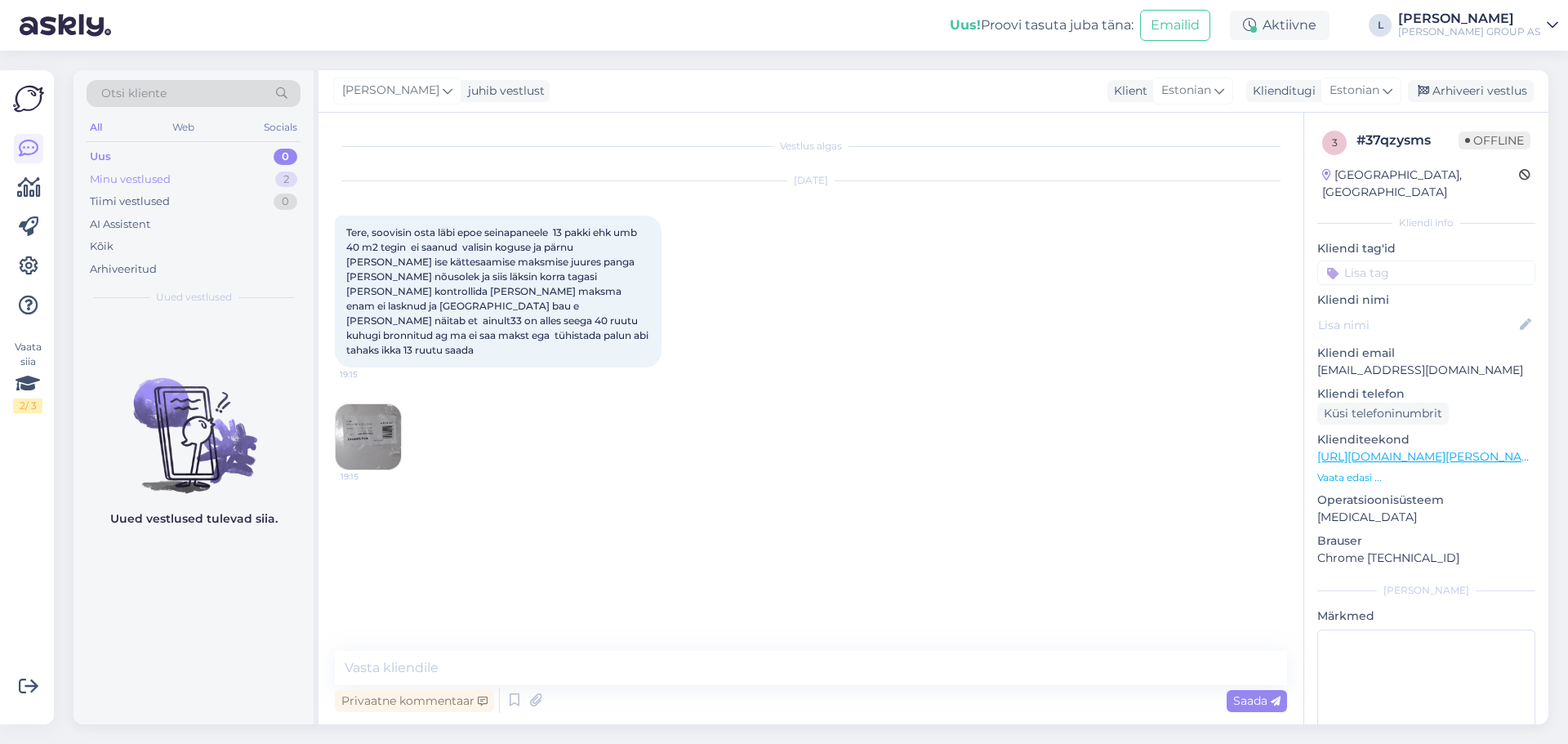
click at [165, 184] on div "Minu vestlused" at bounding box center [130, 179] width 81 height 17
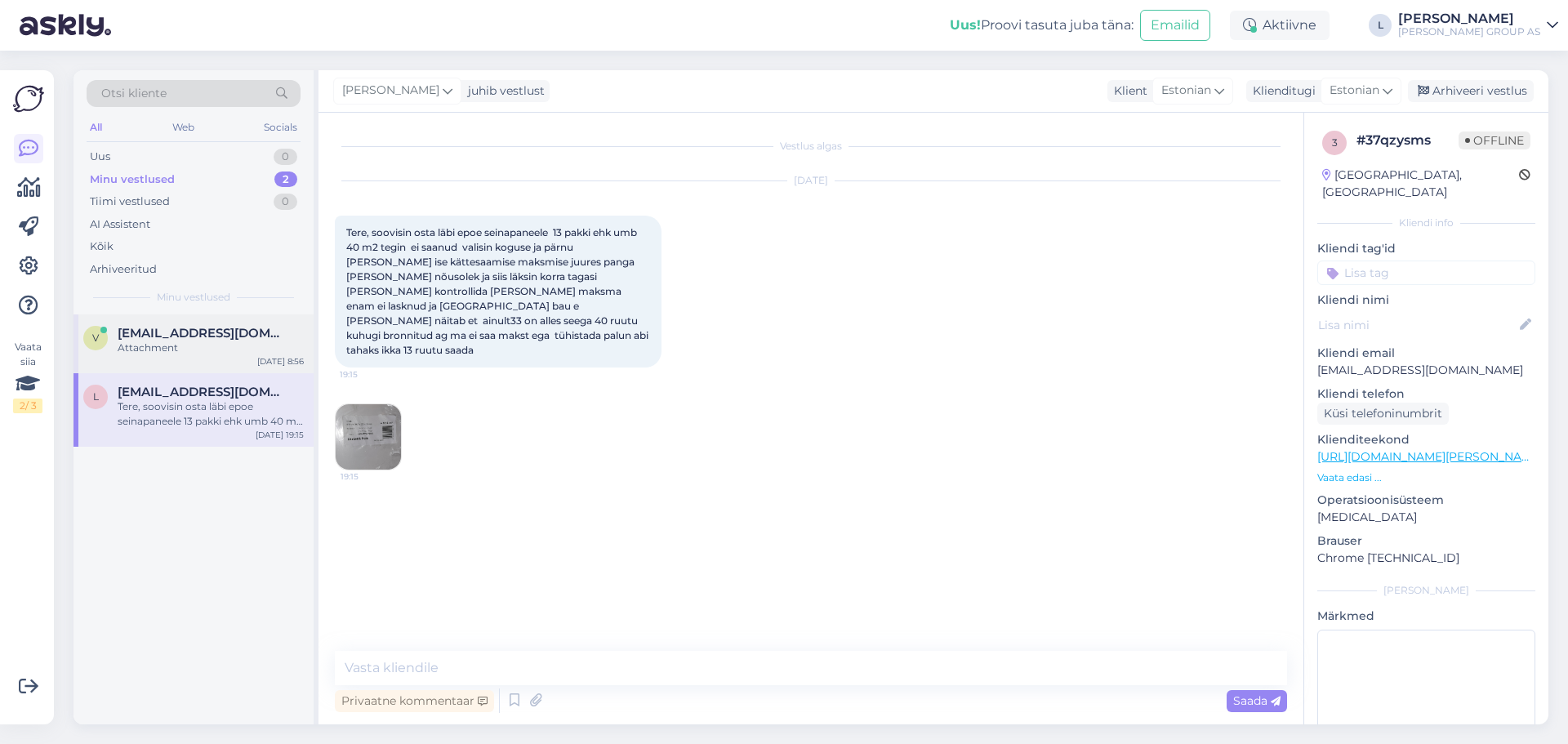
click at [129, 356] on div "v [EMAIL_ADDRESS][DOMAIN_NAME] Attachment [DATE] 8:56" at bounding box center [193, 344] width 241 height 58
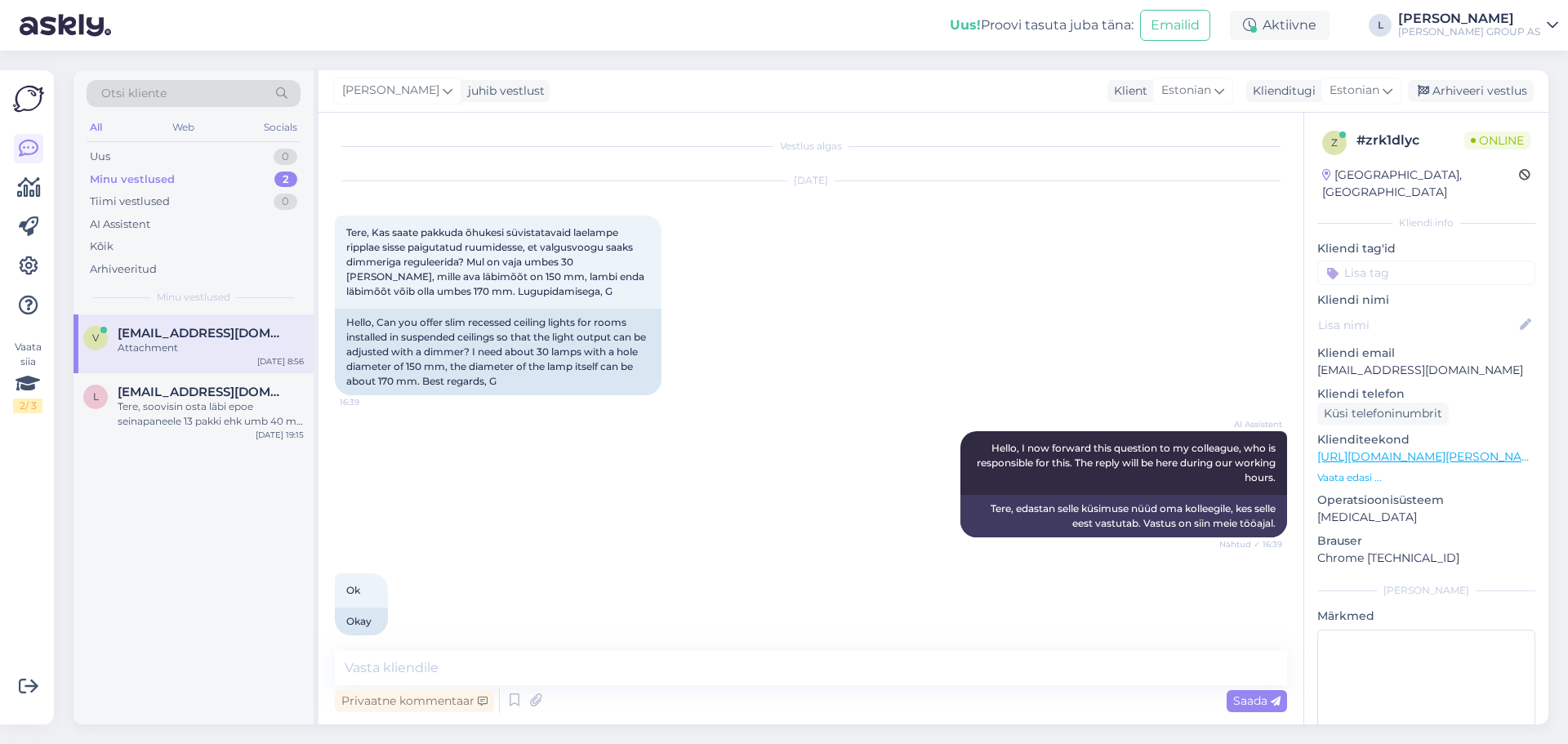
scroll to position [2109, 0]
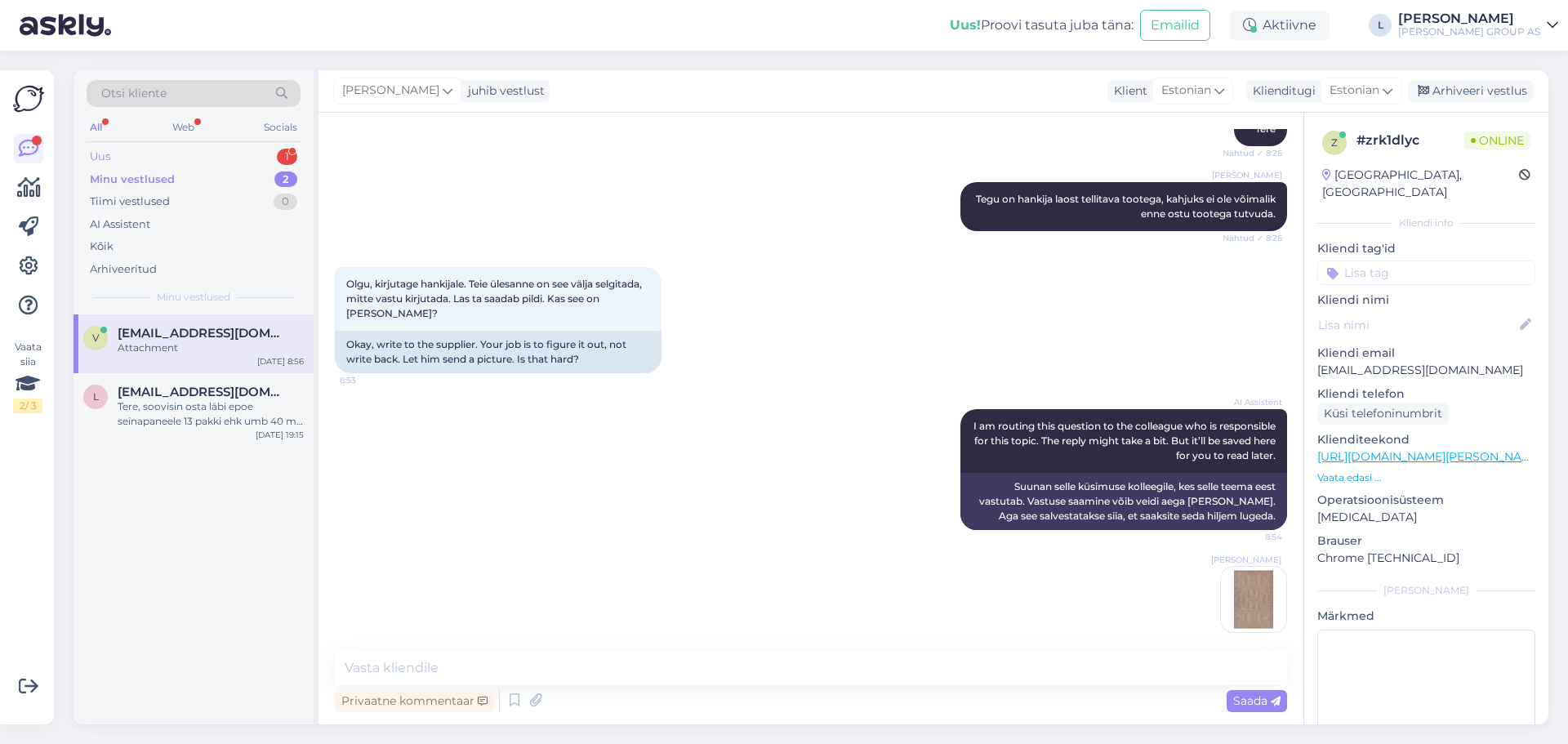
click at [164, 162] on div "Uus 1" at bounding box center [194, 156] width 214 height 22
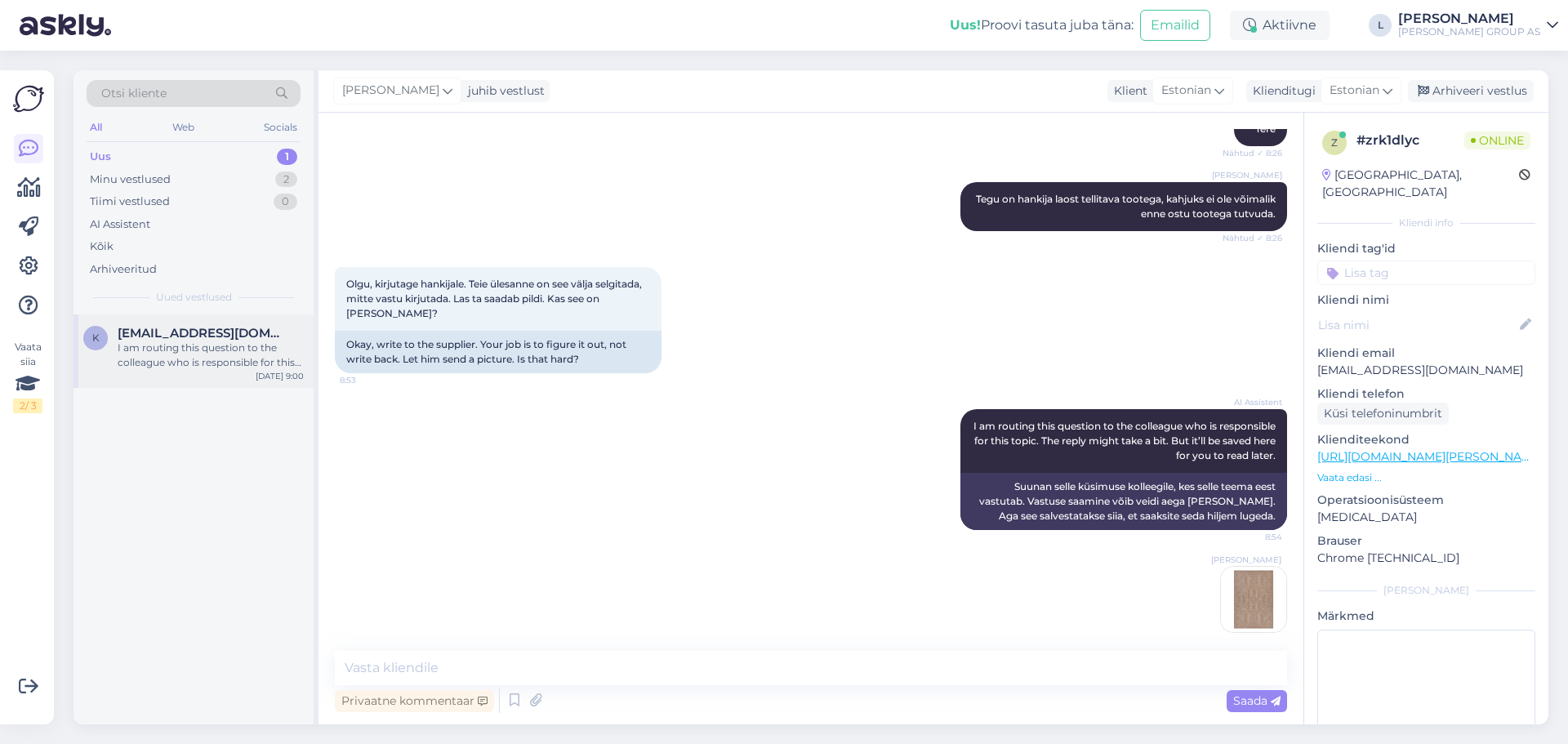
click at [190, 331] on span "[EMAIL_ADDRESS][DOMAIN_NAME]" at bounding box center [203, 333] width 169 height 15
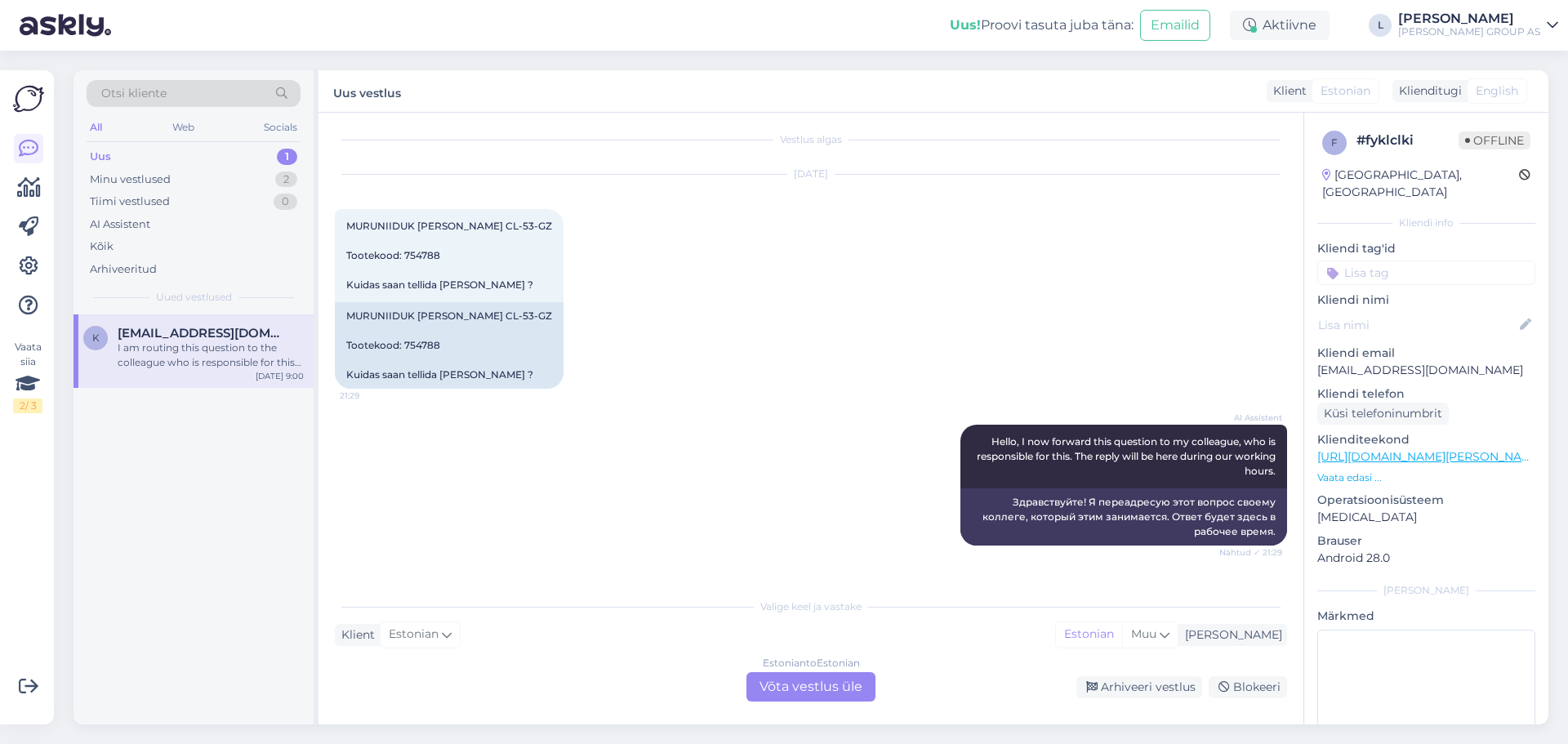
scroll to position [0, 0]
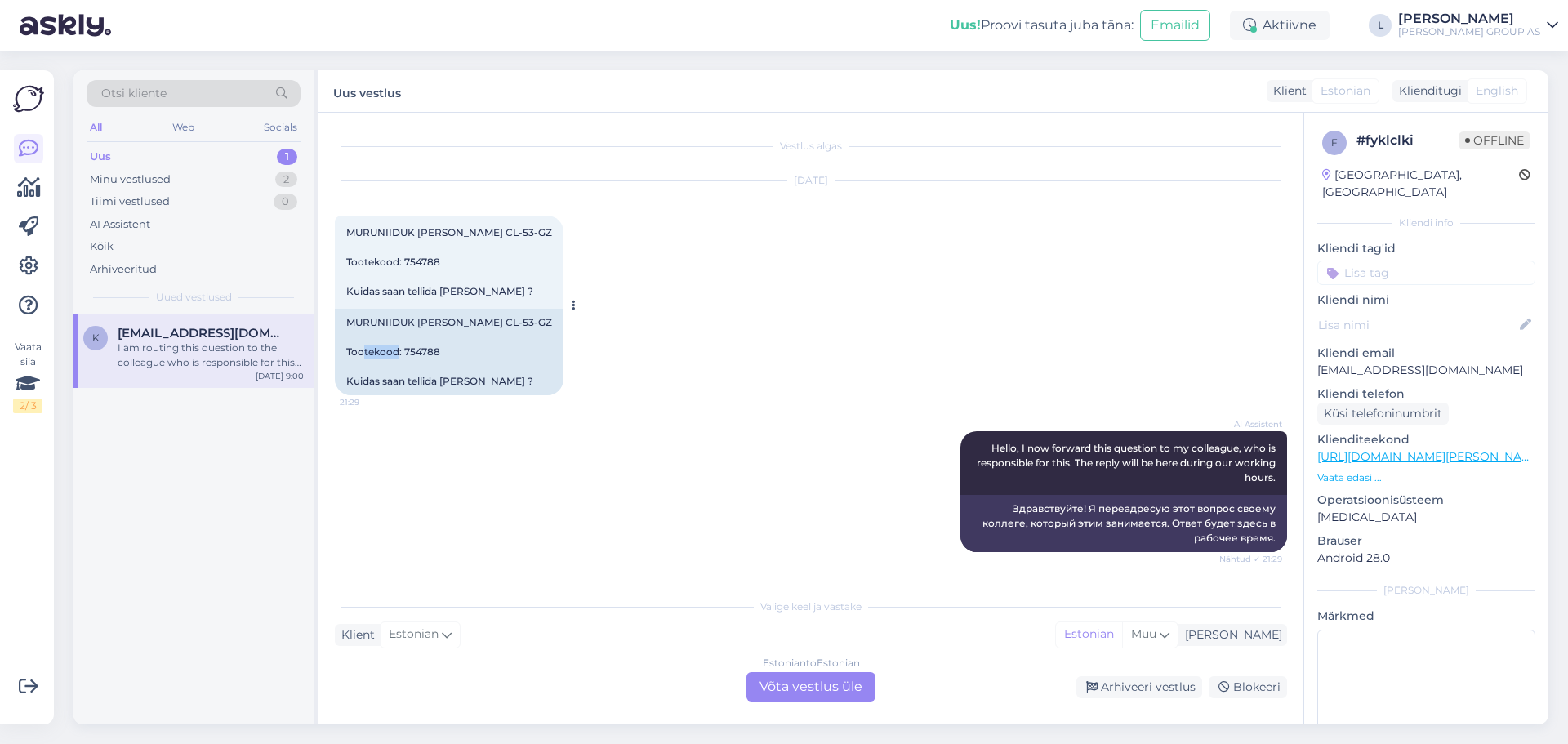
drag, startPoint x: 441, startPoint y: 353, endPoint x: 402, endPoint y: 353, distance: 39.0
click at [402, 353] on div "MURUNIIDUK [PERSON_NAME] CL-53-GZ Tootekood: 754788 Kuidas saan tellida [PERSON…" at bounding box center [449, 352] width 229 height 87
copy div "754788"
click at [827, 681] on div "Estonian to Estonian Võta vestlus üle" at bounding box center [810, 687] width 129 height 29
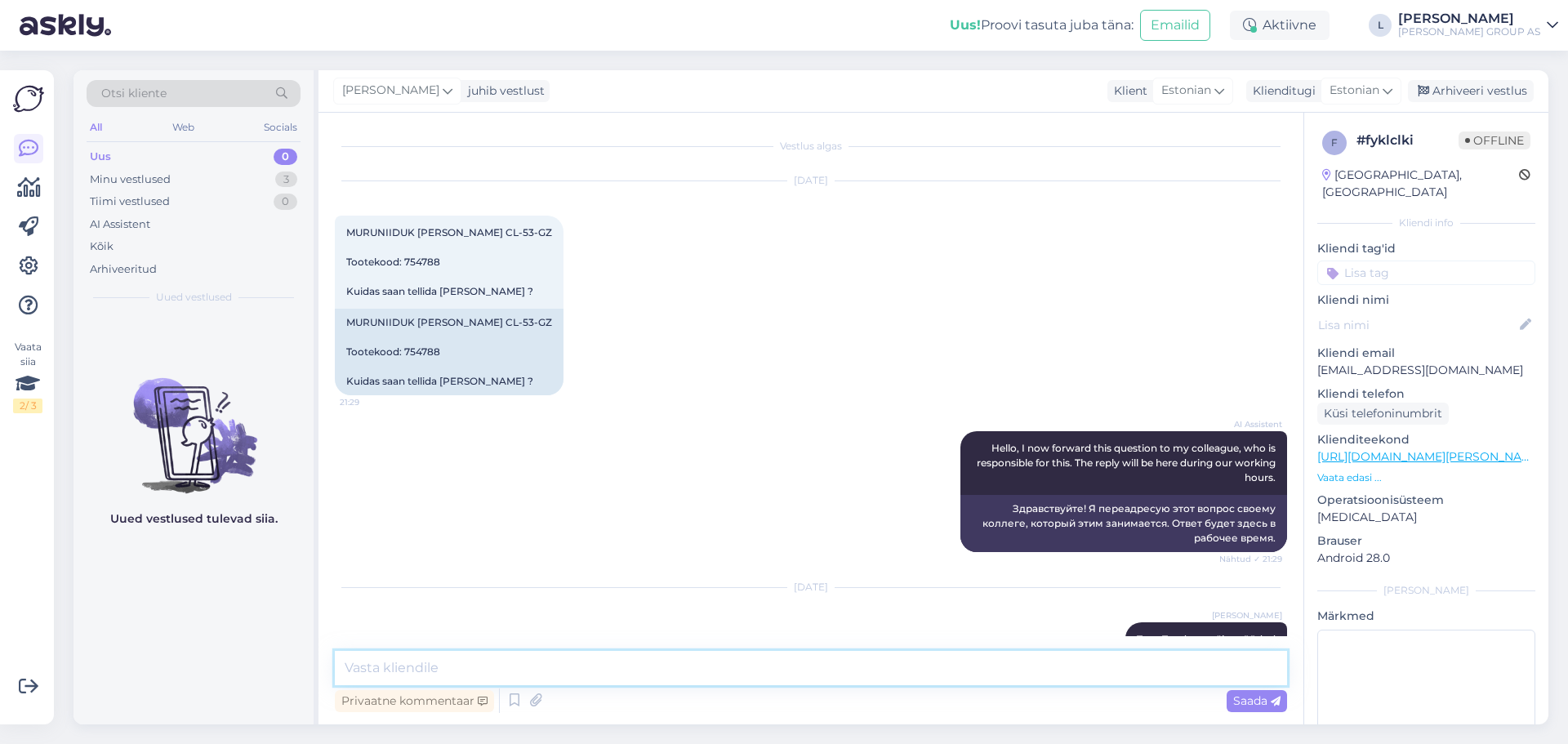
click at [702, 667] on textarea at bounding box center [811, 667] width 952 height 34
type textarea "See mudel juurde [PERSON_NAME]"
click at [1251, 701] on span "Saada" at bounding box center [1256, 700] width 48 height 15
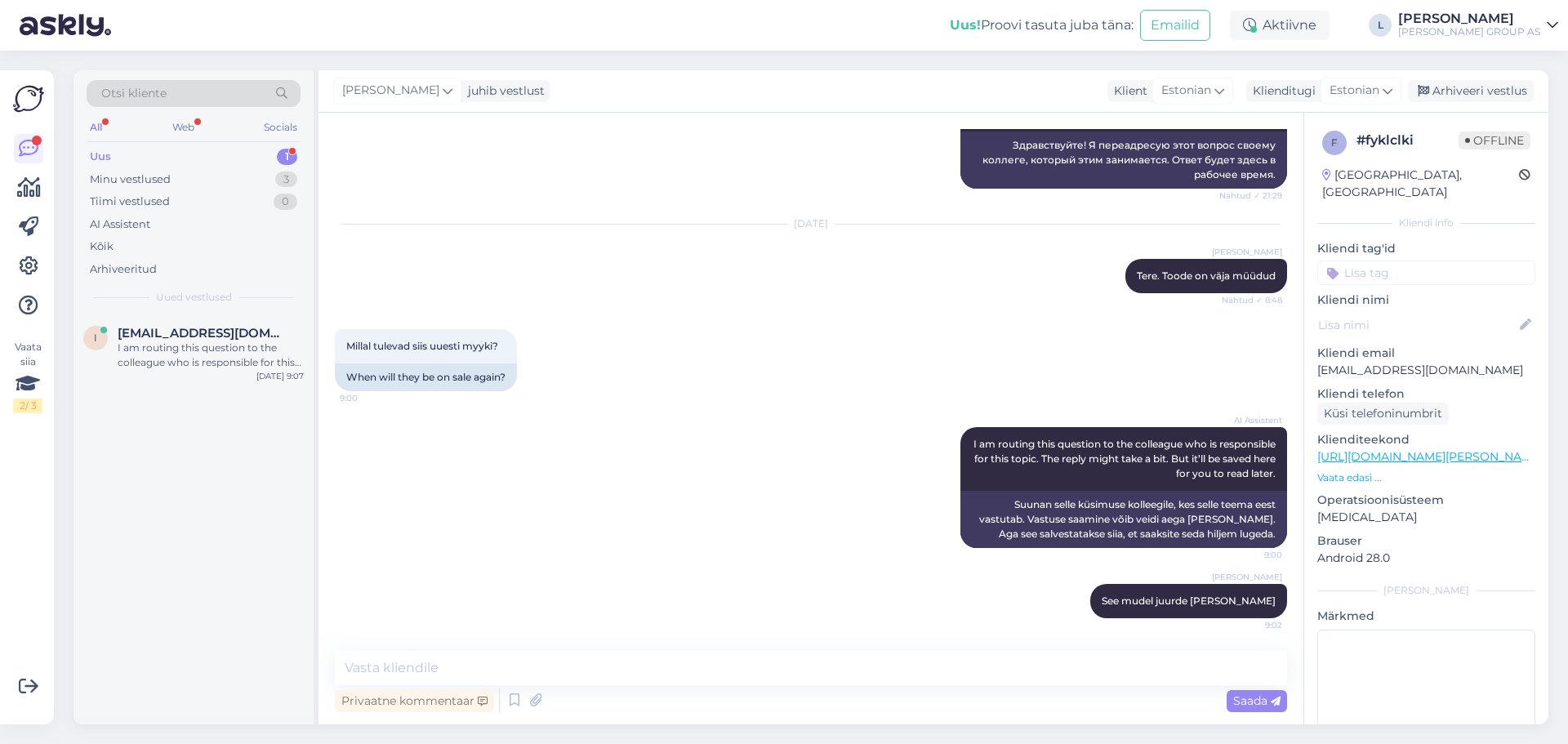
click at [177, 149] on div "Uus 1" at bounding box center [194, 156] width 214 height 22
click at [205, 322] on div "i [EMAIL_ADDRESS][DOMAIN_NAME] I am routing this question to the colleague who …" at bounding box center [193, 351] width 241 height 73
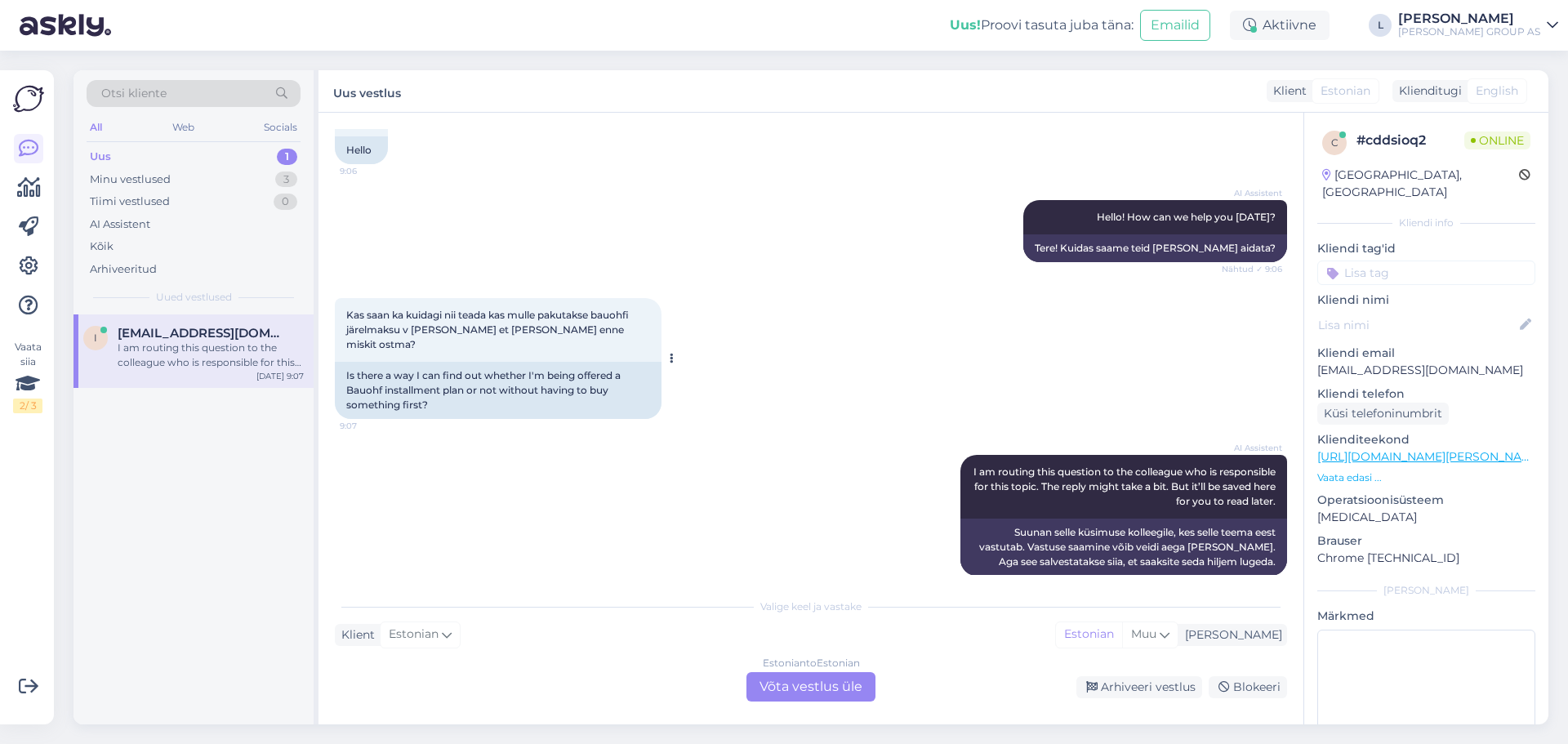
scroll to position [118, 0]
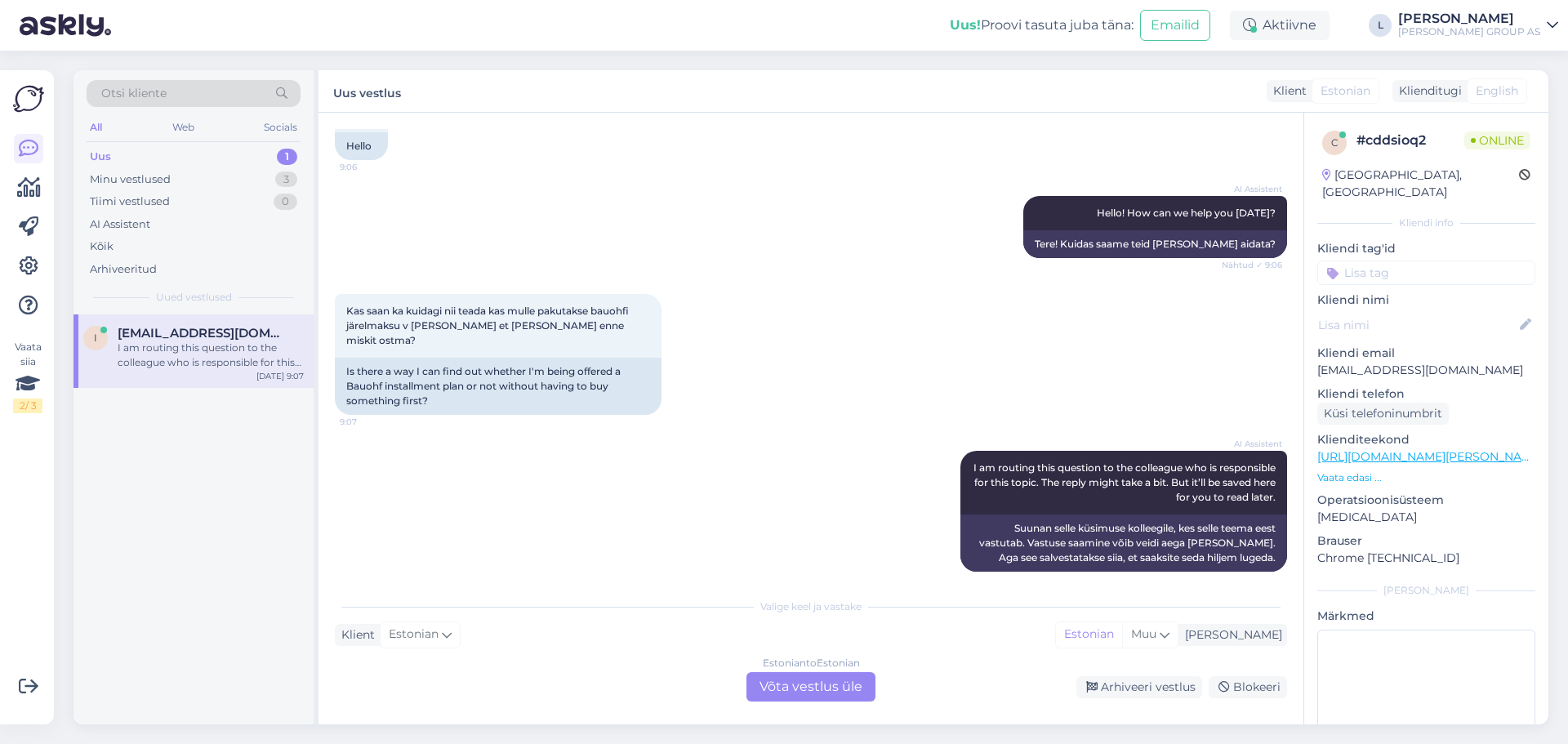
click at [829, 682] on div "Estonian to Estonian Võta vestlus üle" at bounding box center [810, 687] width 129 height 29
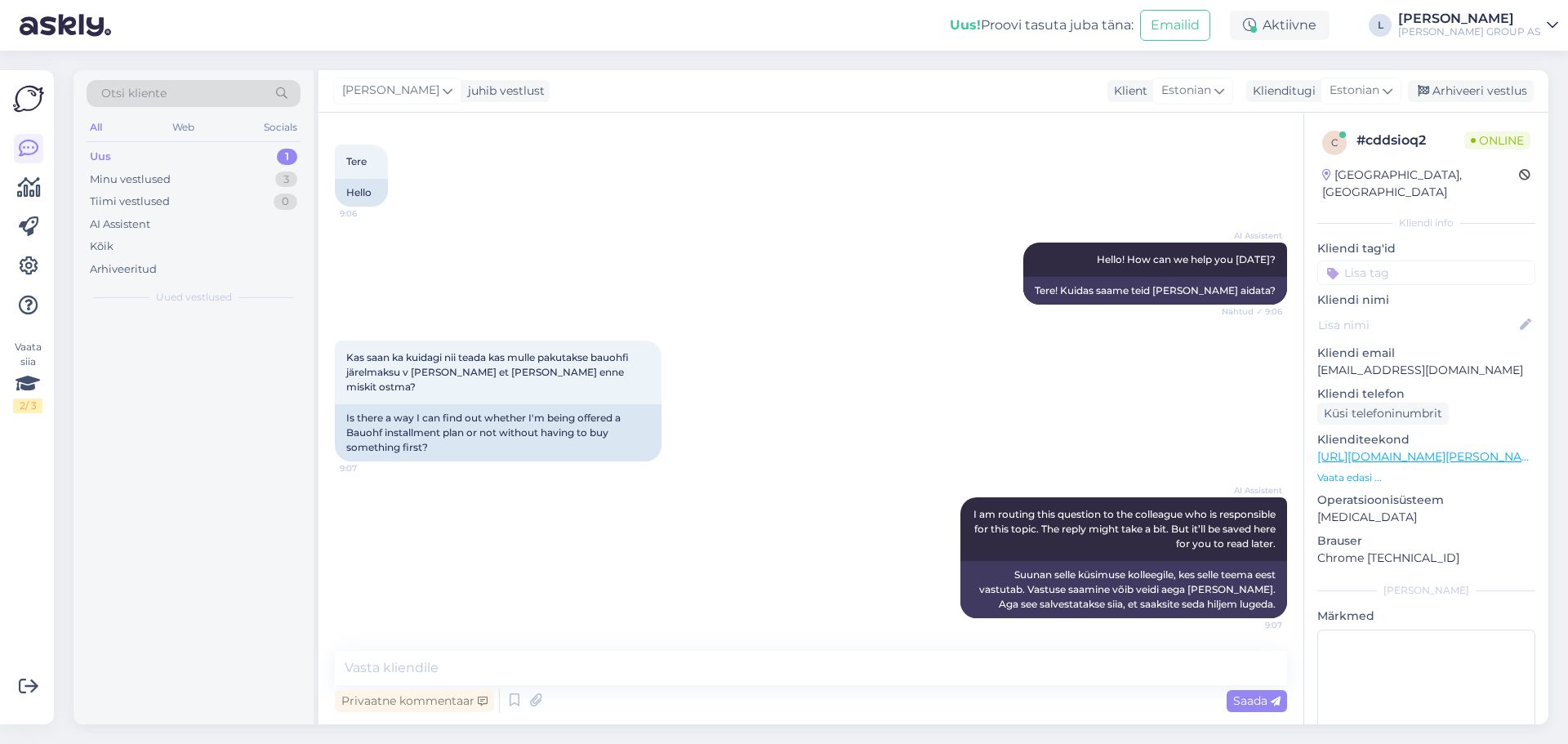
scroll to position [56, 0]
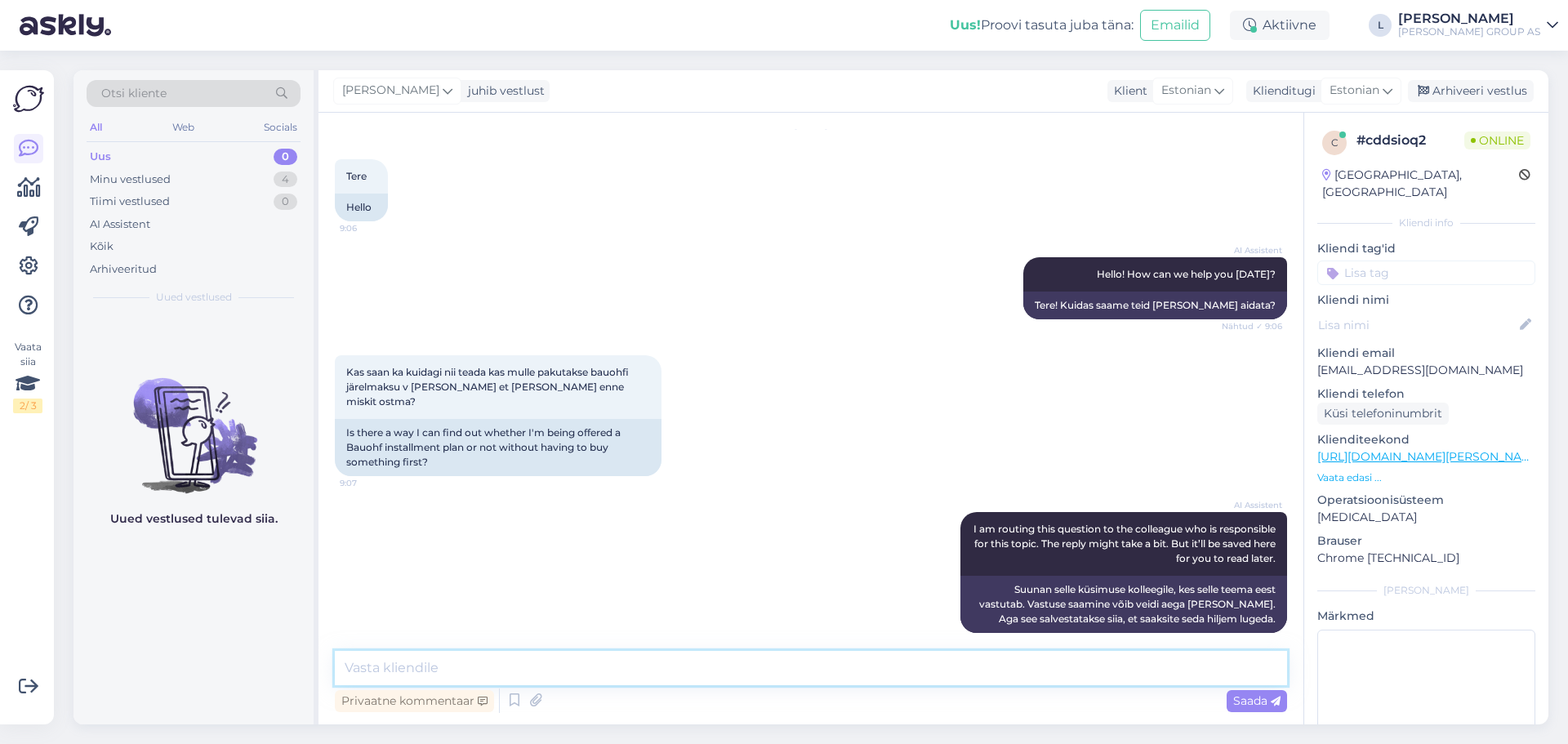
click at [751, 666] on textarea at bounding box center [811, 667] width 952 height 34
type textarea "Tere, saate Inpanga lehe kaudu taotluse saata"
click at [1240, 698] on span "Saada" at bounding box center [1256, 700] width 48 height 15
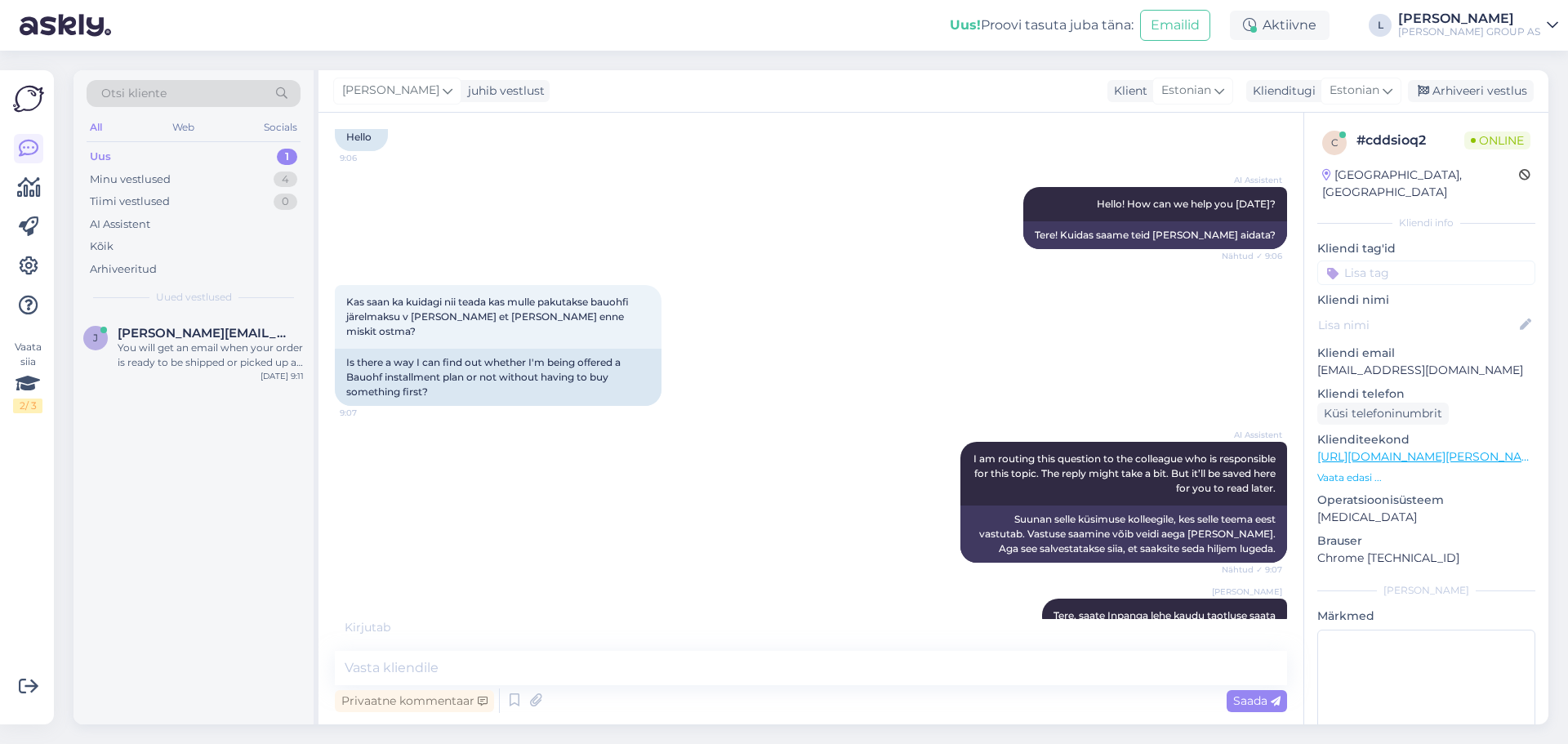
click at [172, 154] on div "Uus 1" at bounding box center [194, 156] width 214 height 22
click at [175, 351] on div "You will get an email when your order is ready to be shipped or picked up at th…" at bounding box center [210, 355] width 186 height 29
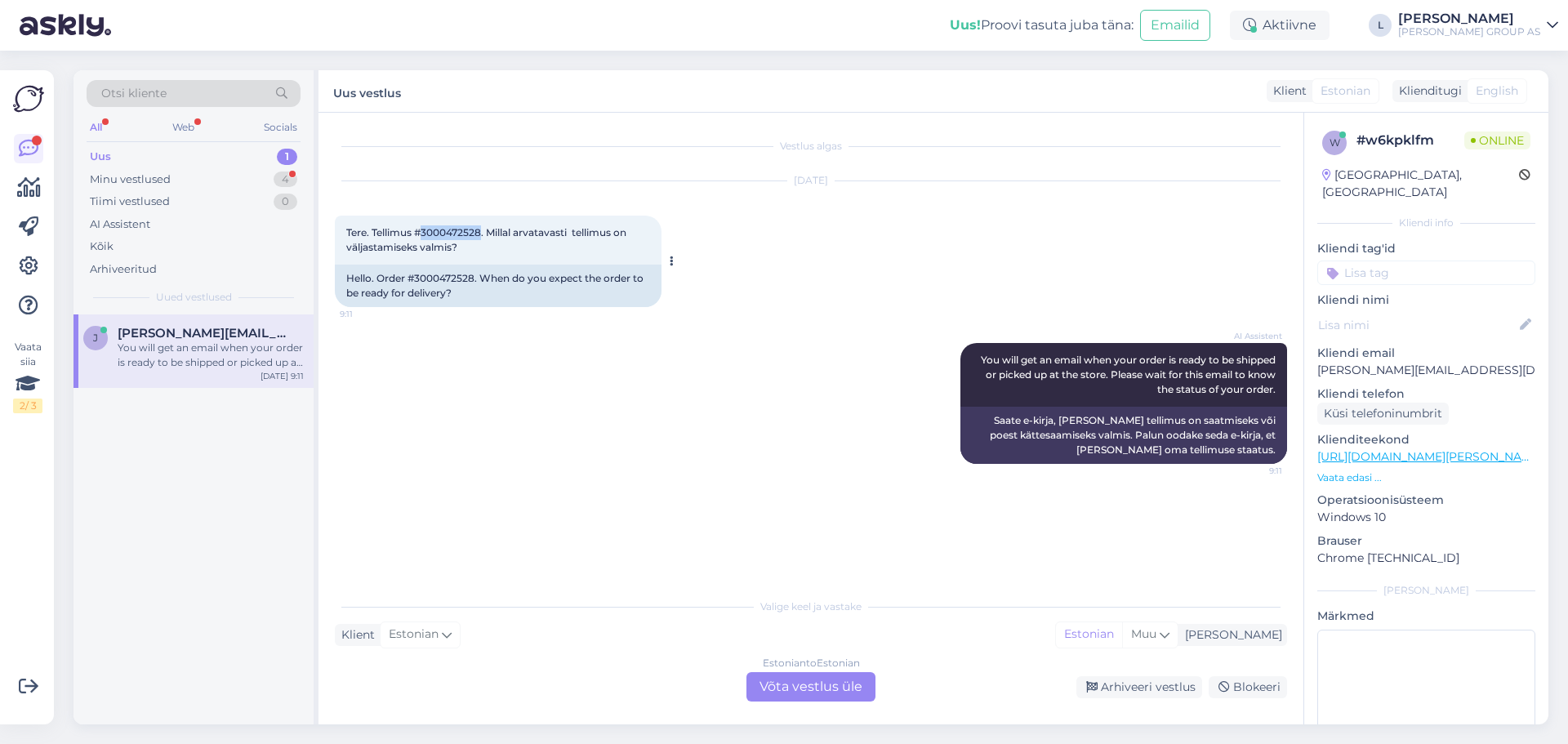
drag, startPoint x: 483, startPoint y: 231, endPoint x: 422, endPoint y: 230, distance: 61.0
click at [422, 230] on span "Tere. Tellimus #3000472528. Millal arvatavasti tellimus on väljastamiseks valmi…" at bounding box center [488, 240] width 282 height 27
copy span "3000472528"
drag, startPoint x: 467, startPoint y: 251, endPoint x: 348, endPoint y: 235, distance: 120.1
click at [348, 235] on div "Tere. Tellimus #3000472528. Millal arvatavasti tellimus on väljastamiseks valmi…" at bounding box center [498, 240] width 326 height 49
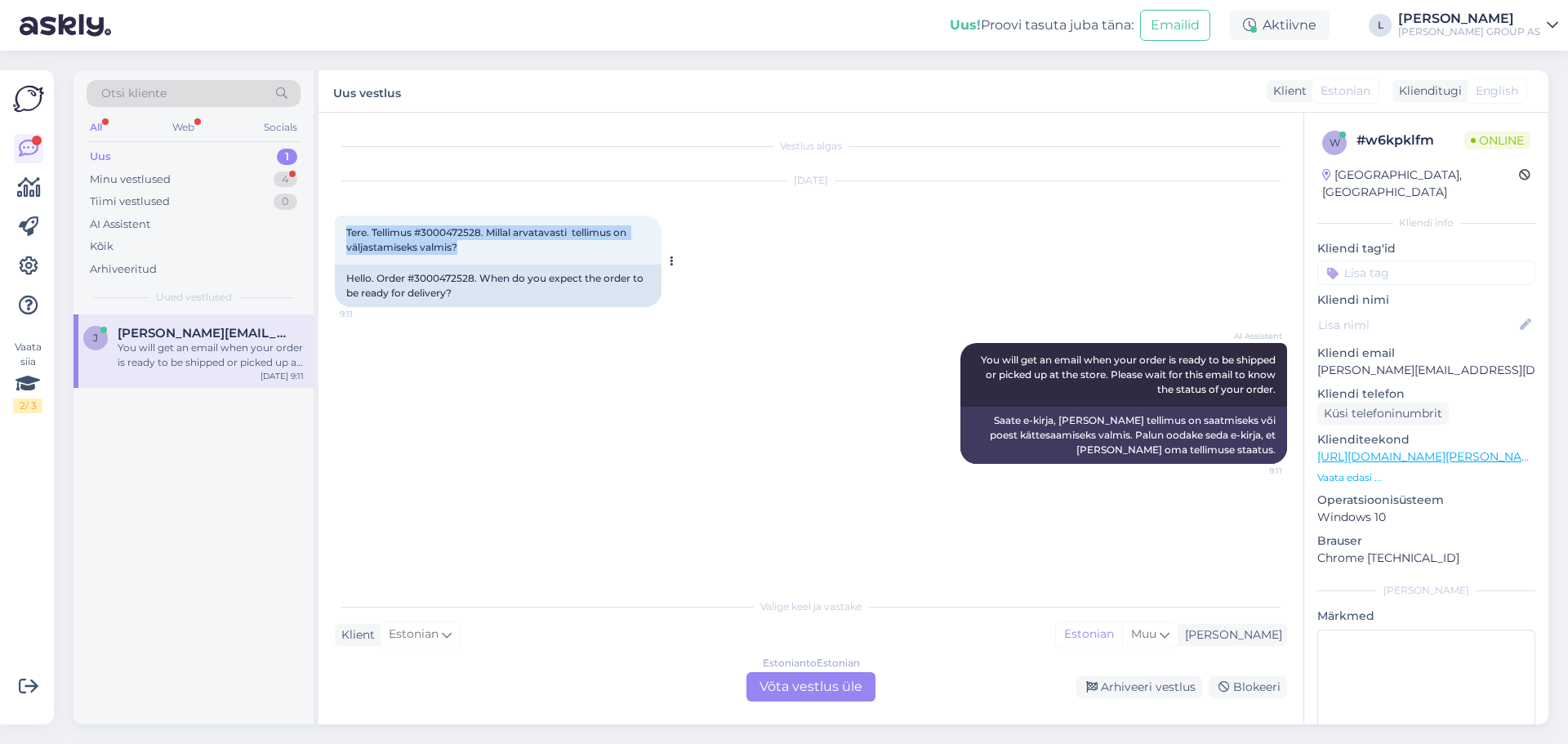
copy span "Tere. Tellimus #3000472528. Millal arvatavasti tellimus on väljastamiseks valmi…"
click at [800, 695] on div "Estonian to Estonian Võta vestlus üle" at bounding box center [810, 687] width 129 height 29
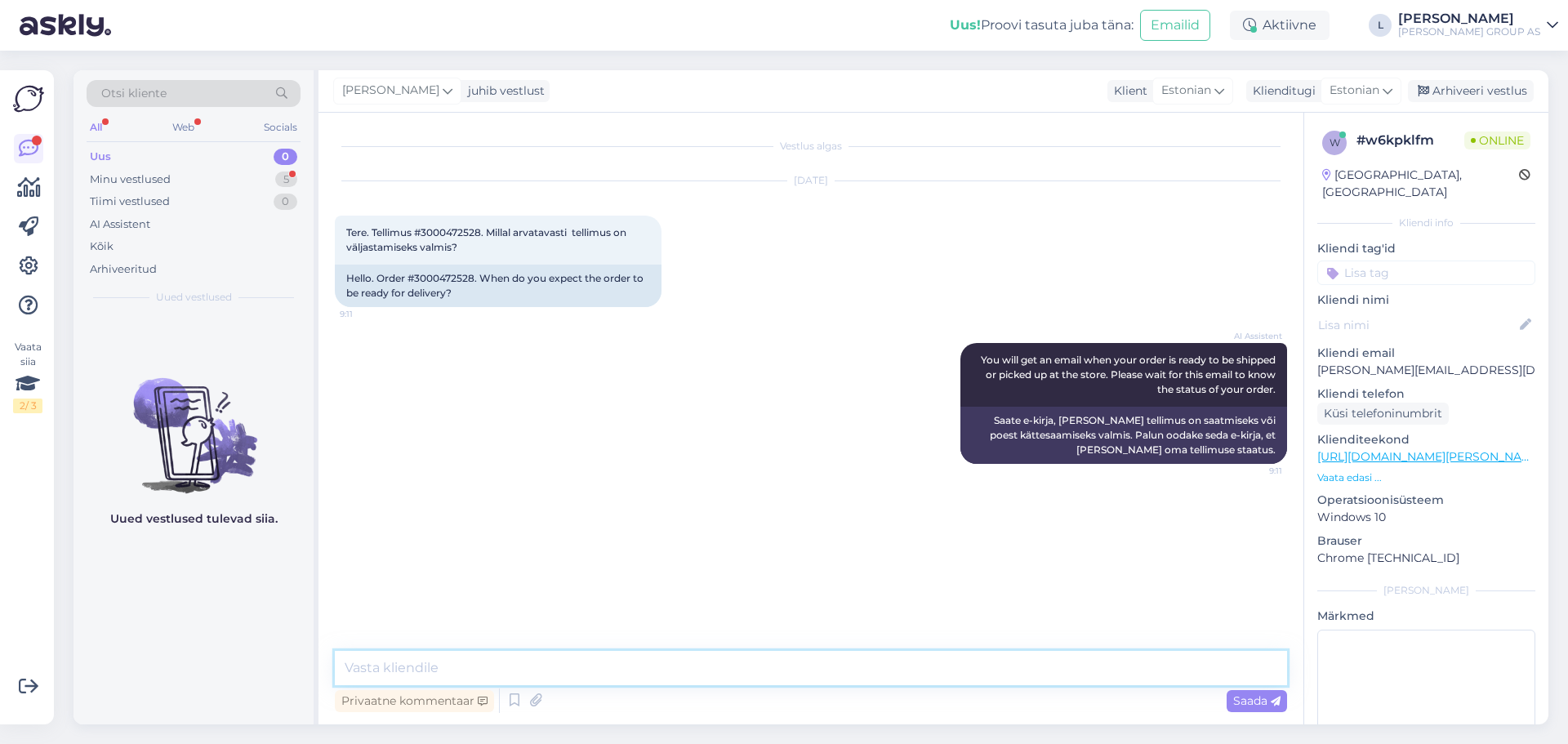
click at [710, 676] on textarea at bounding box center [811, 667] width 952 height 34
paste textarea "tellimuse valmimine on hetkel veidi viibinud. Eeldatavasti saab tellimus [PERSO…"
type textarea "Tere, tellimuse valmimine on hetkel veidi viibinud. Eeldatavasti saab tellimus …"
click at [1268, 698] on span "Saada" at bounding box center [1256, 700] width 48 height 15
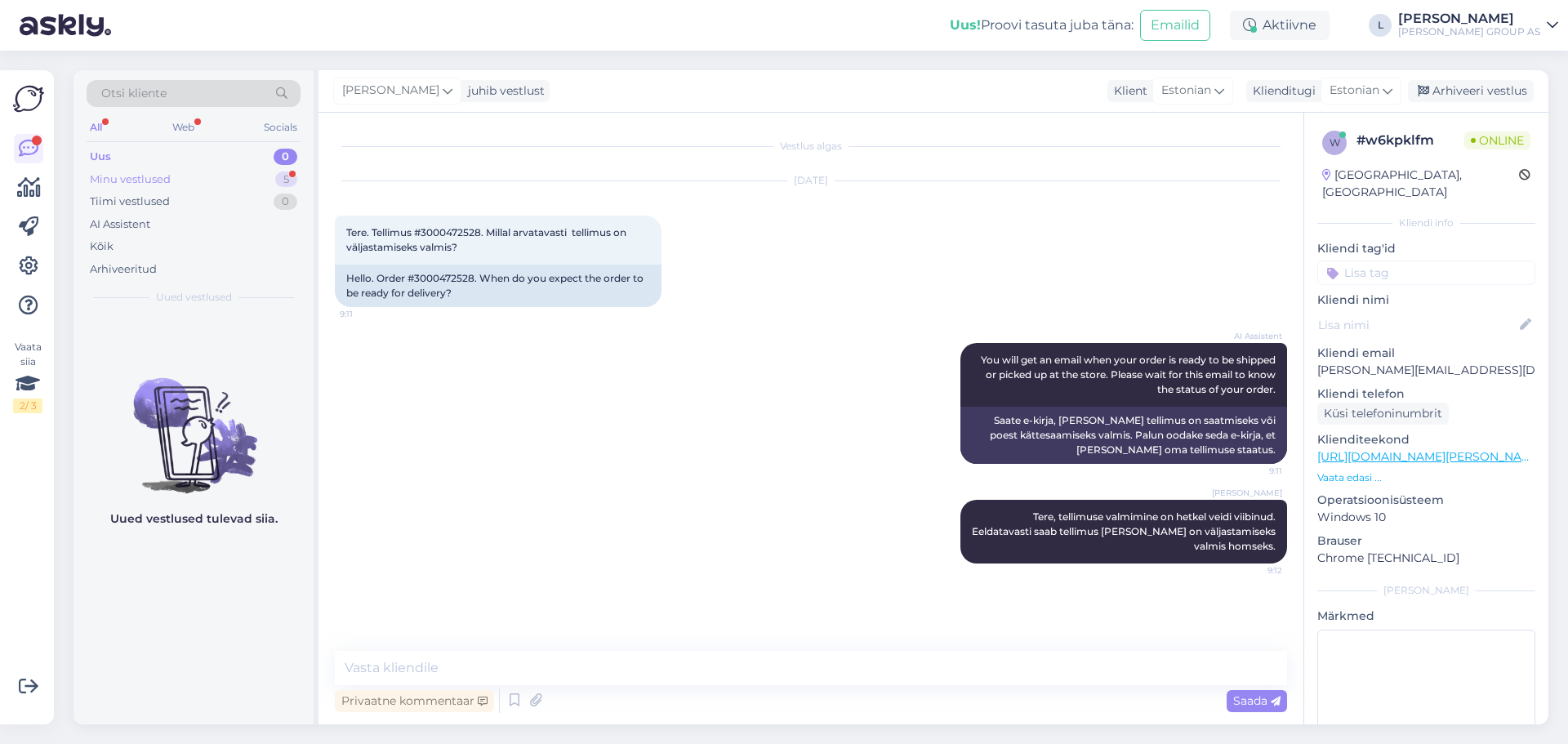
click at [167, 173] on div "Minu vestlused" at bounding box center [130, 179] width 81 height 17
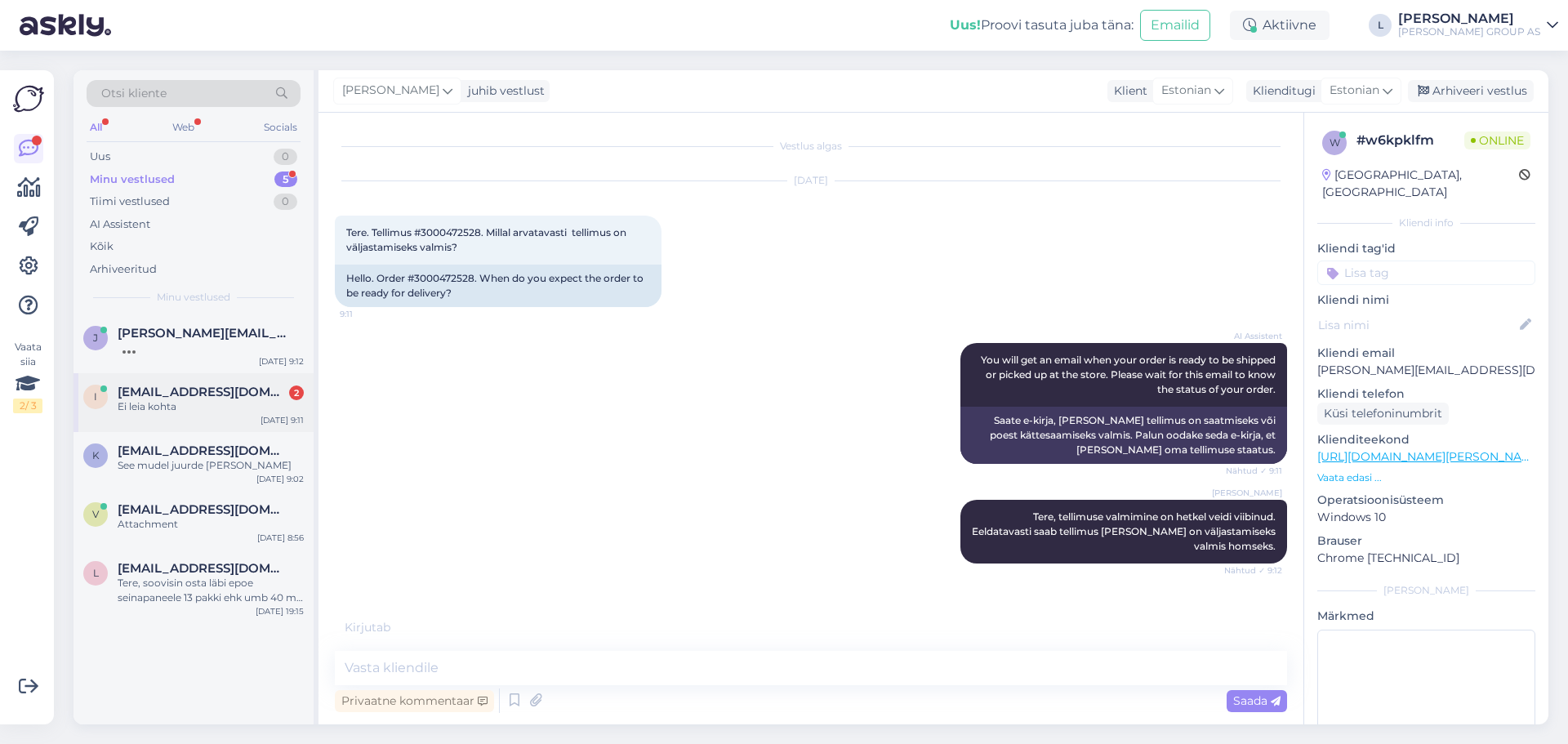
click at [132, 394] on span "[EMAIL_ADDRESS][DOMAIN_NAME]" at bounding box center [203, 391] width 169 height 15
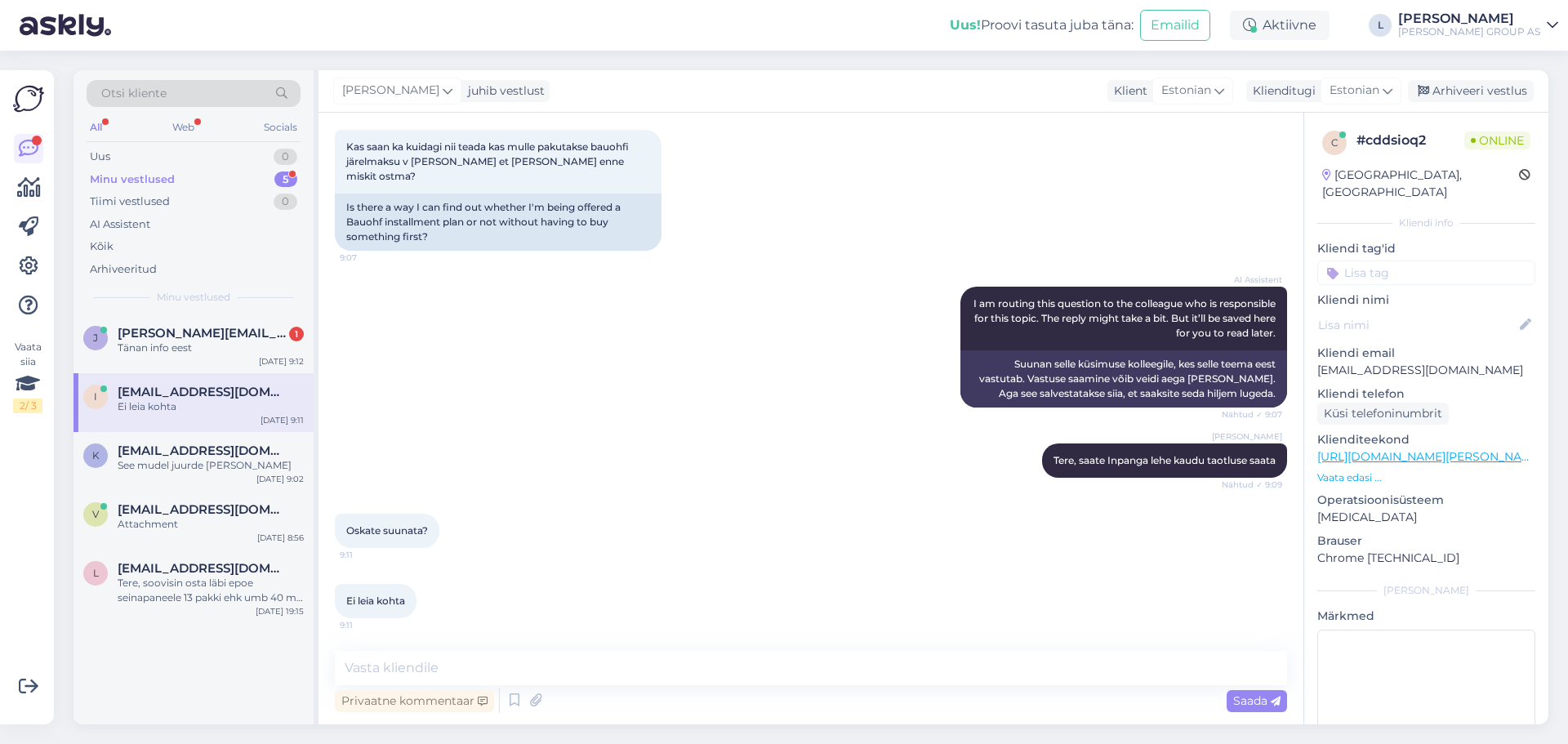
scroll to position [267, 0]
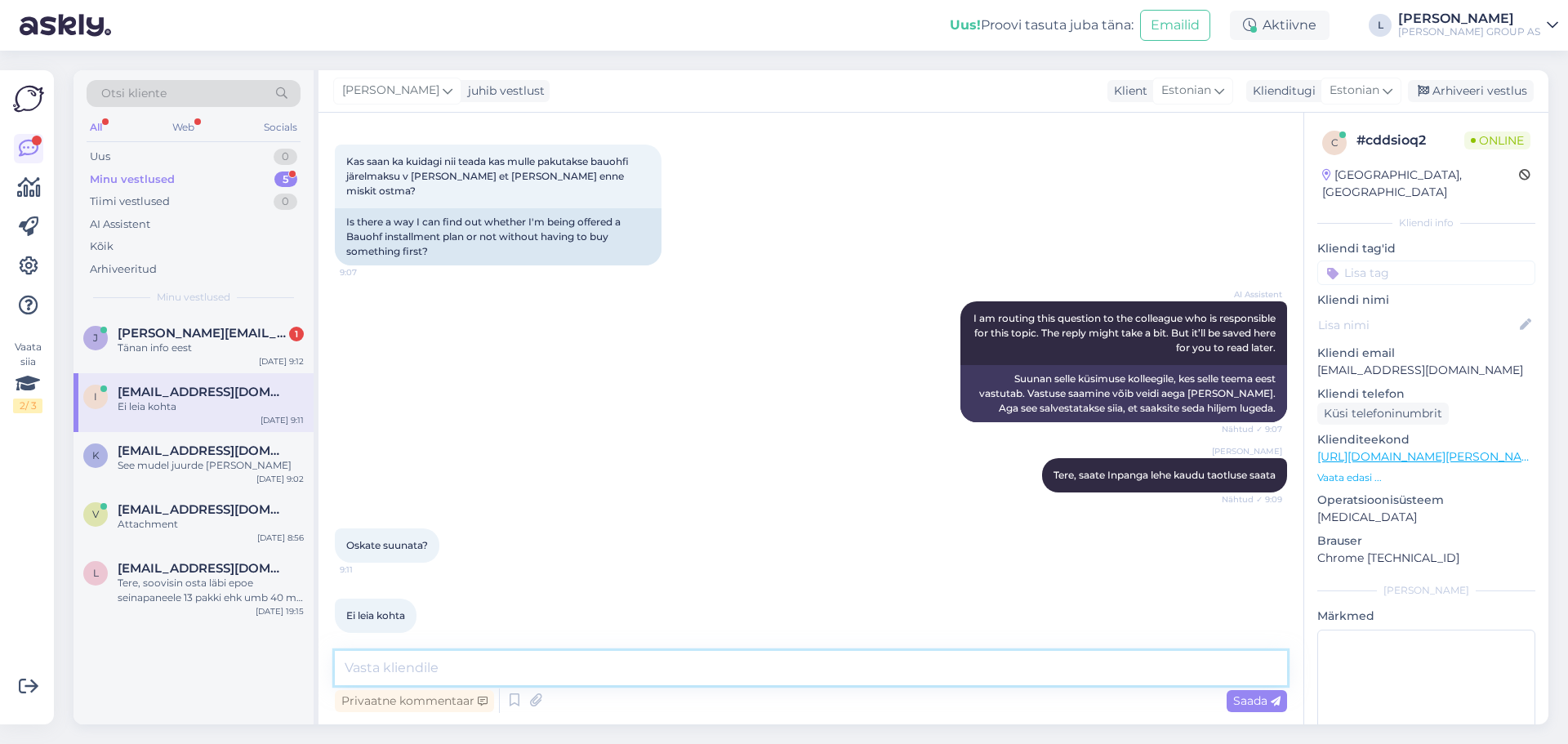
click at [455, 668] on textarea at bounding box center [811, 667] width 952 height 34
paste textarea "[URL][DOMAIN_NAME]"
type textarea "[URL][DOMAIN_NAME]"
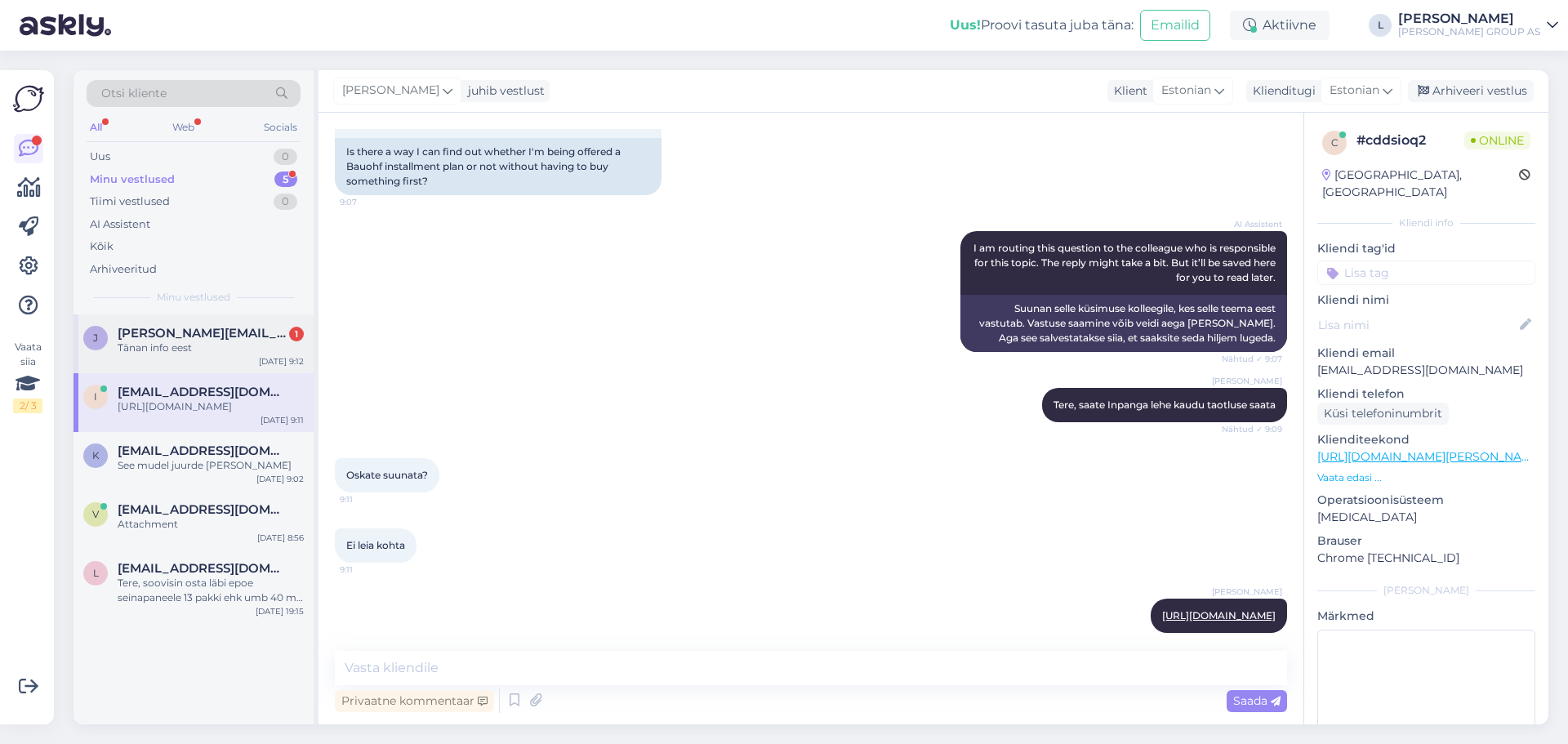
click at [173, 341] on div "Tänan info eest" at bounding box center [210, 348] width 186 height 15
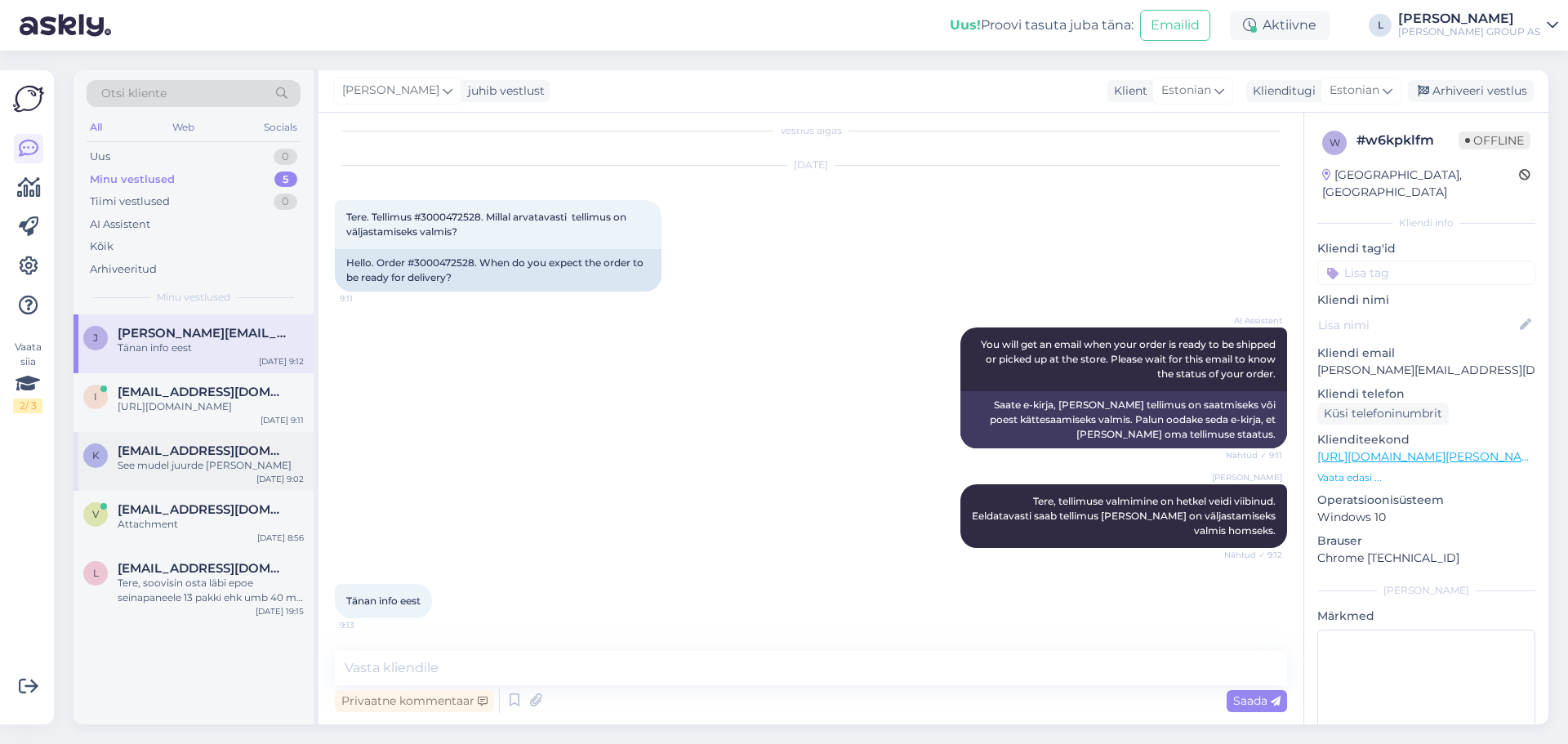
drag, startPoint x: 220, startPoint y: 462, endPoint x: 311, endPoint y: 462, distance: 91.0
click at [220, 460] on div "See mudel juurde [PERSON_NAME]" at bounding box center [210, 465] width 186 height 15
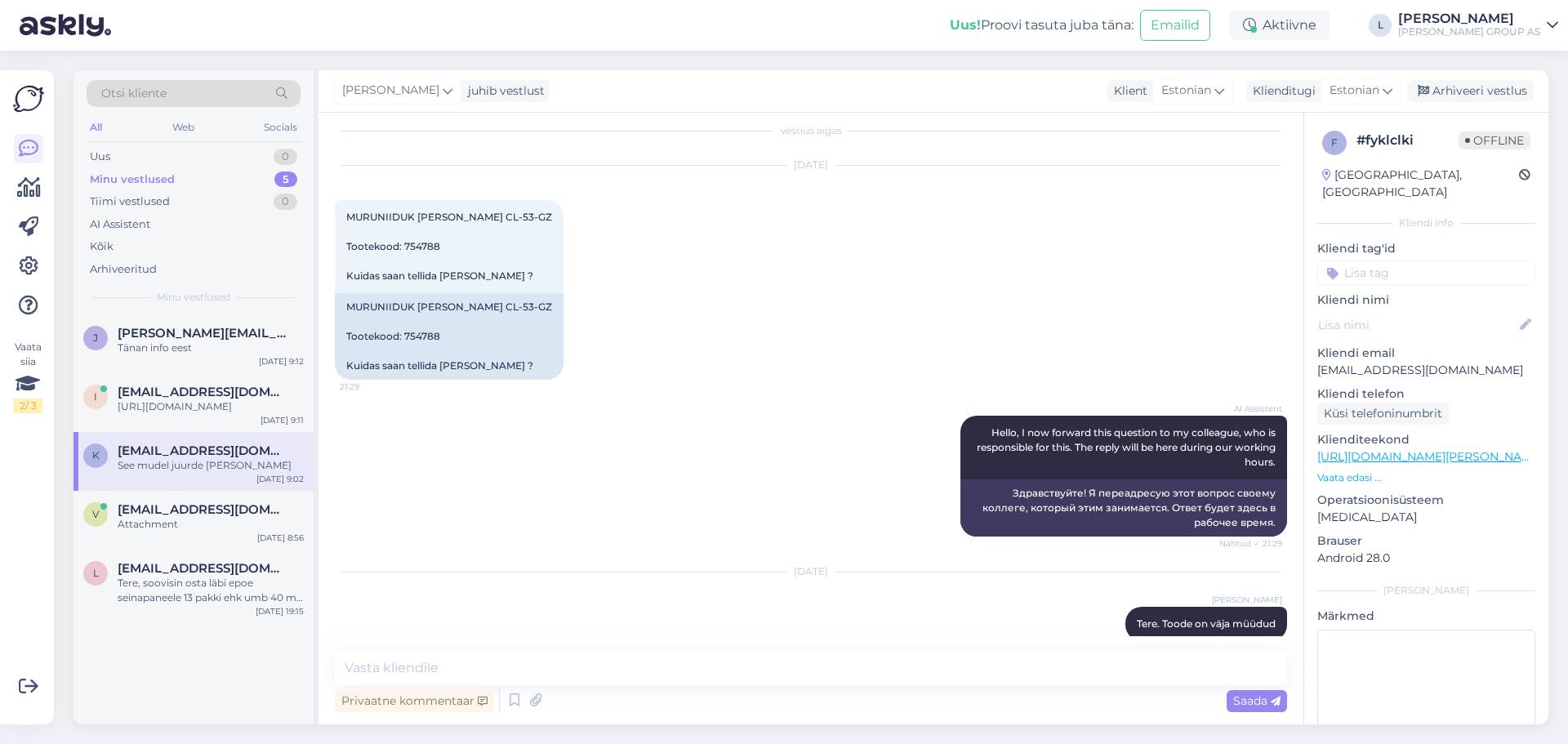
scroll to position [363, 0]
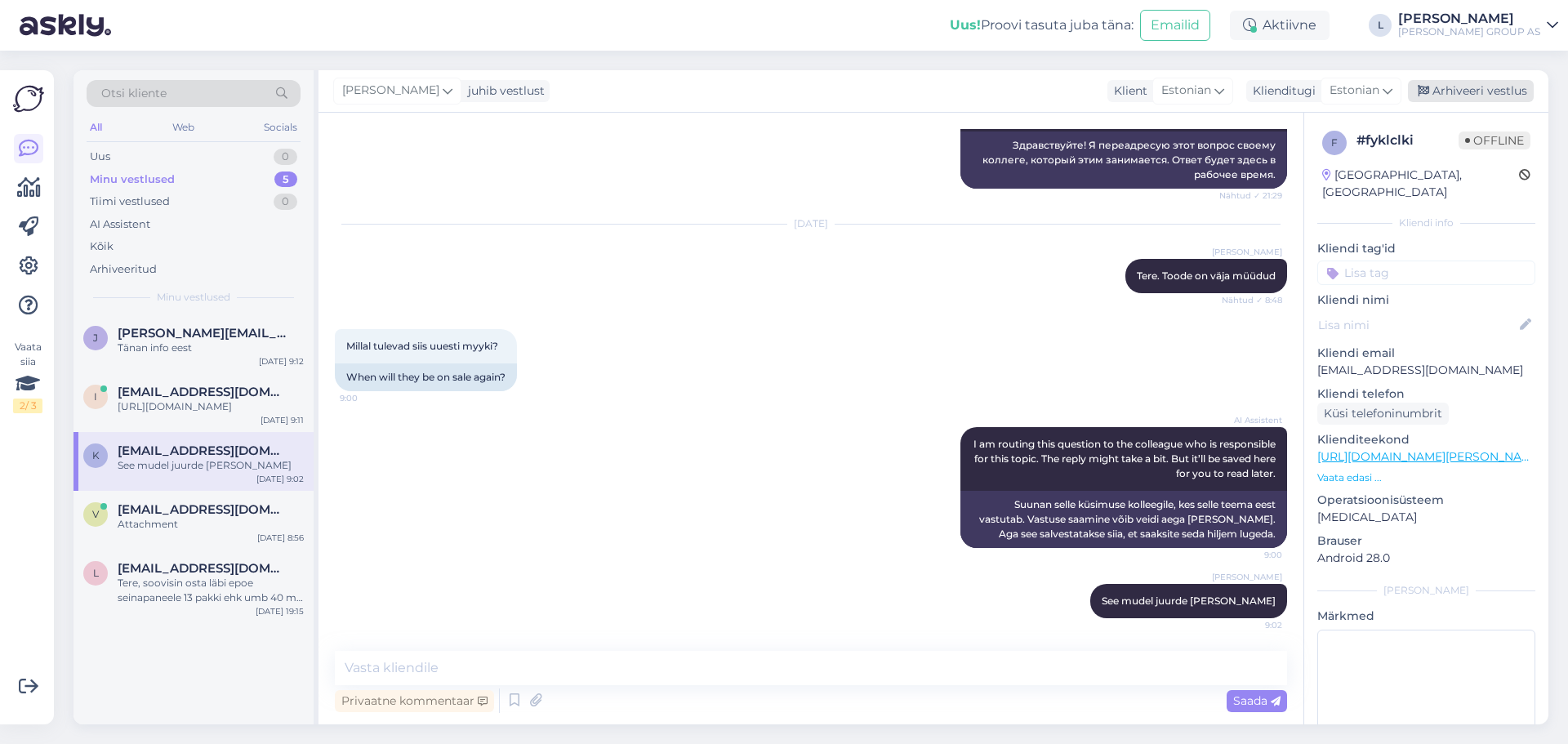
click at [1485, 89] on div "Arhiveeri vestlus" at bounding box center [1471, 91] width 126 height 22
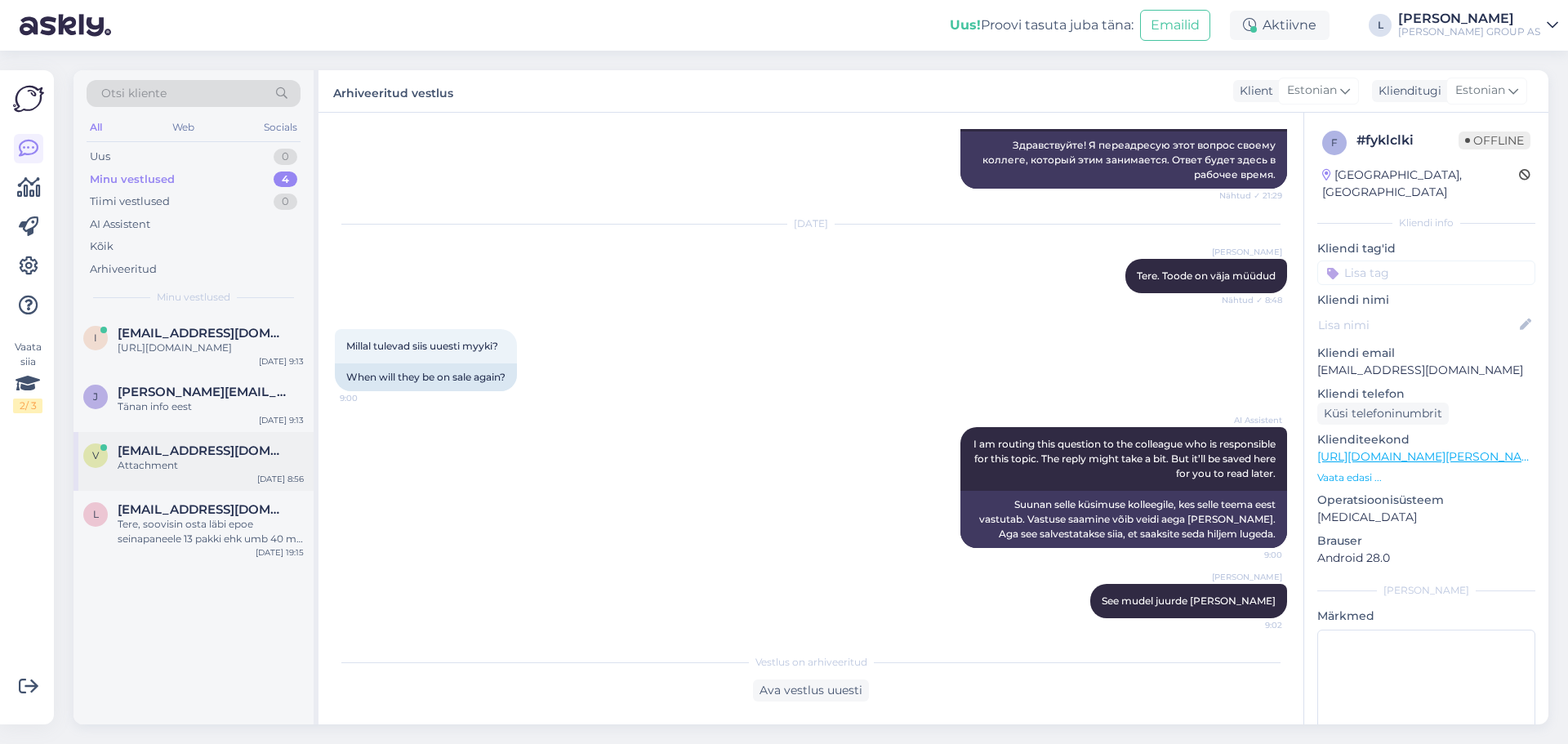
click at [201, 469] on div "Attachment" at bounding box center [210, 465] width 186 height 15
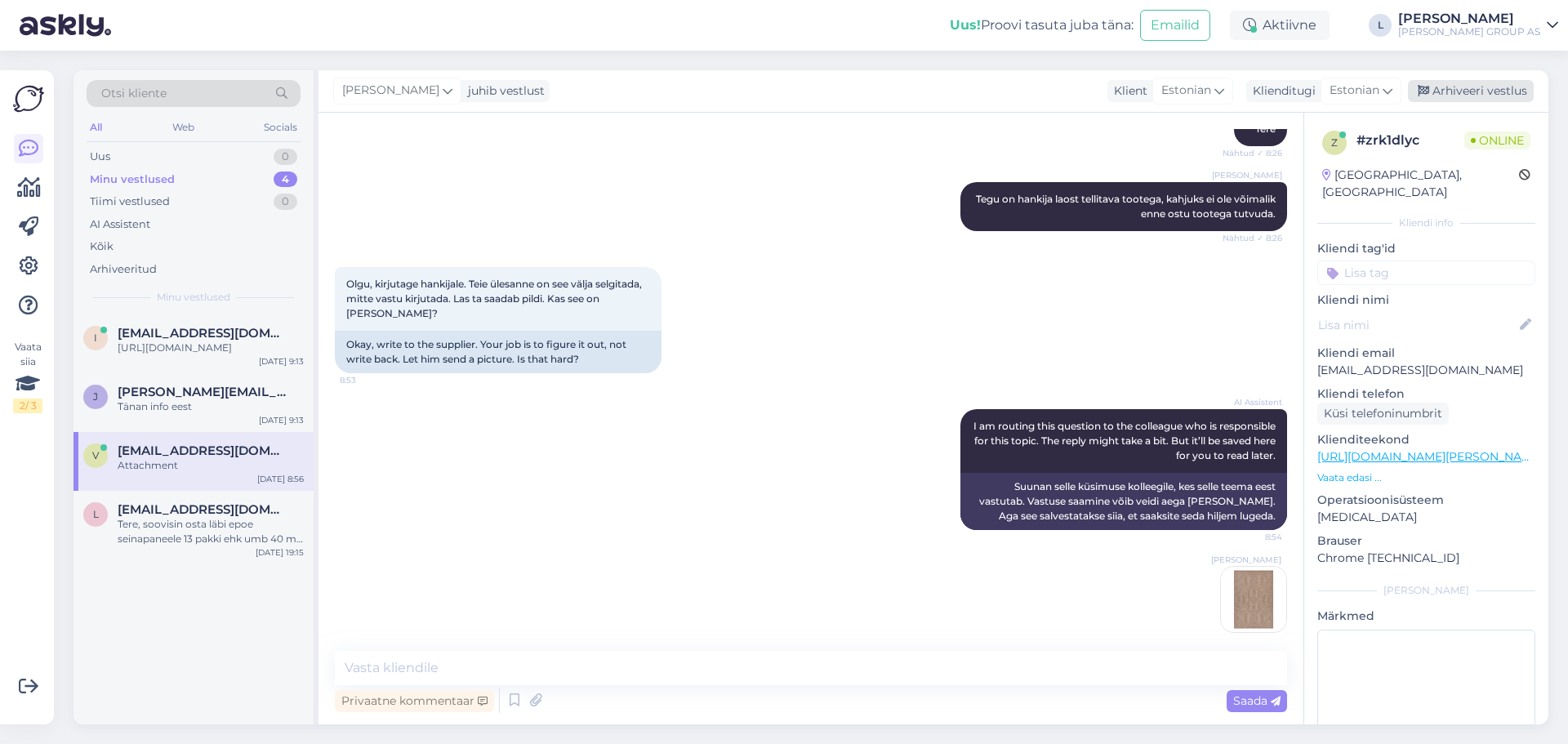
click at [1479, 87] on div "Arhiveeri vestlus" at bounding box center [1471, 91] width 126 height 22
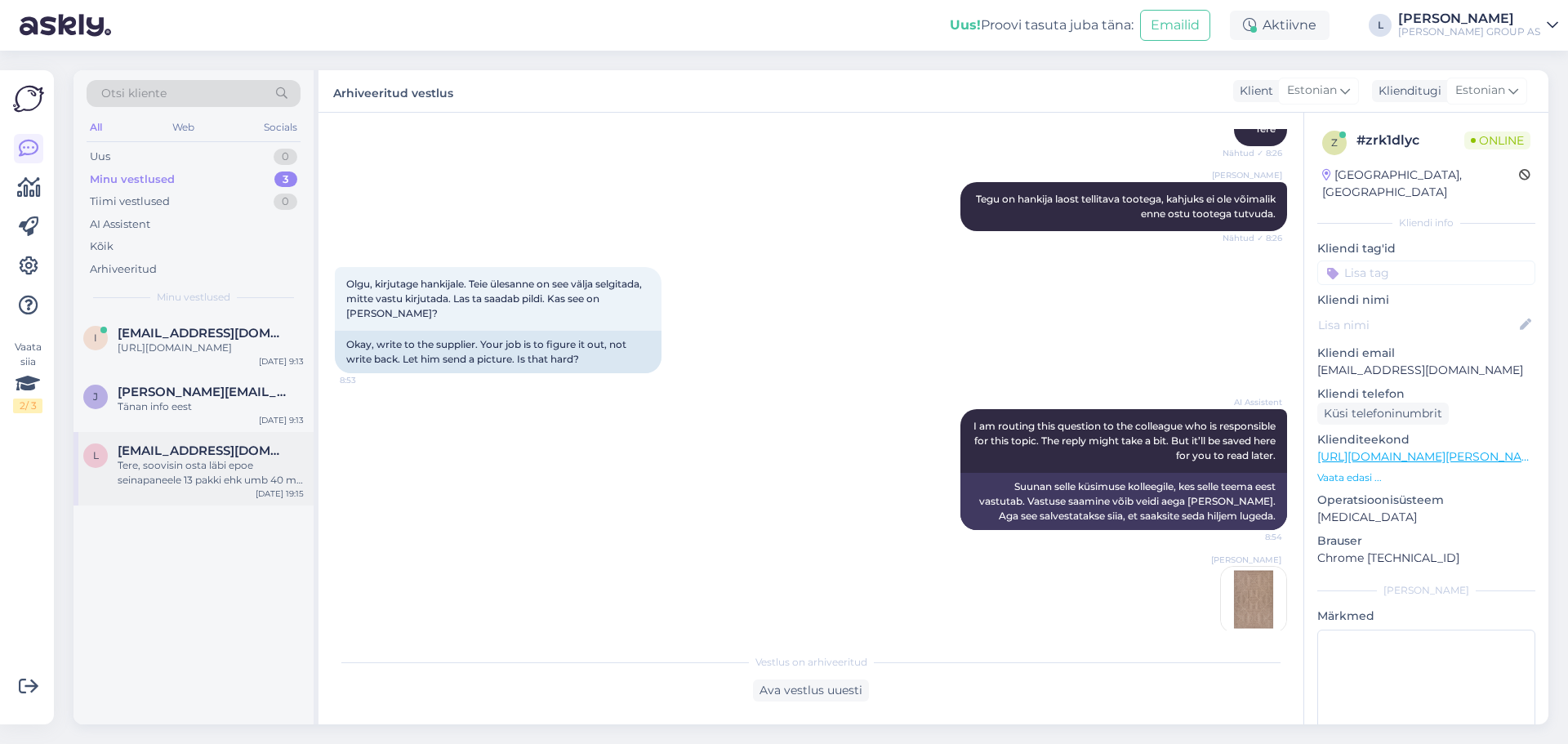
click at [189, 482] on div "Tere, soovisin osta läbi epoe seinapaneele 13 pakki ehk umb 40 m2 tegin ei saan…" at bounding box center [210, 472] width 186 height 29
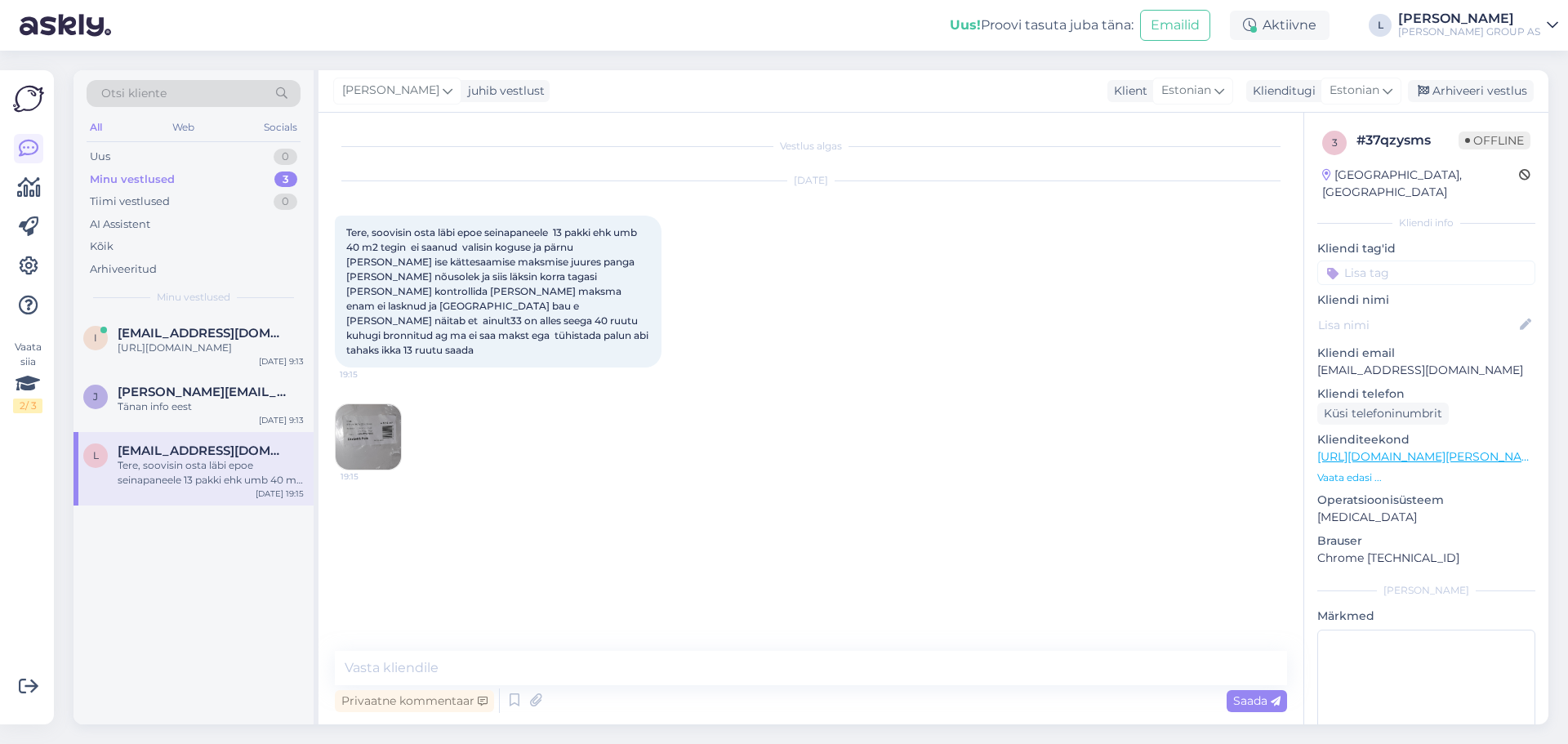
scroll to position [0, 0]
click at [122, 152] on div "Uus 1" at bounding box center [194, 156] width 214 height 22
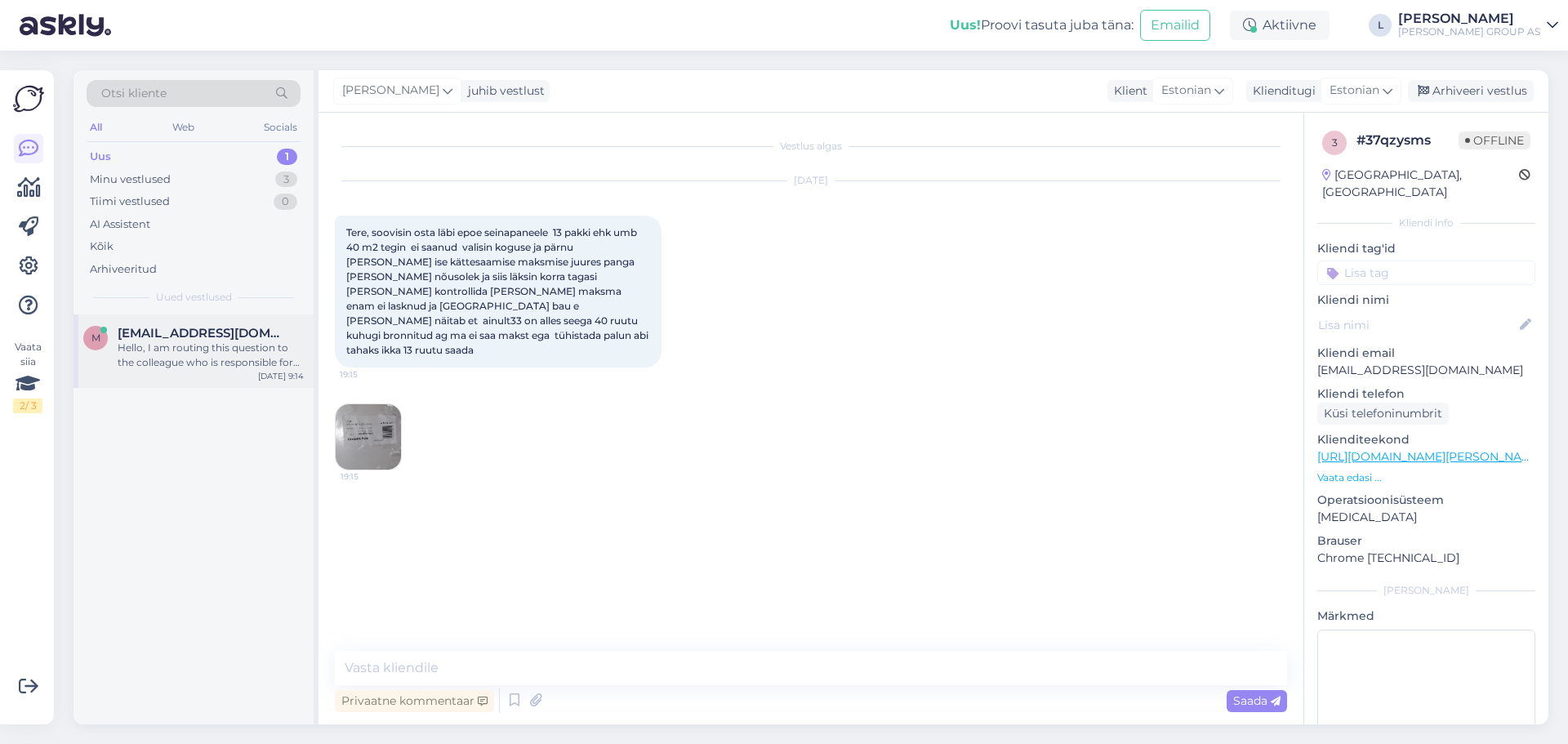
click at [213, 336] on span "[EMAIL_ADDRESS][DOMAIN_NAME]" at bounding box center [203, 333] width 169 height 15
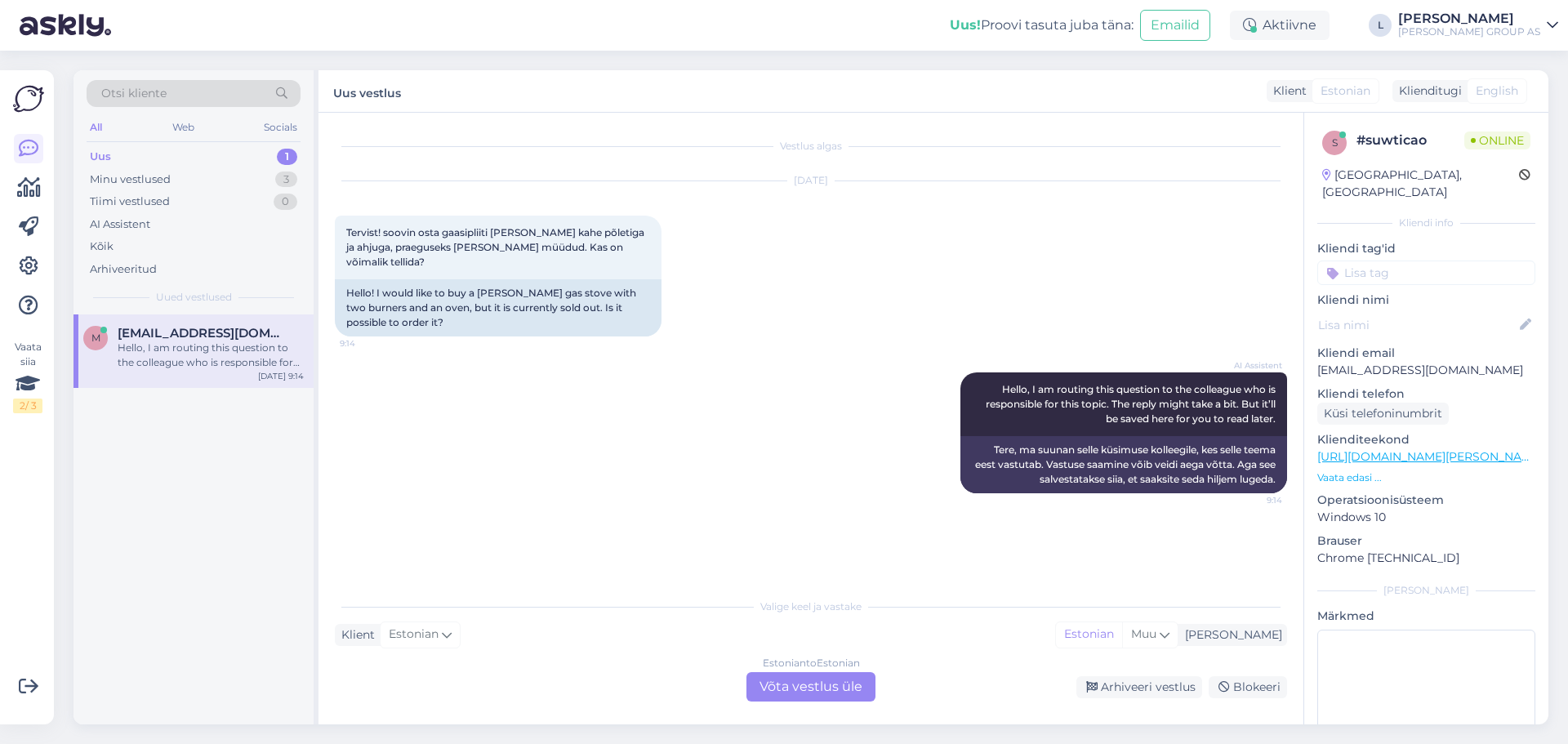
click at [793, 690] on div "Estonian to Estonian Võta vestlus üle" at bounding box center [810, 687] width 129 height 29
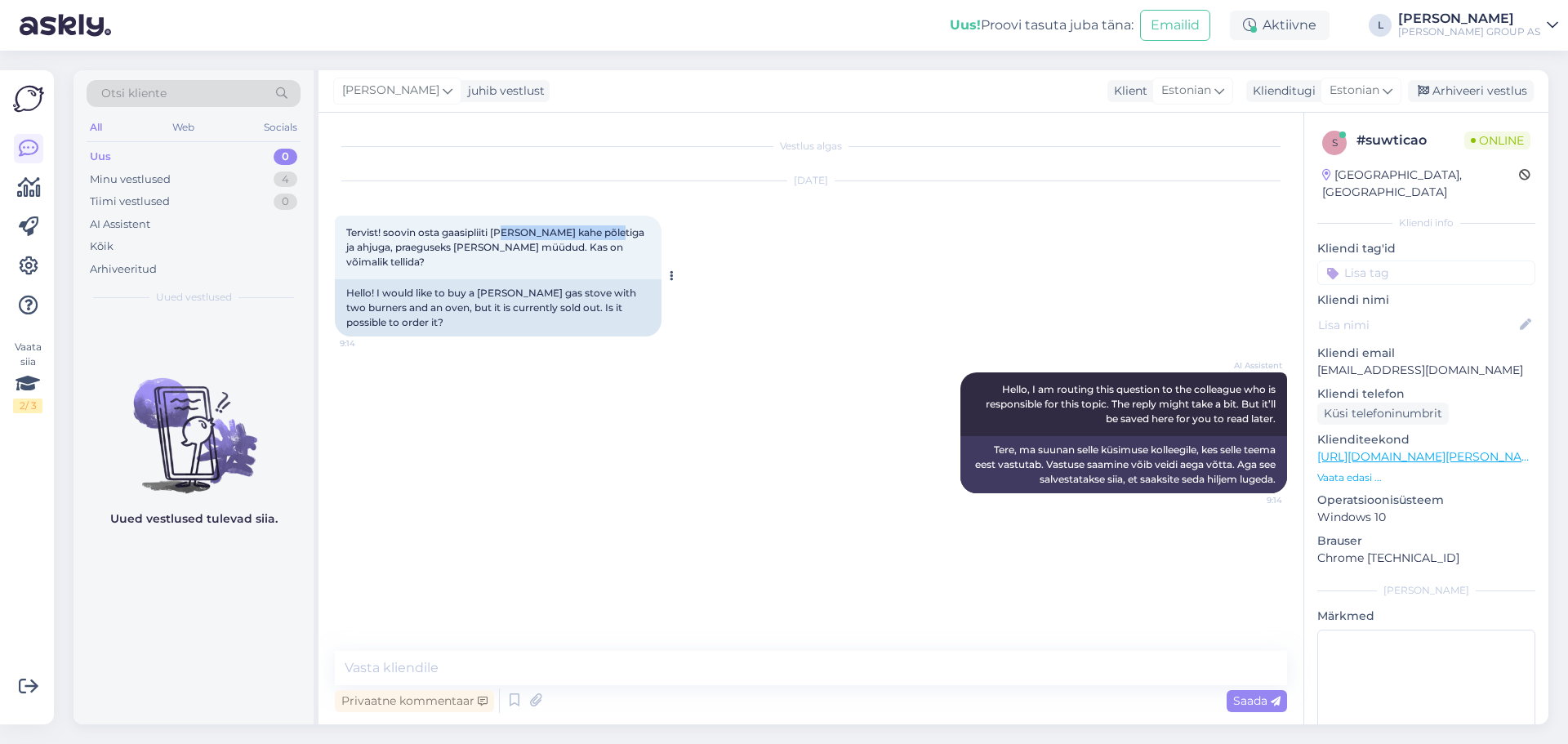
drag, startPoint x: 623, startPoint y: 233, endPoint x: 508, endPoint y: 233, distance: 115.0
click at [508, 233] on span "Tervist! soovin osta gaasipliiti [PERSON_NAME] kahe põletiga ja ahjuga, praegus…" at bounding box center [497, 246] width 301 height 42
click at [548, 233] on span "Tervist! soovin osta gaasipliiti [PERSON_NAME] kahe põletiga ja ahjuga, praegus…" at bounding box center [497, 246] width 301 height 42
drag, startPoint x: 554, startPoint y: 230, endPoint x: 443, endPoint y: 237, distance: 111.2
click at [443, 237] on span "Tervist! soovin osta gaasipliiti [PERSON_NAME] kahe põletiga ja ahjuga, praegus…" at bounding box center [497, 246] width 301 height 42
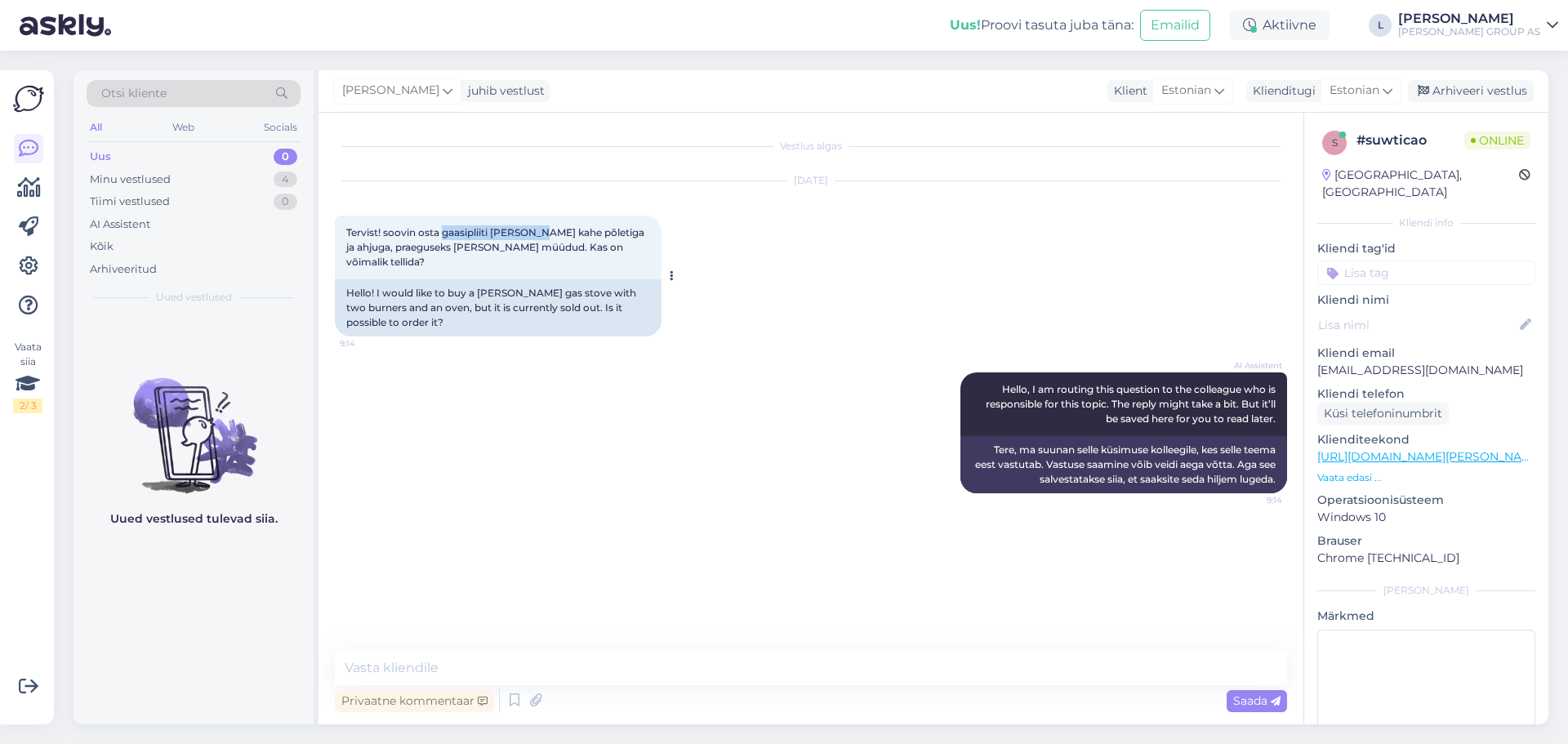
copy span "gaasipliiti [PERSON_NAME]"
click at [558, 664] on textarea at bounding box center [811, 667] width 952 height 34
type textarea "Tere, toode pole tellimiseks saadaval"
click at [1253, 696] on span "Saada" at bounding box center [1256, 700] width 48 height 15
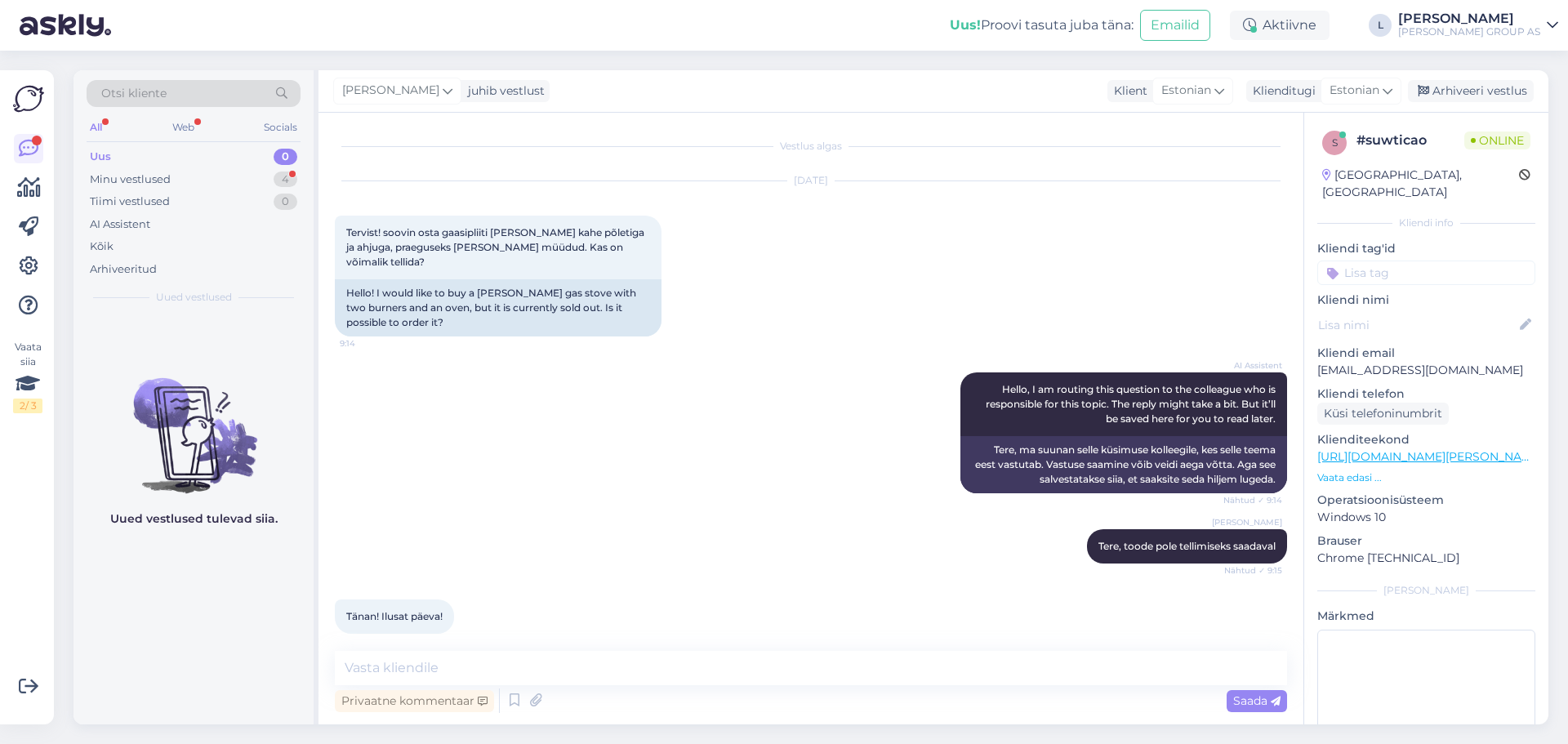
scroll to position [16, 0]
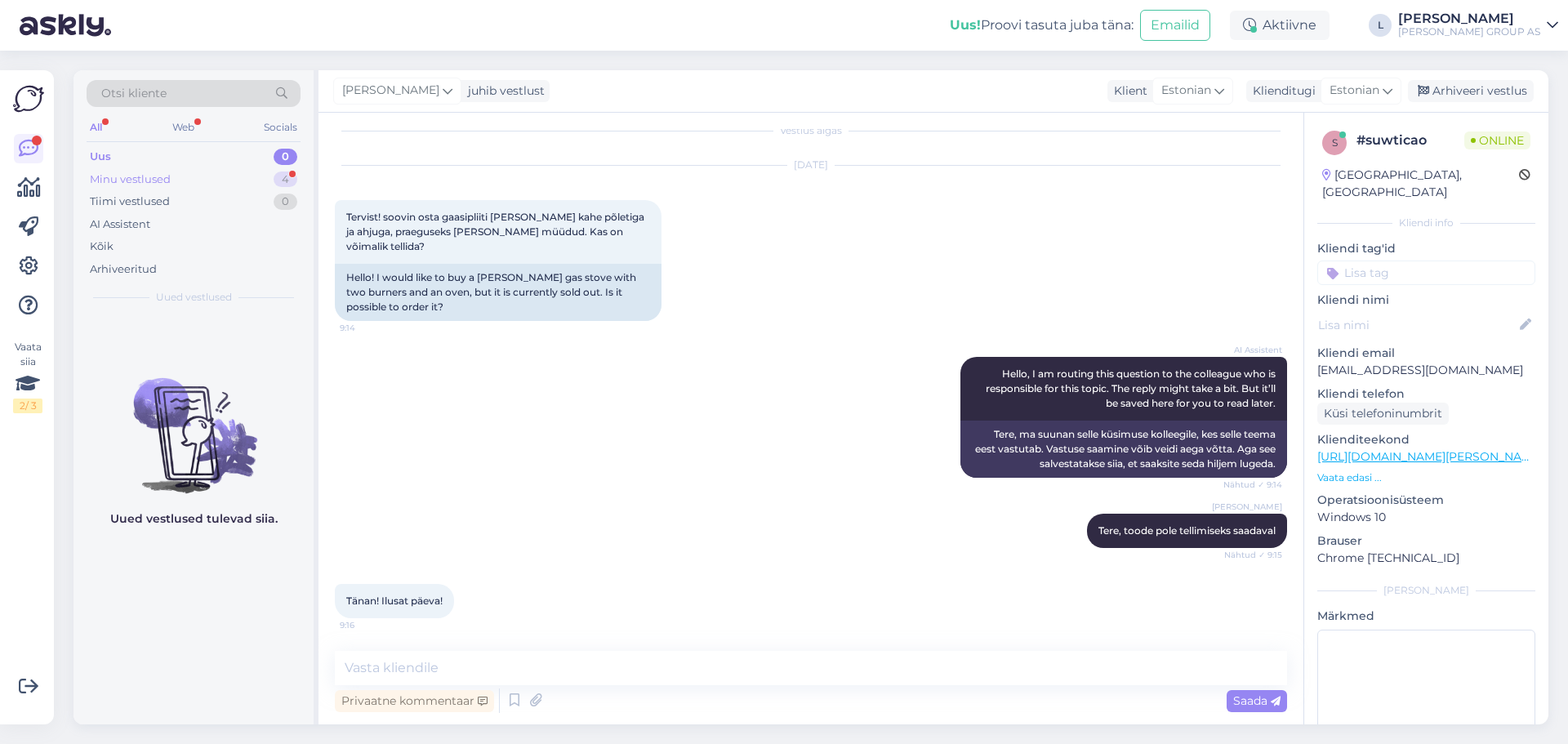
click at [144, 174] on div "Minu vestlused" at bounding box center [130, 179] width 81 height 17
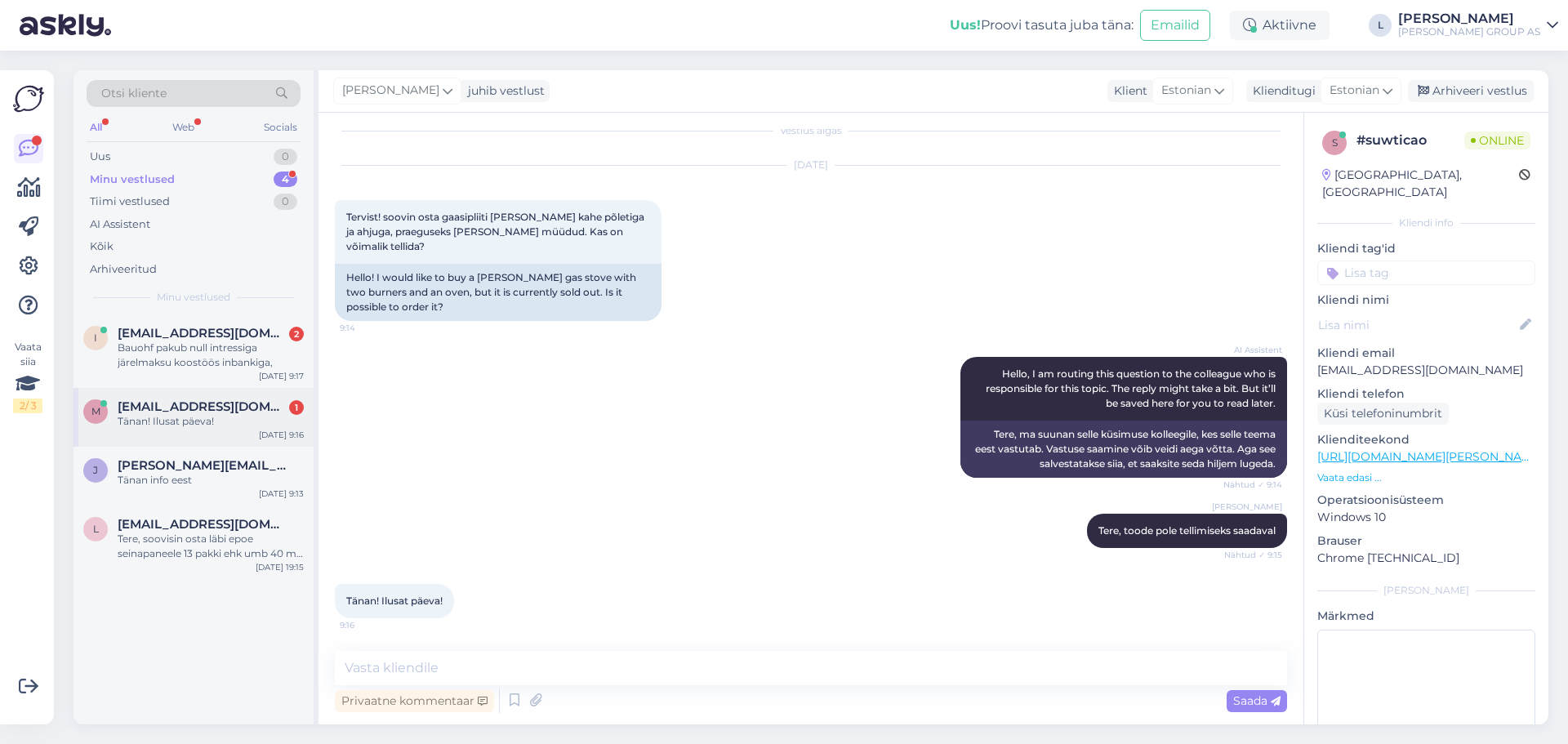
click at [197, 417] on div "Tänan! Ilusat päeva!" at bounding box center [210, 421] width 186 height 15
click at [498, 680] on textarea at bounding box center [811, 667] width 952 height 34
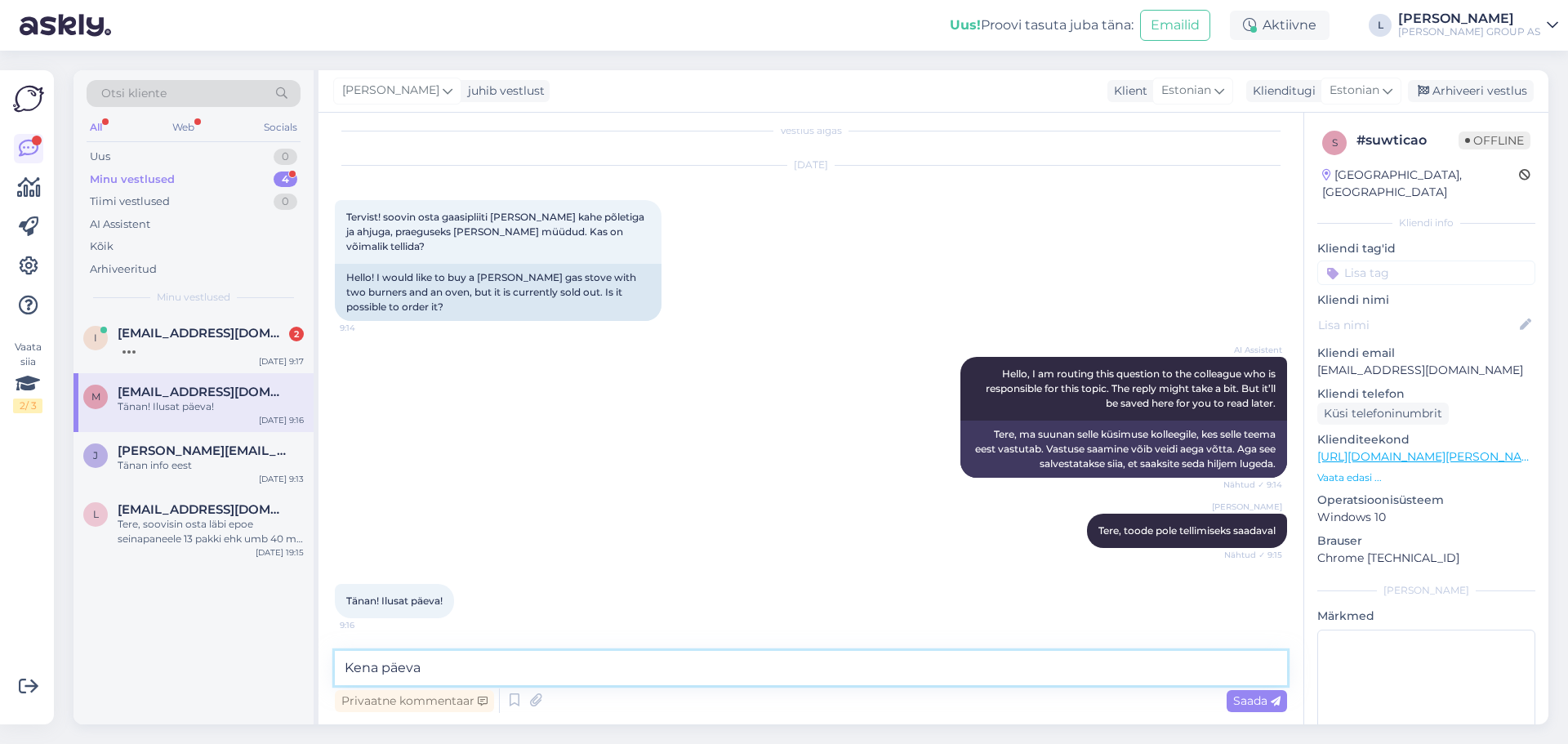
type textarea "Kena päeva!"
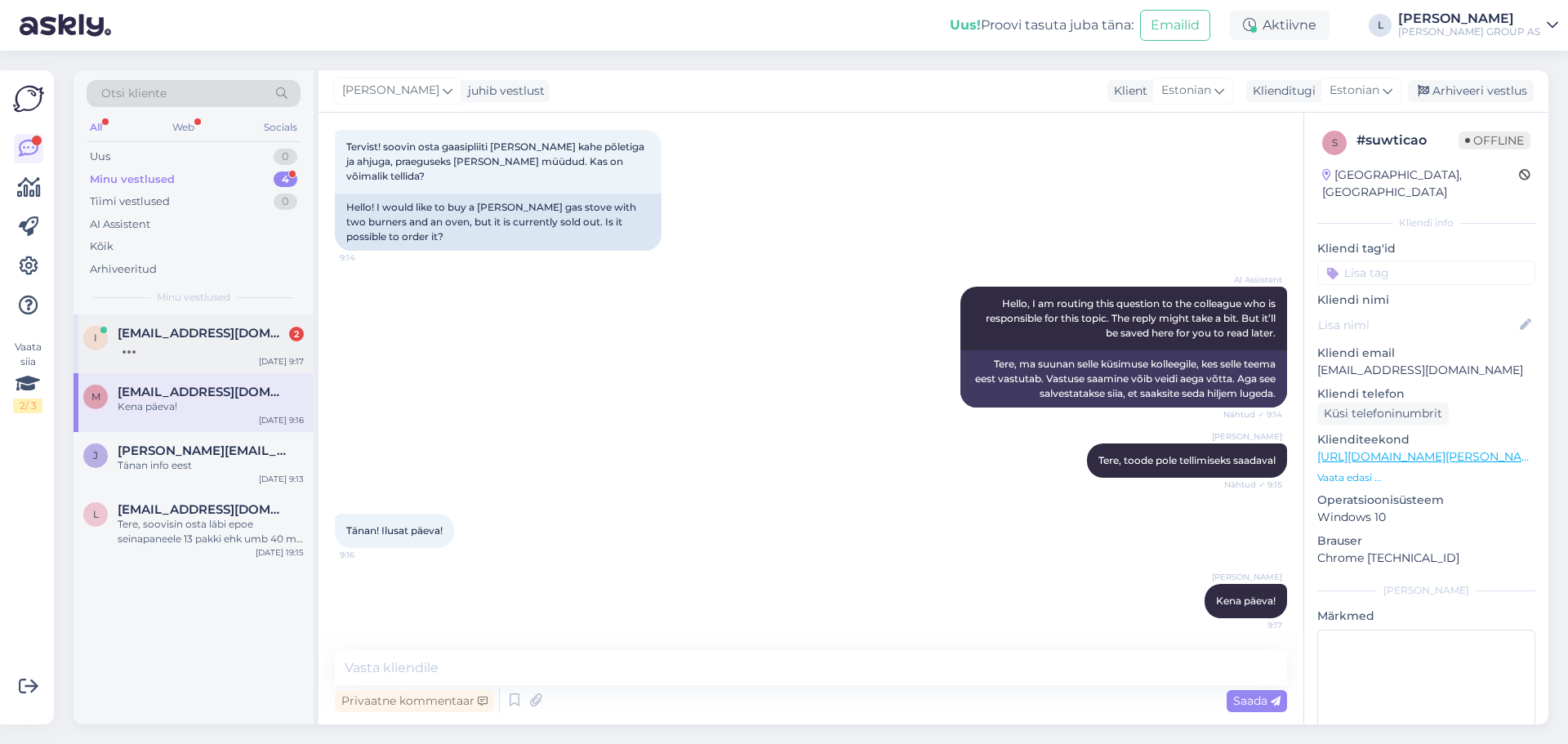
click at [220, 347] on div at bounding box center [210, 348] width 186 height 15
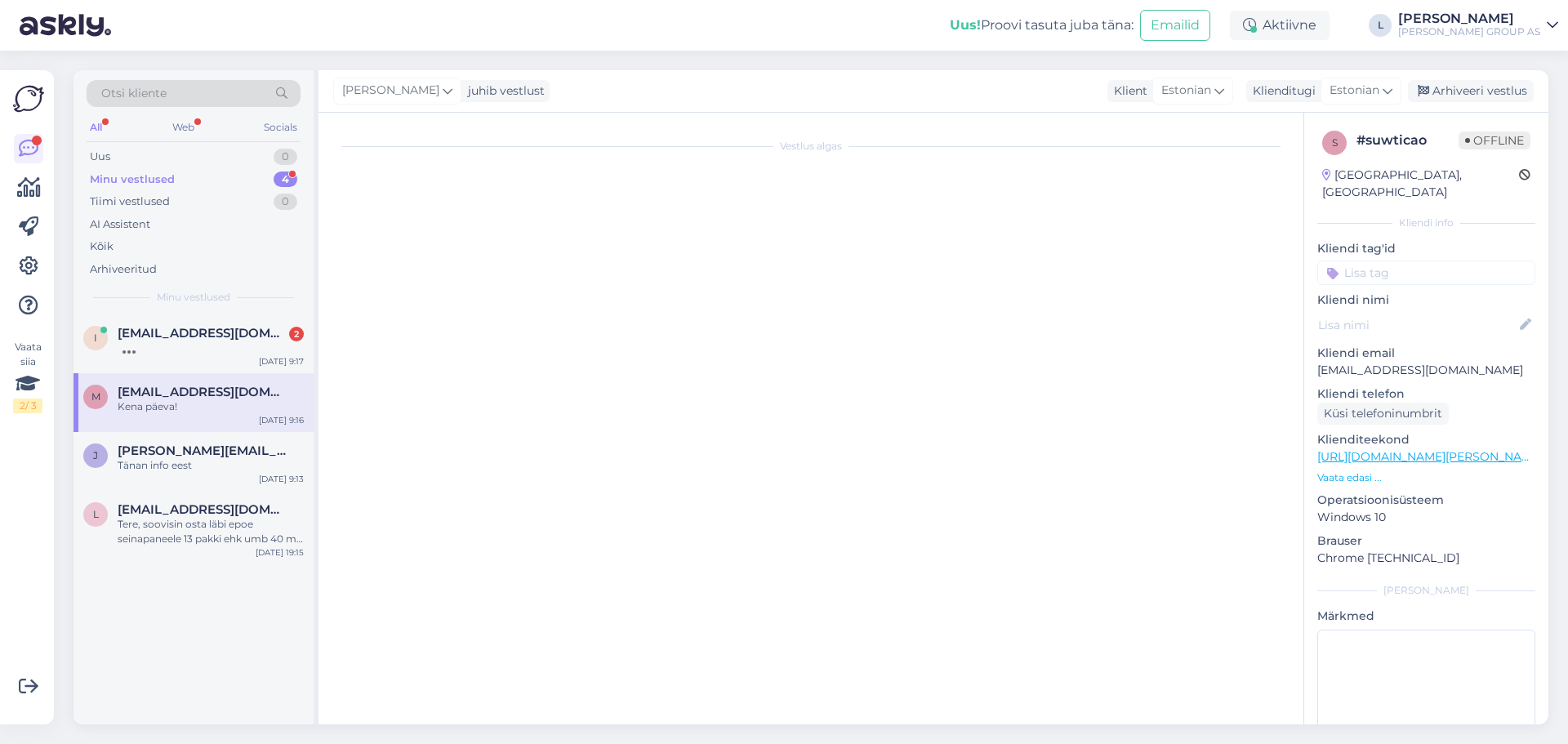
scroll to position [478, 0]
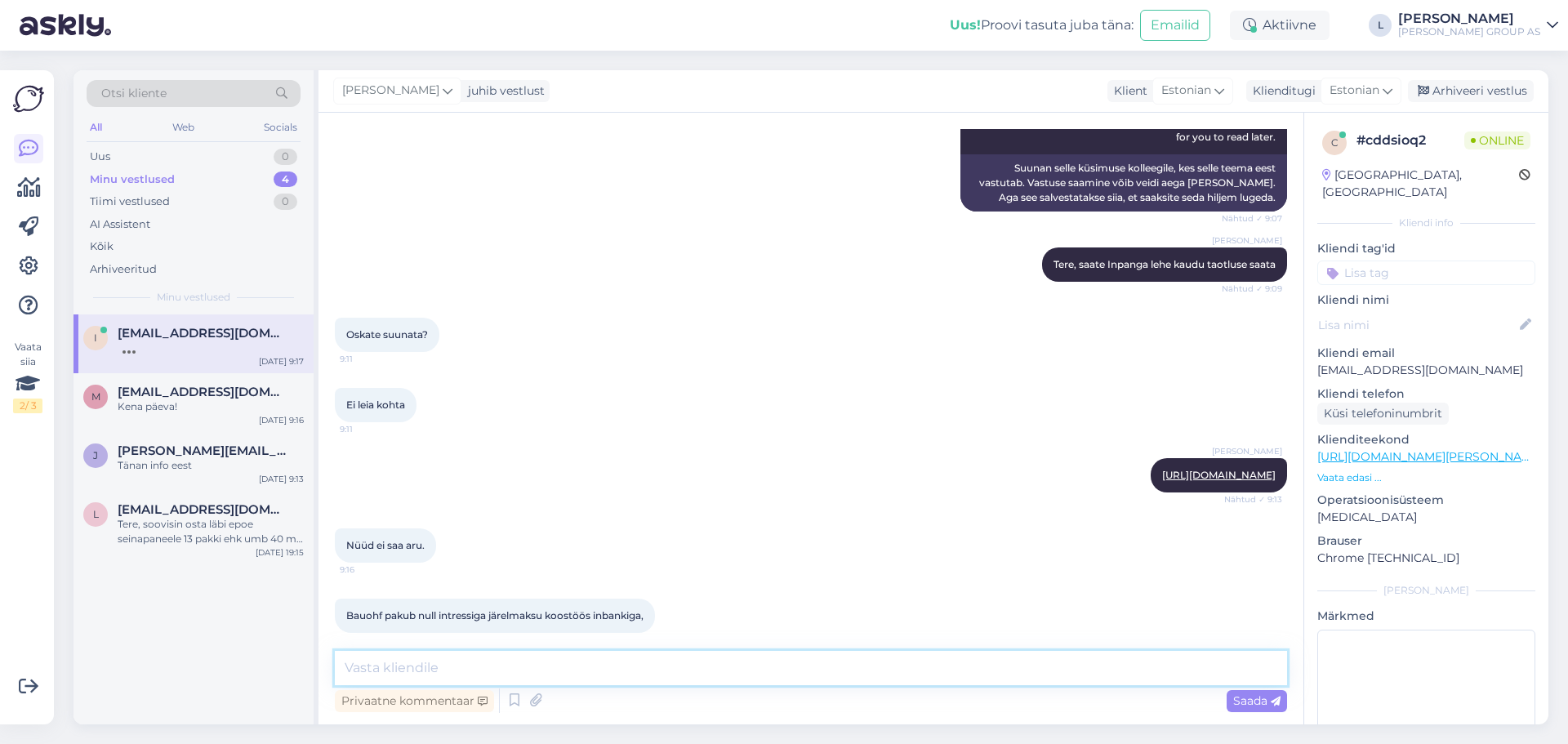
click at [467, 679] on textarea at bounding box center [811, 667] width 952 height 34
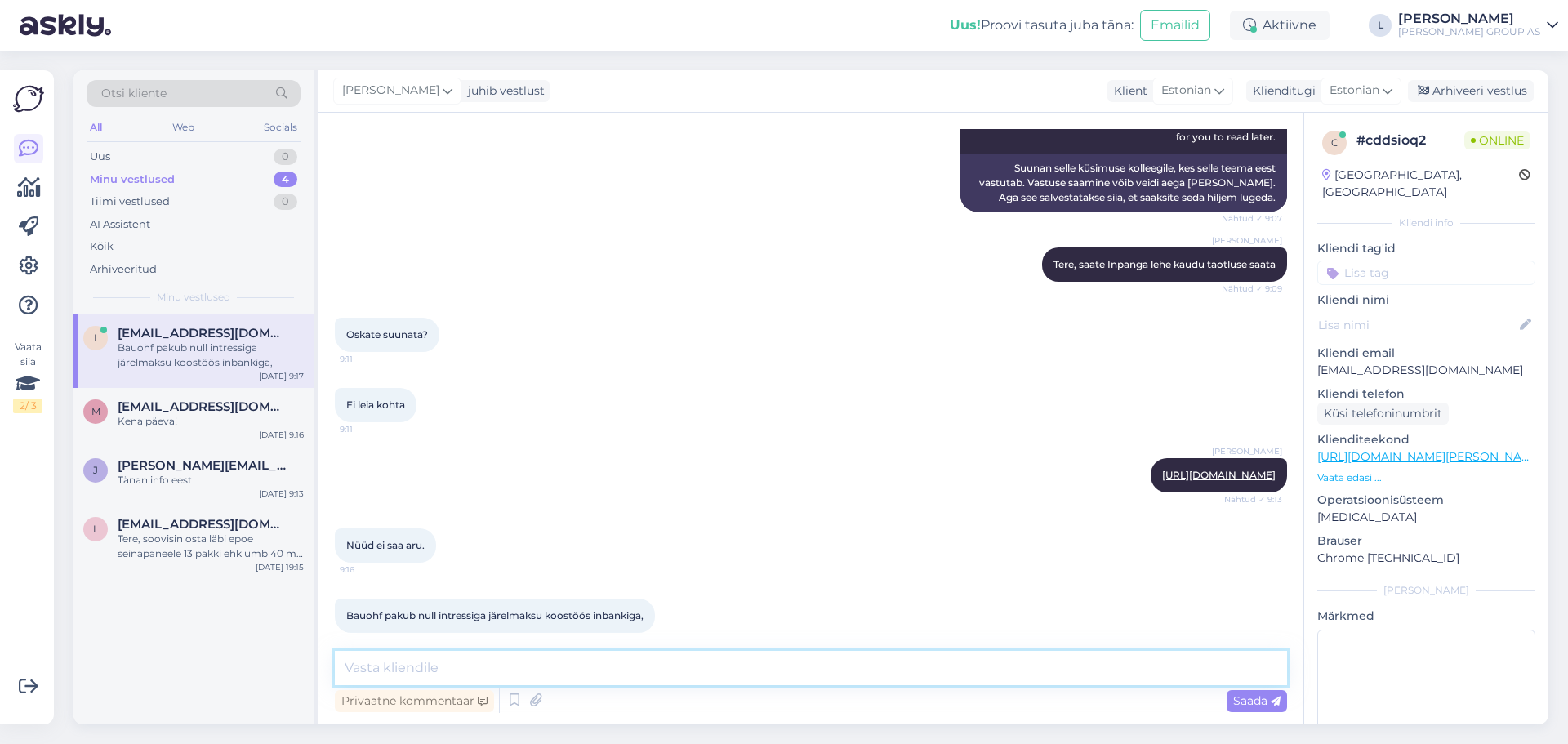
type textarea "s"
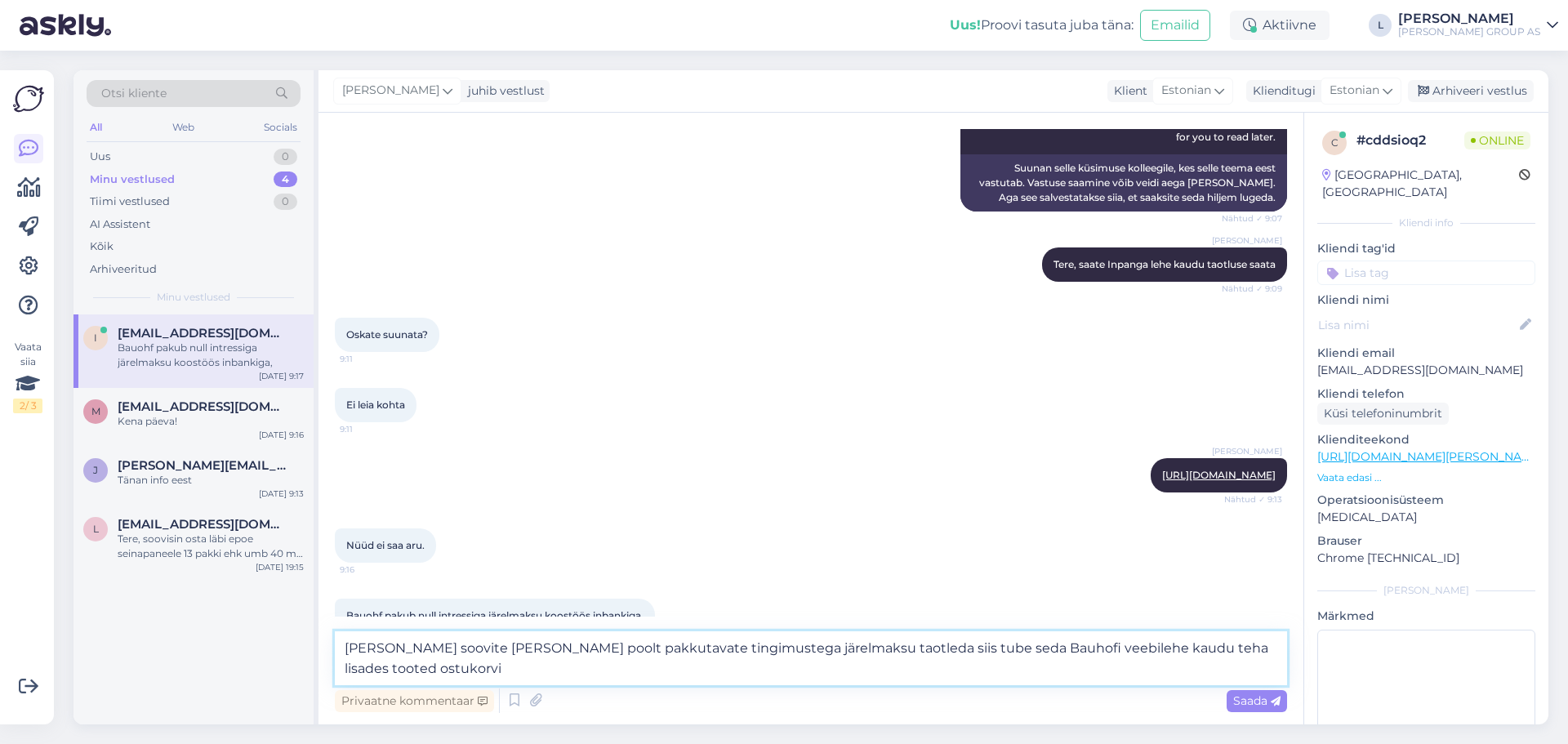
drag, startPoint x: 414, startPoint y: 667, endPoint x: 325, endPoint y: 645, distance: 91.7
click at [325, 645] on div "Vestlus algas [DATE] Tere 9:06 Hello AI Assistent Hello! How can we help you [D…" at bounding box center [810, 419] width 985 height 612
paste textarea "soovite taotleda [PERSON_NAME] poolt pakutavat järelmaksu, saate seda mugavalt …"
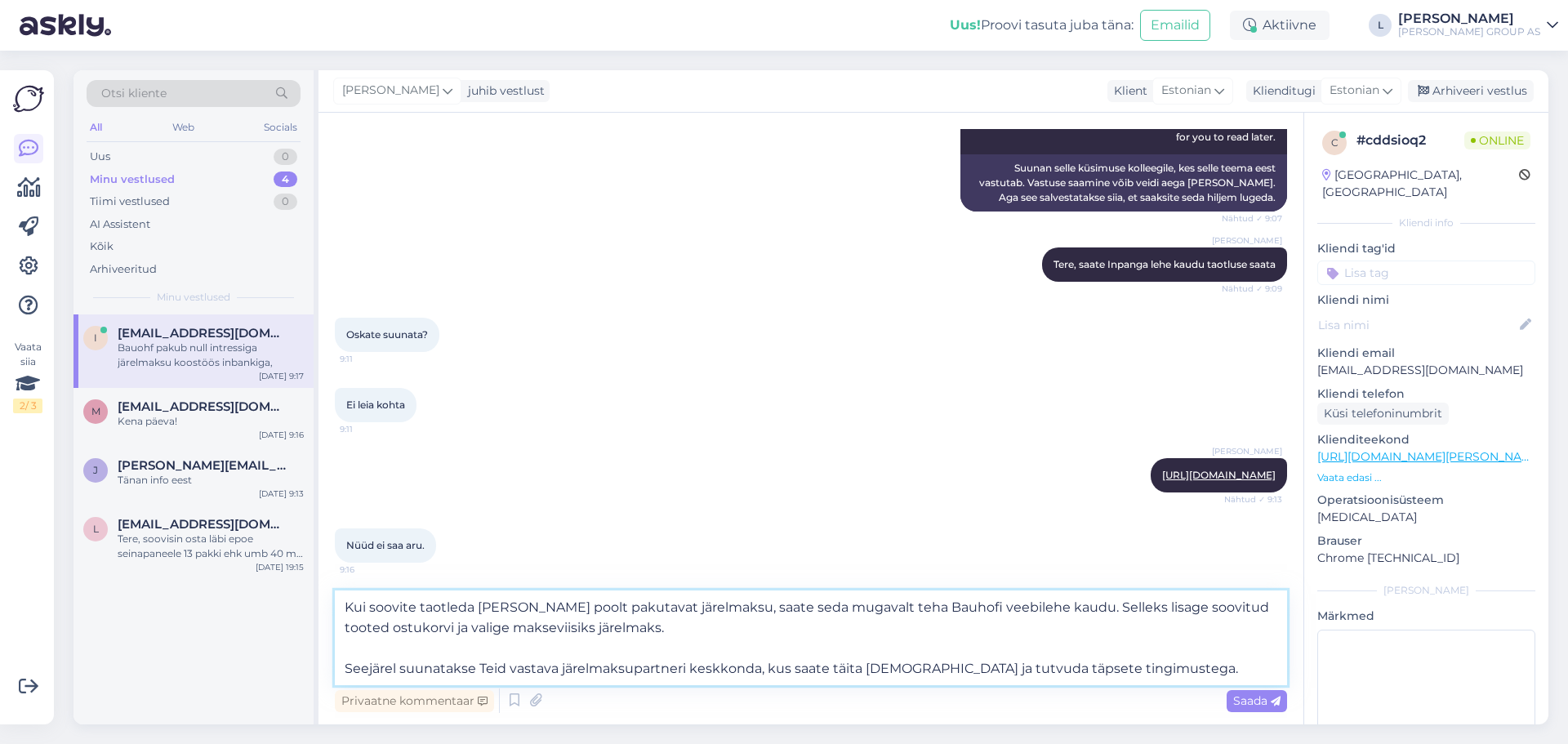
click at [399, 648] on textarea "Kui soovite taotleda [PERSON_NAME] poolt pakutavat järelmaksu, saate seda mugav…" at bounding box center [811, 637] width 952 height 94
type textarea "Kui soovite taotleda [PERSON_NAME] poolt pakutavat järelmaksu, saate seda mugav…"
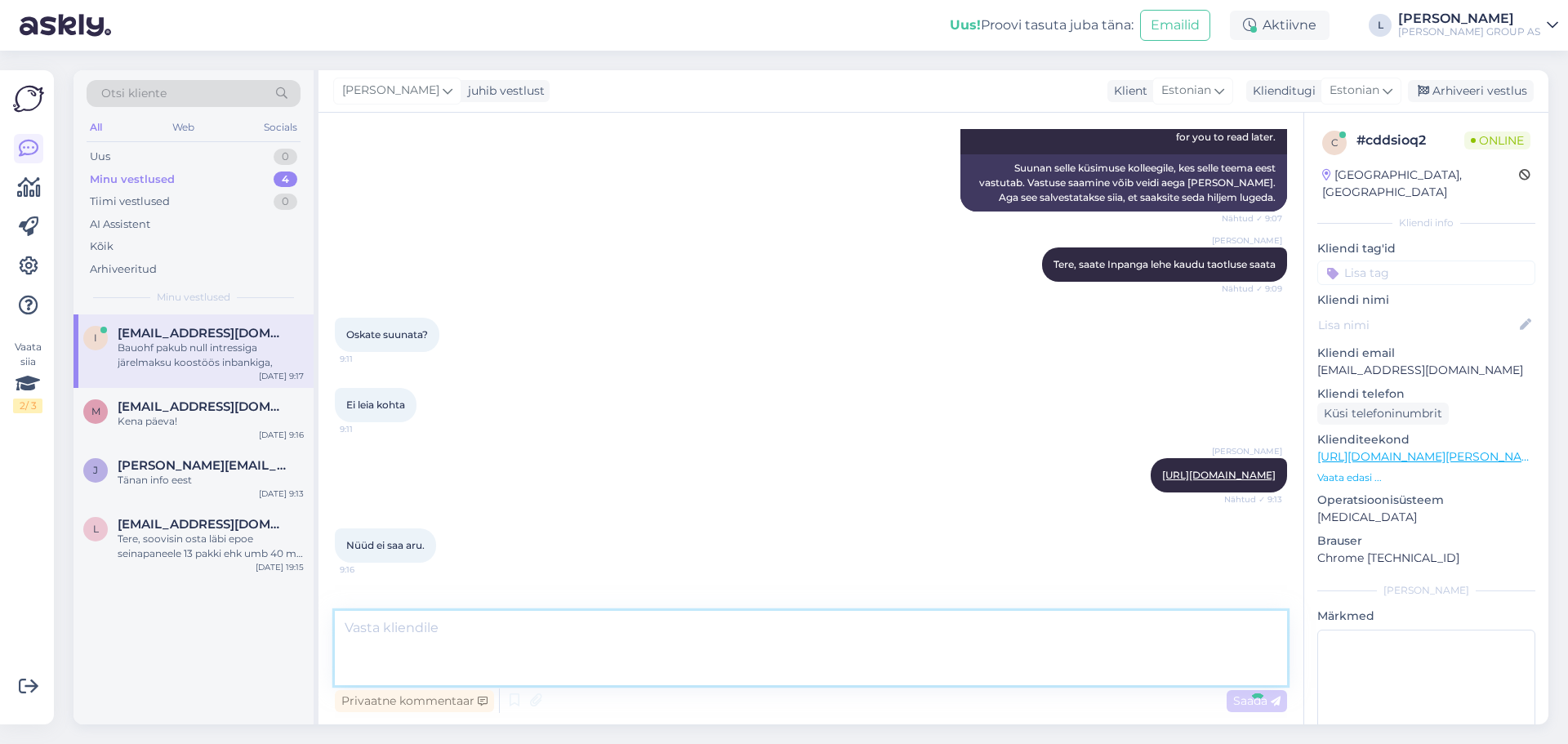
scroll to position [636, 0]
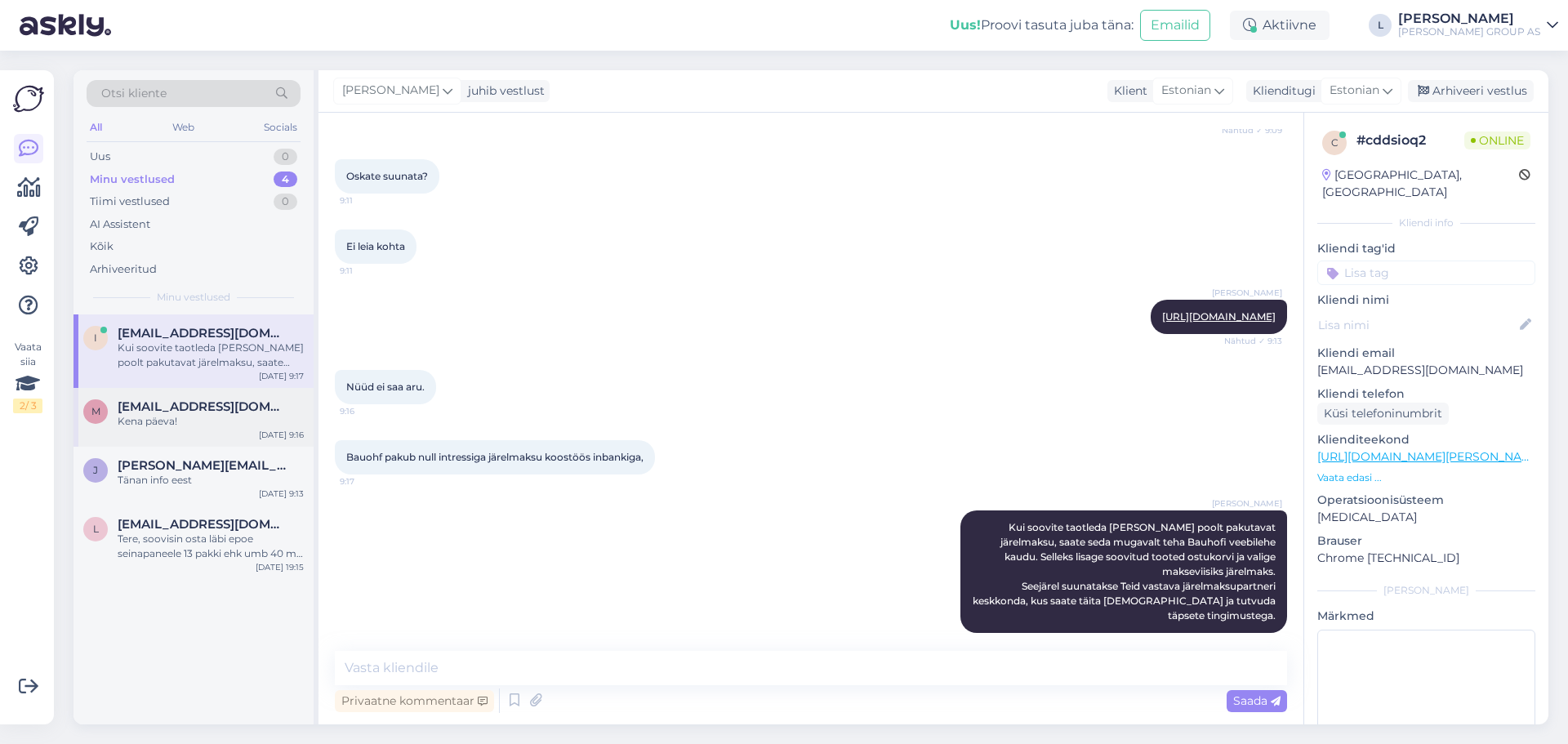
click at [205, 418] on div "Kena päeva!" at bounding box center [210, 421] width 186 height 15
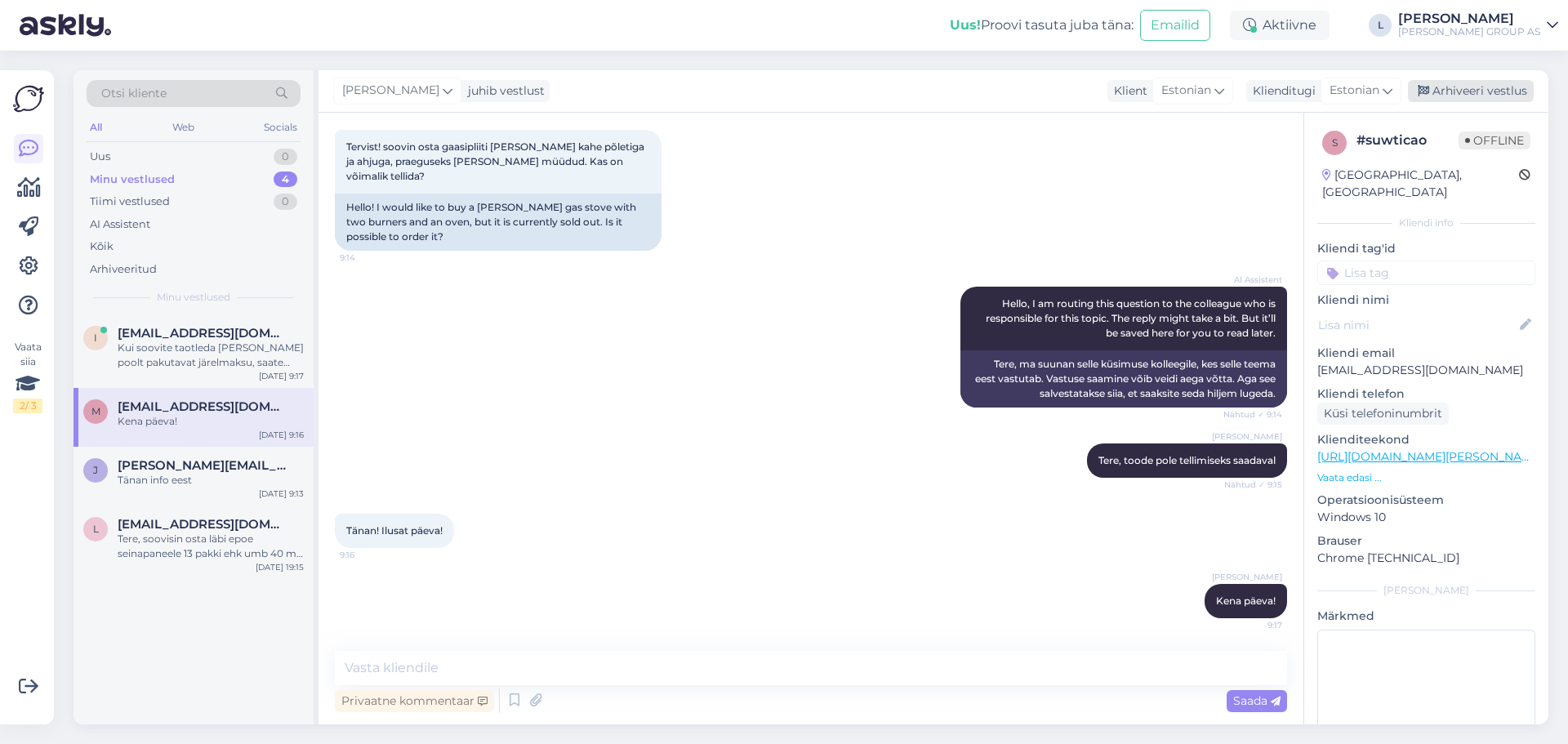
click at [1487, 91] on div "Arhiveeri vestlus" at bounding box center [1471, 91] width 126 height 22
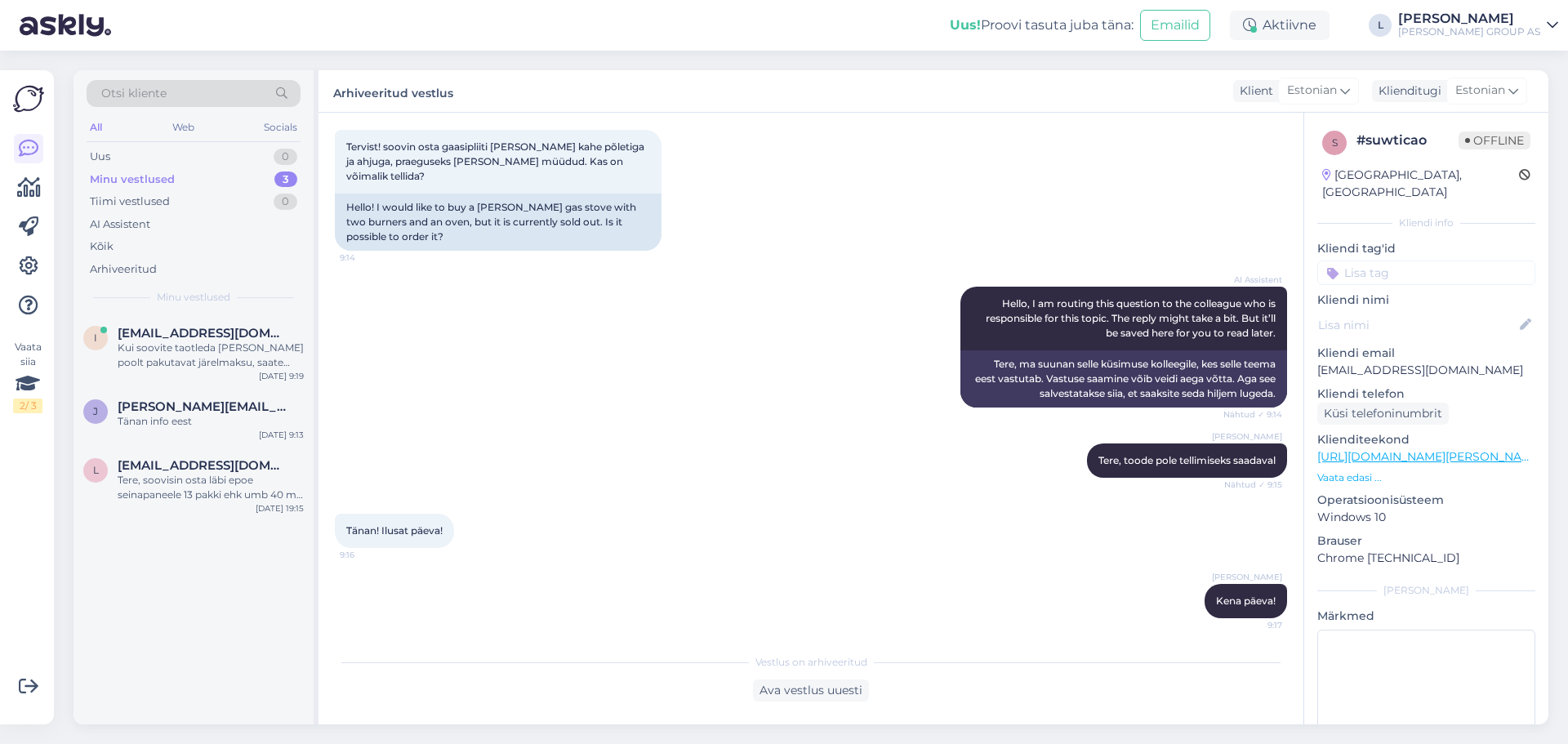
drag, startPoint x: 160, startPoint y: 399, endPoint x: 315, endPoint y: 399, distance: 155.0
click at [160, 399] on span "[PERSON_NAME][EMAIL_ADDRESS][DOMAIN_NAME]" at bounding box center [203, 406] width 169 height 15
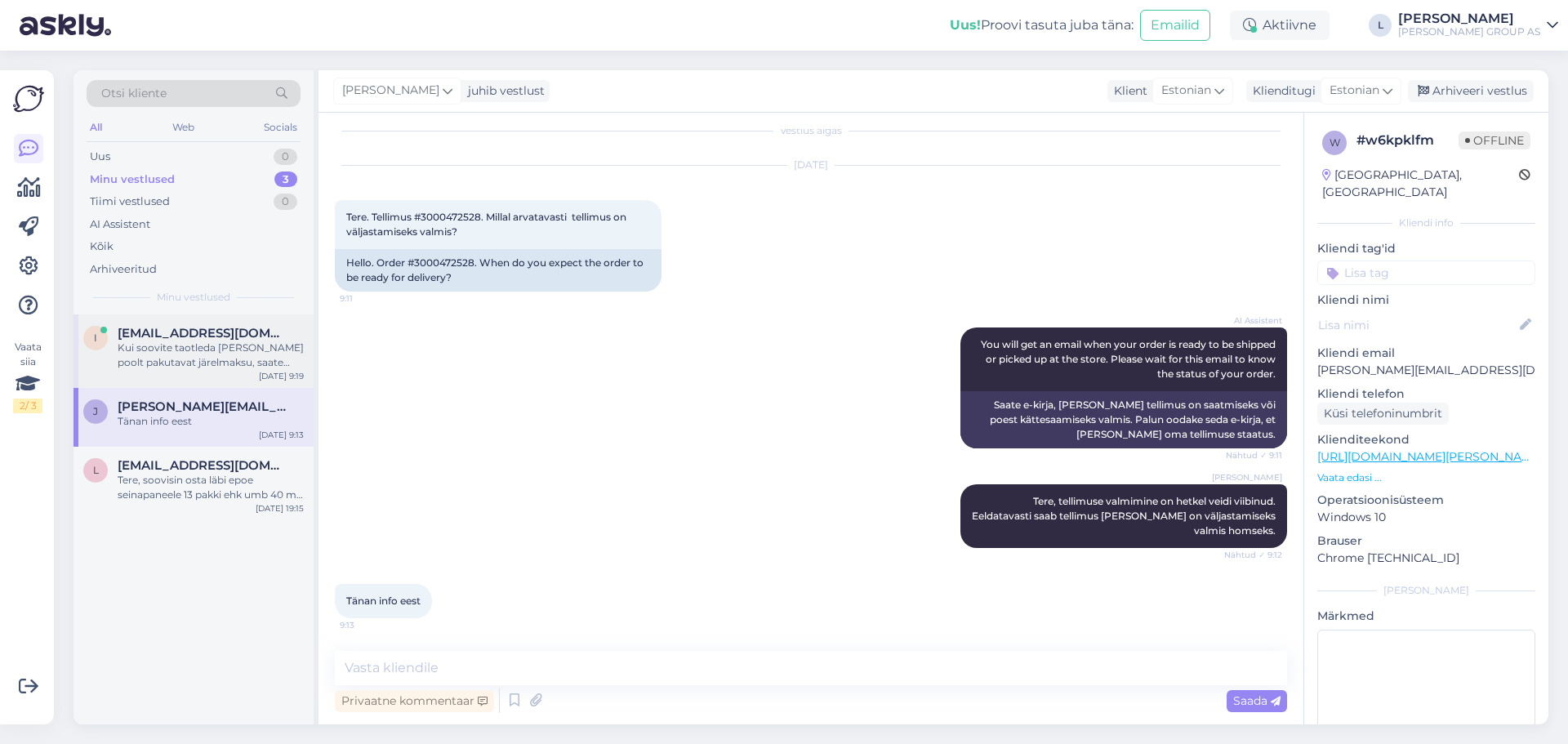
click at [216, 342] on div "Kui soovite taotleda [PERSON_NAME] poolt pakutavat järelmaksu, saate seda mugav…" at bounding box center [210, 355] width 186 height 29
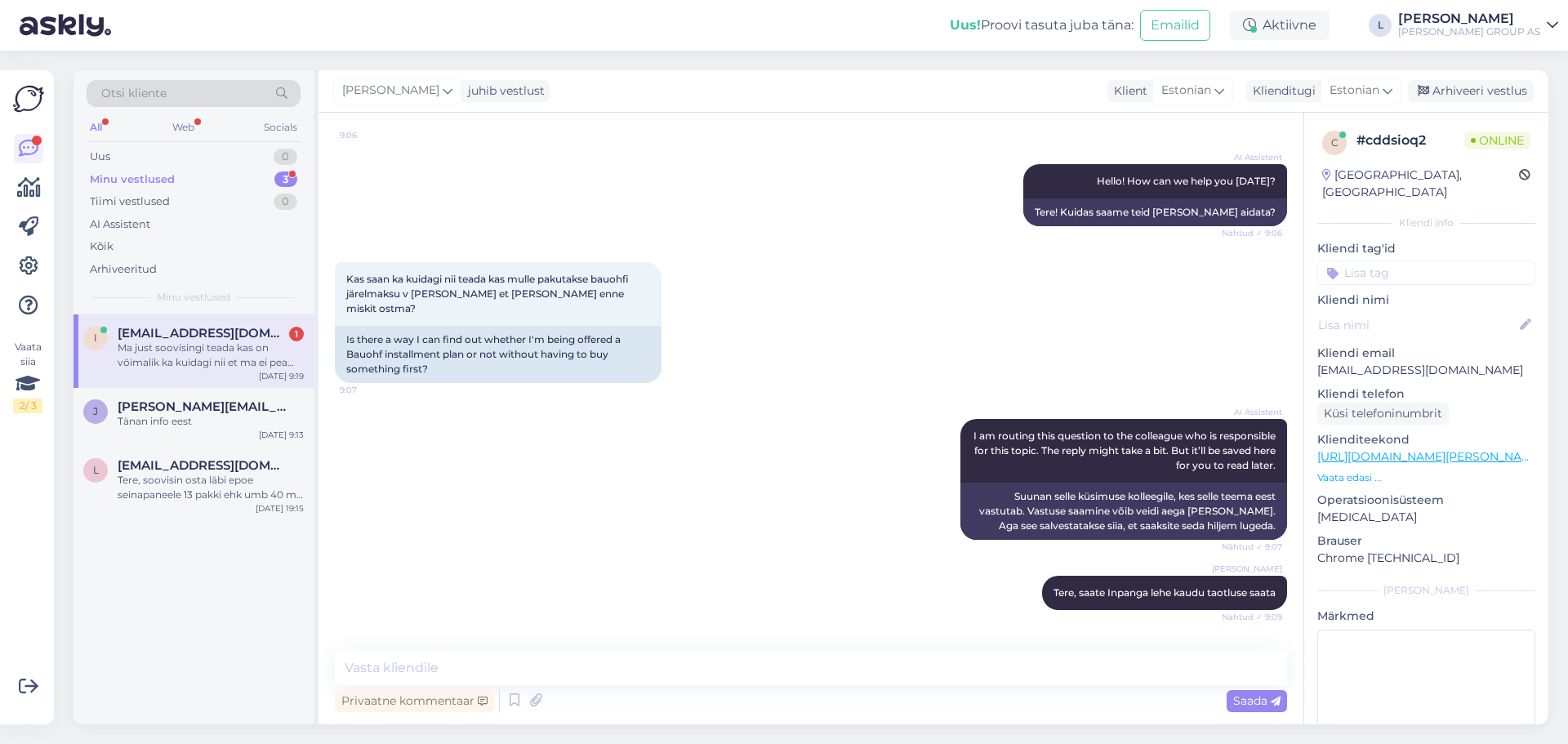
scroll to position [0, 0]
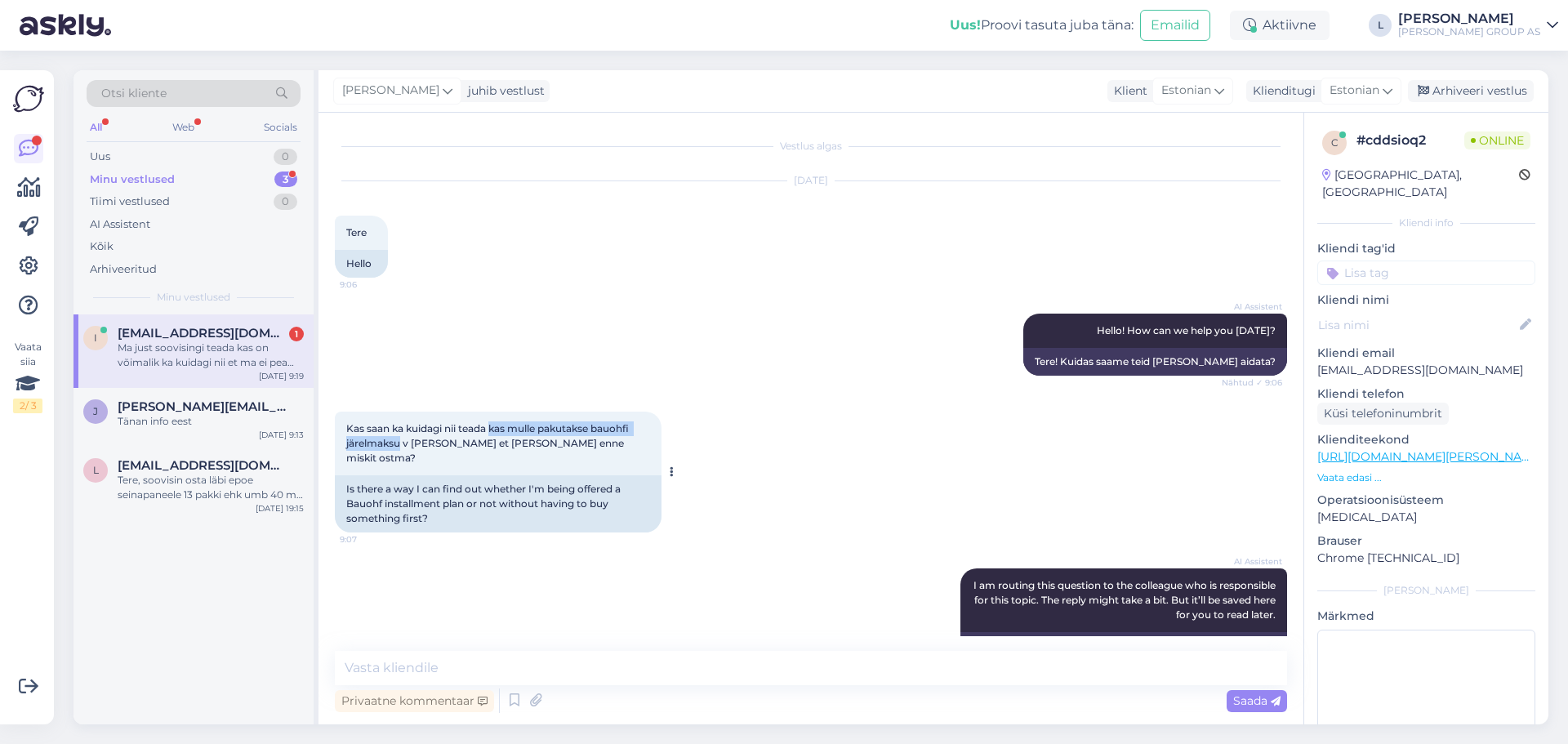
drag, startPoint x: 401, startPoint y: 445, endPoint x: 494, endPoint y: 431, distance: 94.0
click at [494, 431] on span "Kas saan ka kuidagi nii teada kas mulle pakutakse bauohfi järelmaksu v [PERSON_…" at bounding box center [489, 442] width 285 height 42
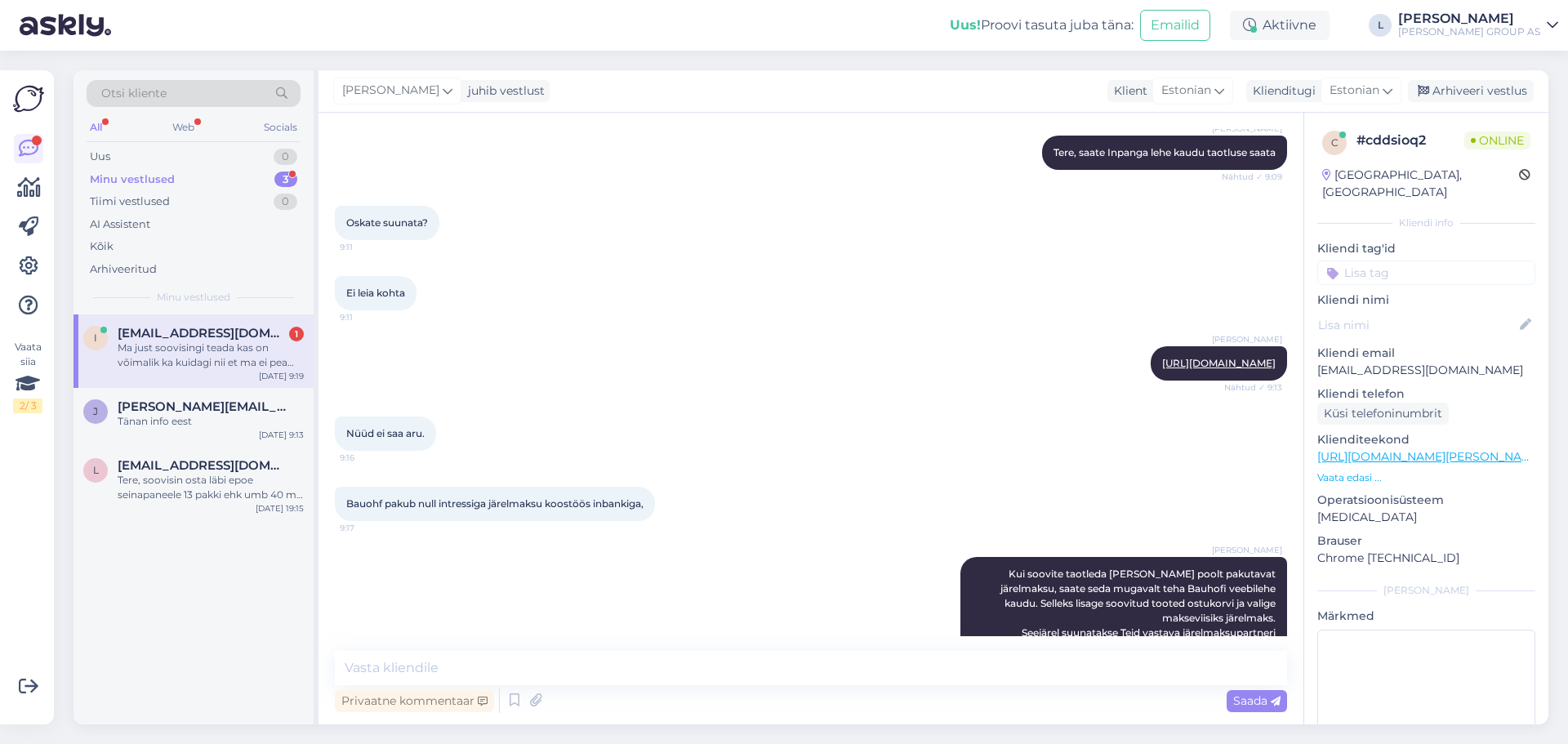
scroll to position [653, 0]
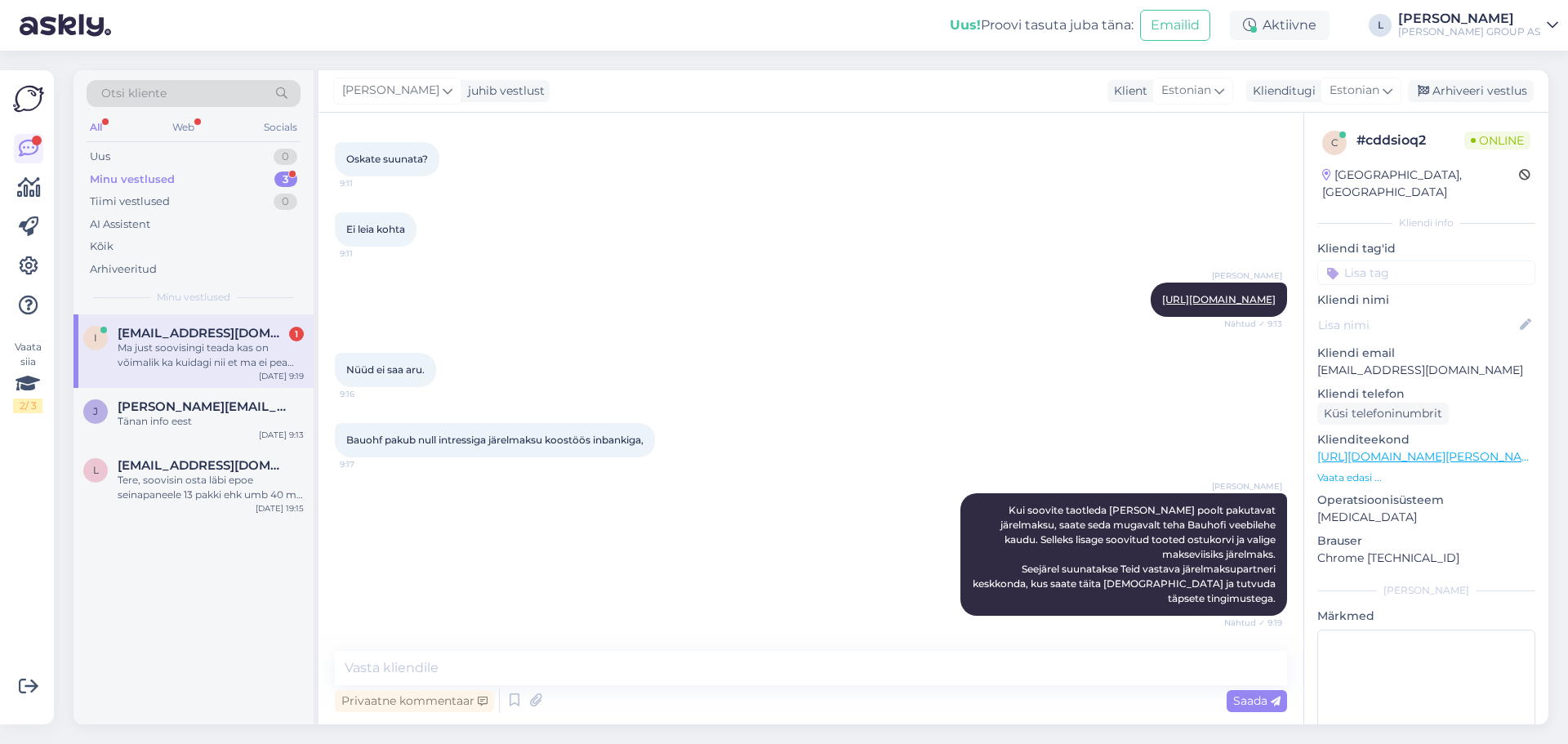
click at [182, 351] on div "Ma just soovisingi teada kas on võimalik ka kuidagi nii et ma ei pea asju enne …" at bounding box center [210, 355] width 186 height 29
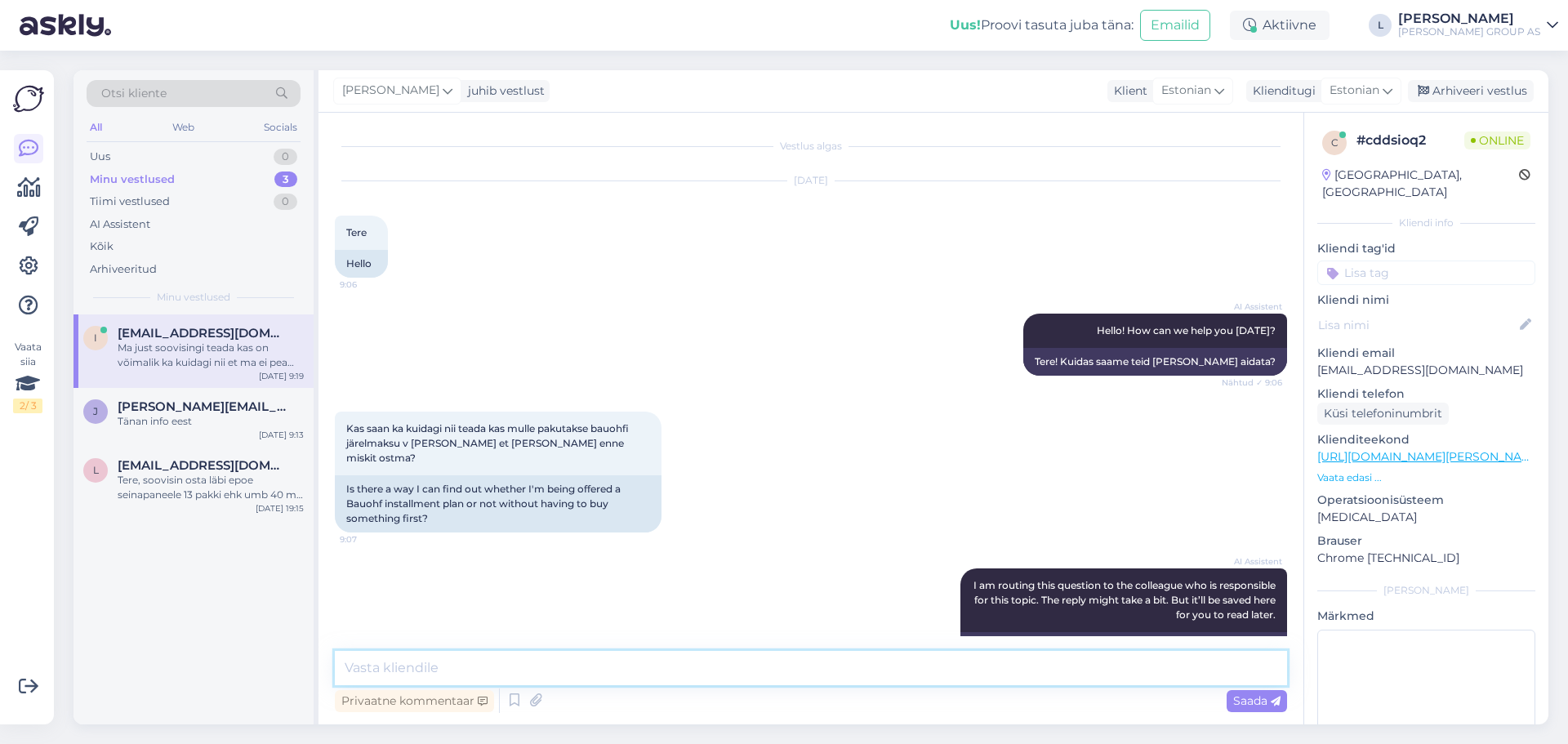
click at [450, 659] on textarea at bounding box center [811, 667] width 952 height 34
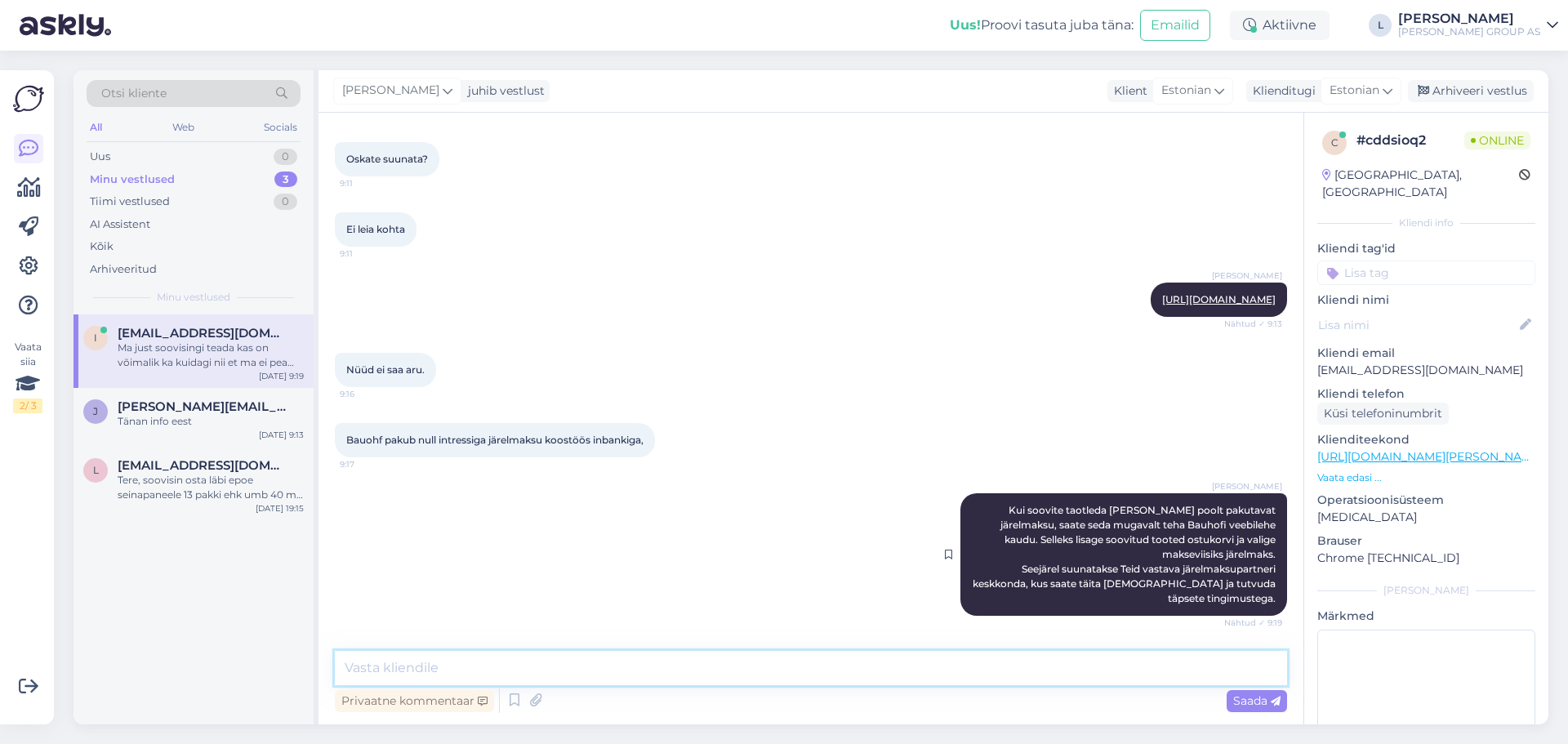
scroll to position [721, 0]
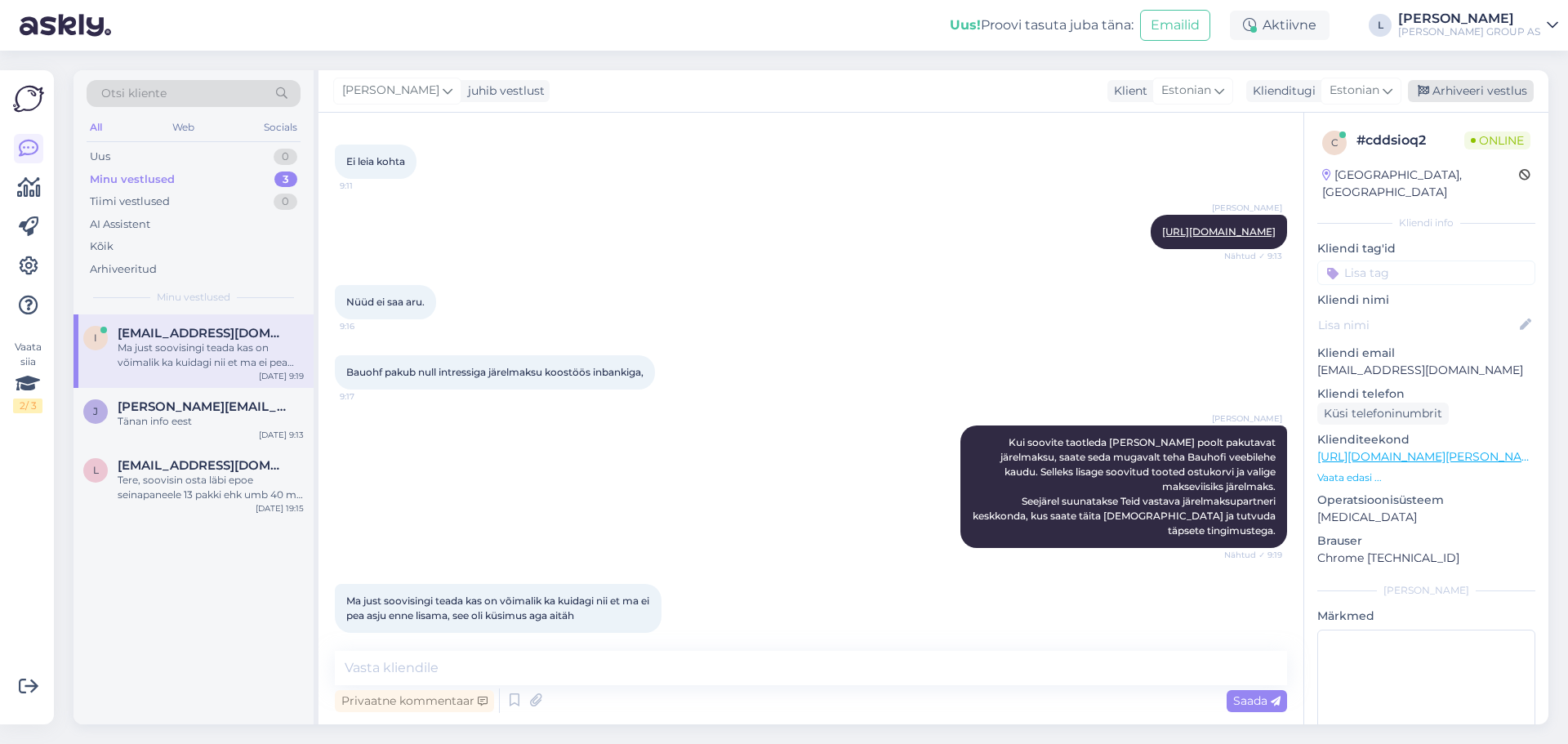
click at [1514, 82] on div "Arhiveeri vestlus" at bounding box center [1471, 91] width 126 height 22
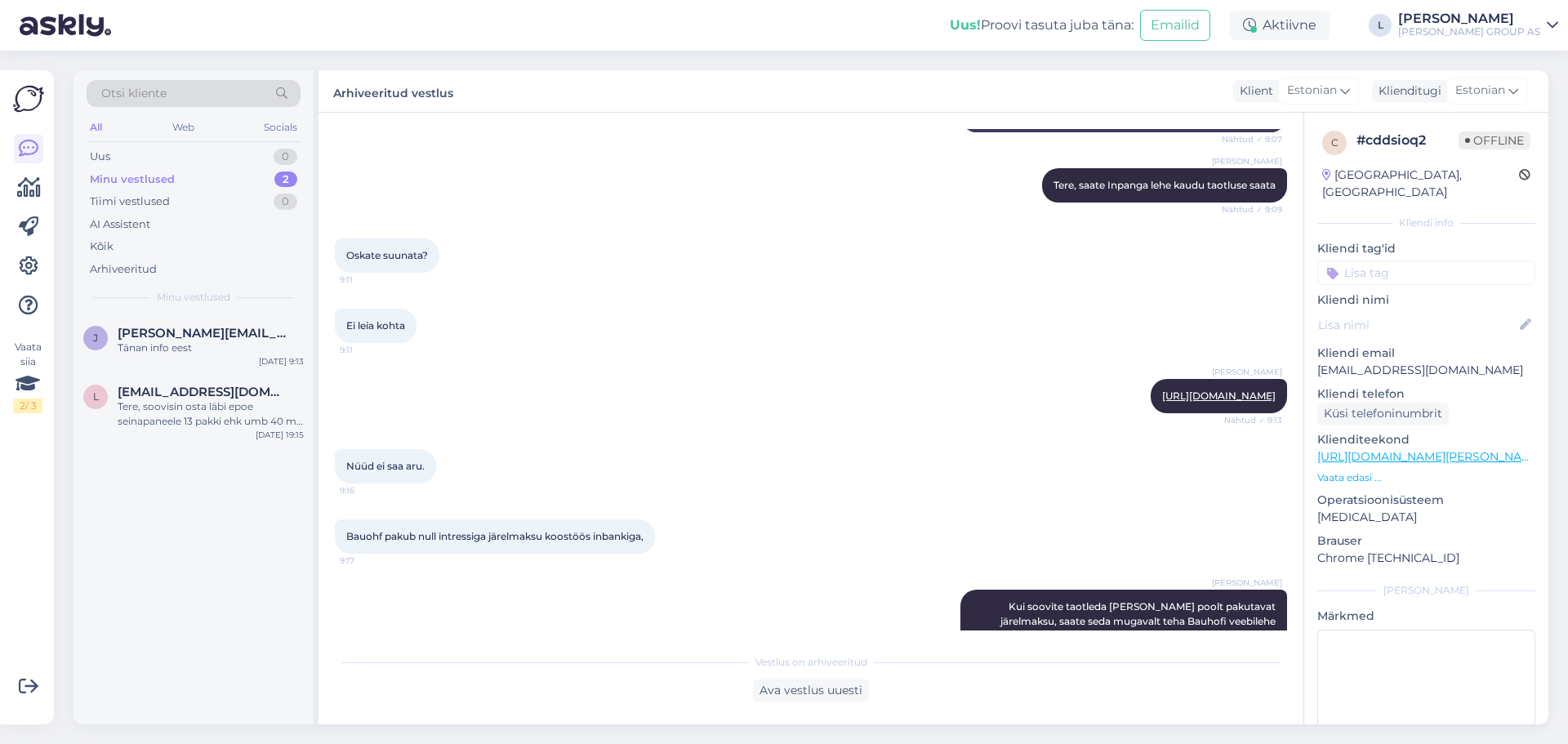
scroll to position [394, 0]
